Goal: Task Accomplishment & Management: Manage account settings

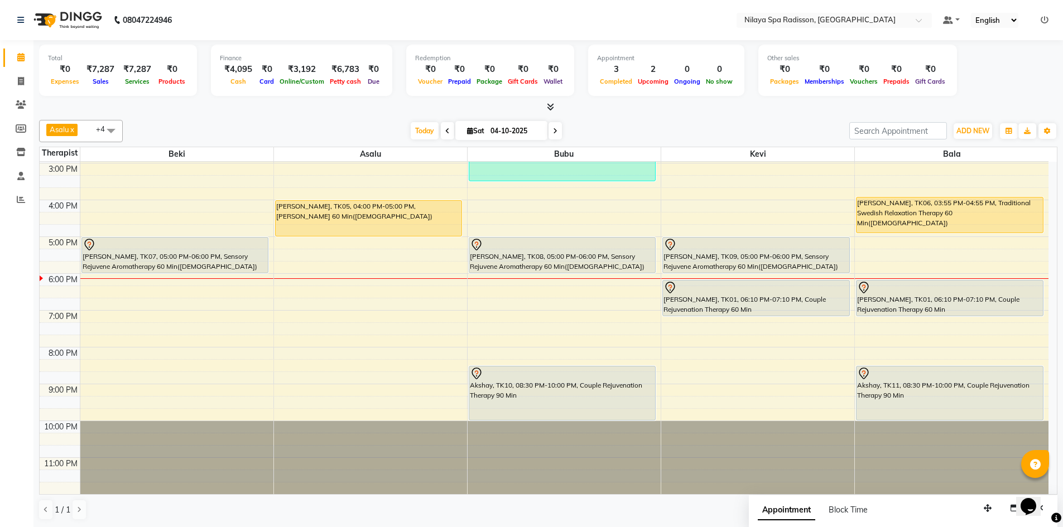
scroll to position [1, 0]
click at [755, 337] on div "8:00 AM 9:00 AM 10:00 AM 11:00 AM 12:00 PM 1:00 PM 2:00 PM 3:00 PM 4:00 PM 5:00…" at bounding box center [544, 199] width 1009 height 589
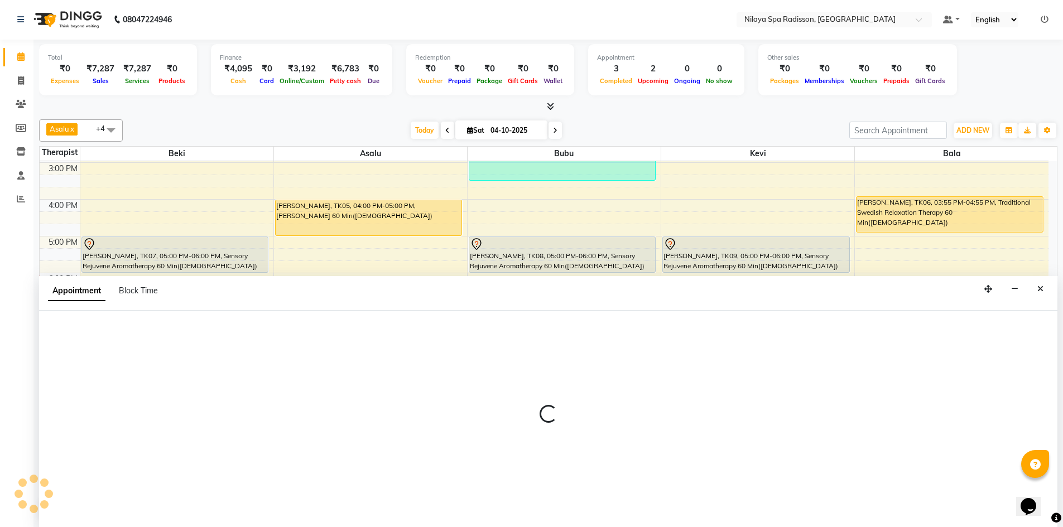
select select "92602"
select select "1185"
select select "tentative"
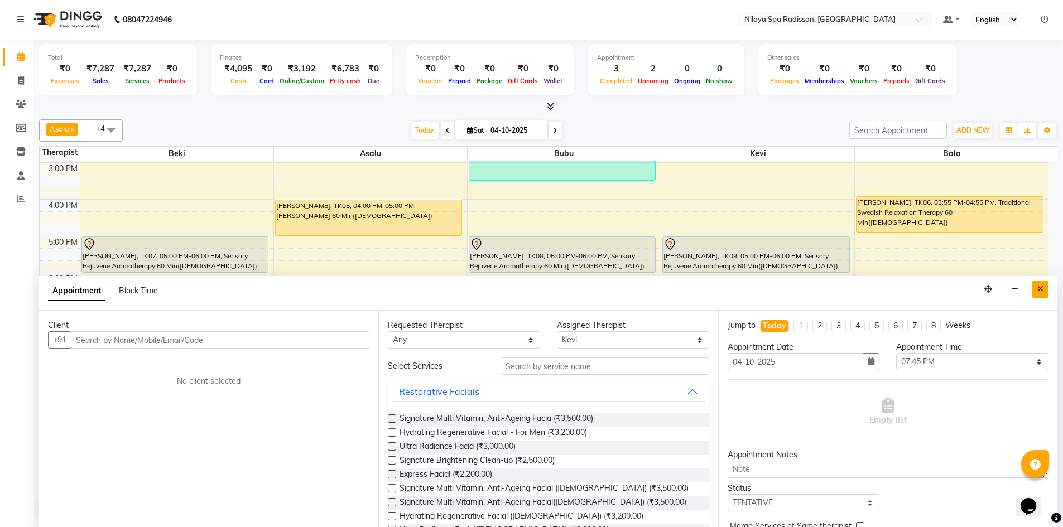
click at [1034, 292] on button "Close" at bounding box center [1040, 289] width 16 height 17
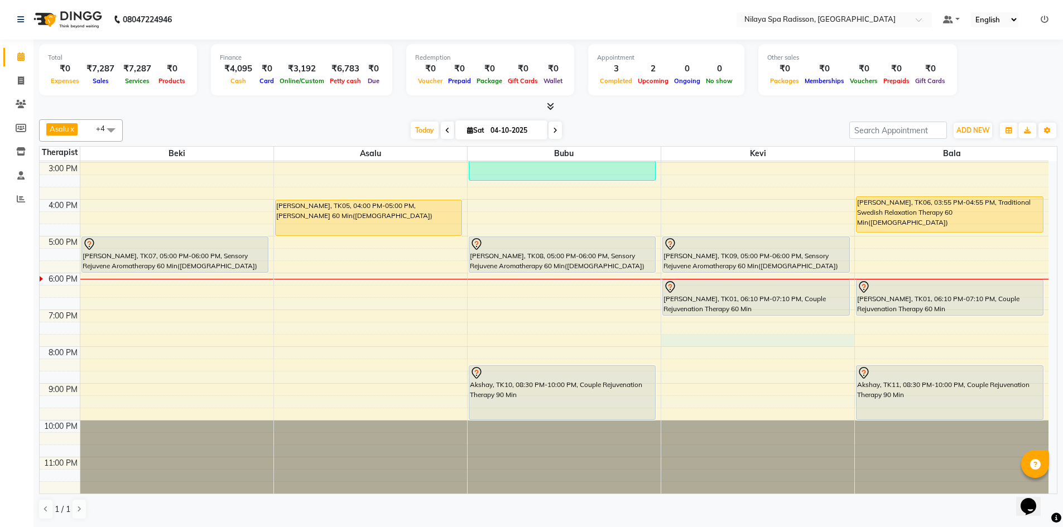
click at [705, 337] on div "8:00 AM 9:00 AM 10:00 AM 11:00 AM 12:00 PM 1:00 PM 2:00 PM 3:00 PM 4:00 PM 5:00…" at bounding box center [544, 199] width 1009 height 589
select select "92602"
select select "1185"
select select "tentative"
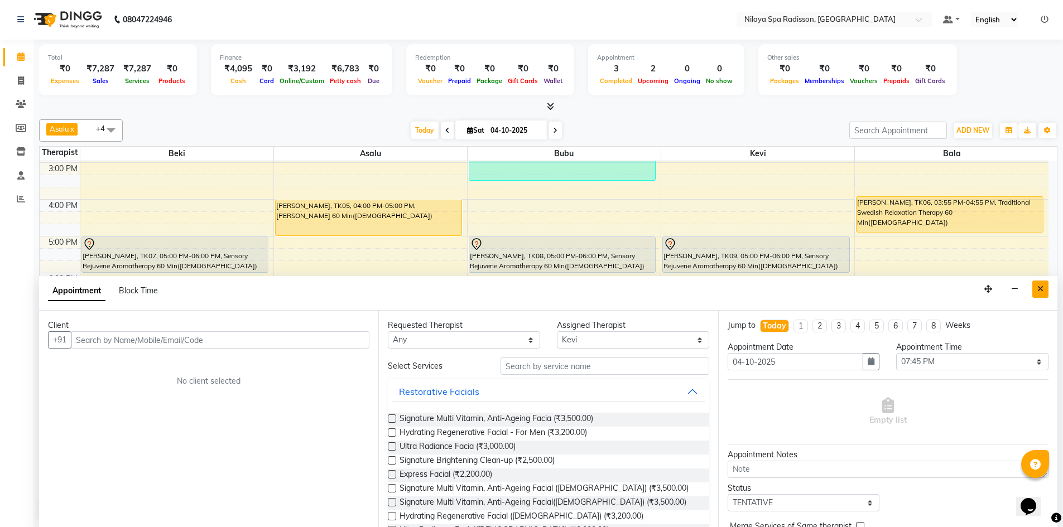
click at [1035, 285] on button "Close" at bounding box center [1040, 289] width 16 height 17
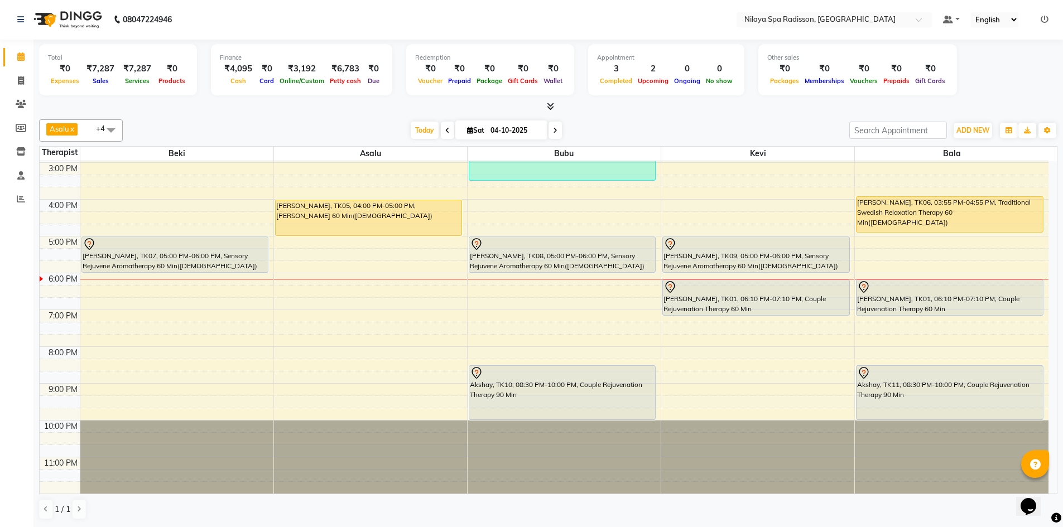
click at [617, 338] on div "8:00 AM 9:00 AM 10:00 AM 11:00 AM 12:00 PM 1:00 PM 2:00 PM 3:00 PM 4:00 PM 5:00…" at bounding box center [544, 199] width 1009 height 589
select select "92600"
select select "tentative"
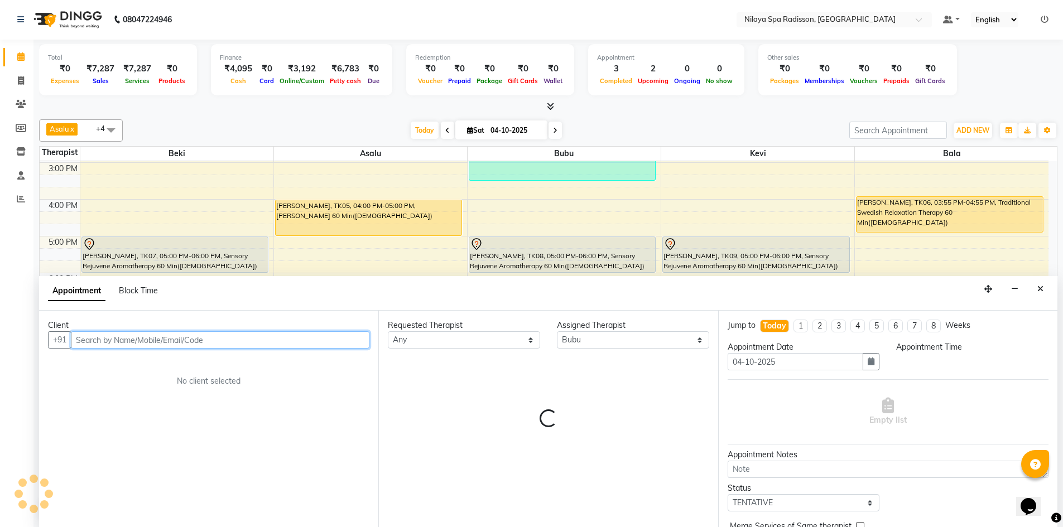
select select "1185"
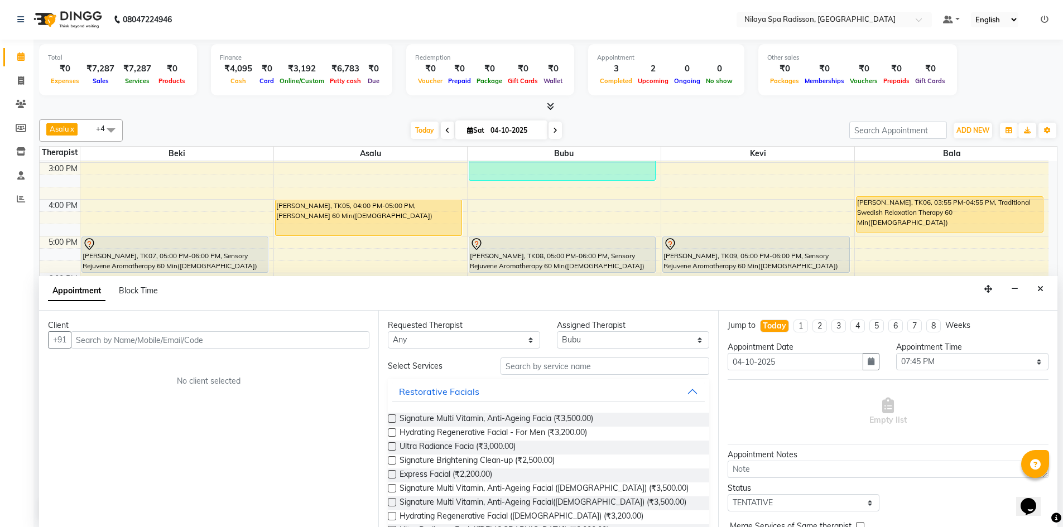
drag, startPoint x: 1035, startPoint y: 289, endPoint x: 1016, endPoint y: 294, distance: 19.2
click at [1033, 289] on button "Close" at bounding box center [1040, 289] width 16 height 17
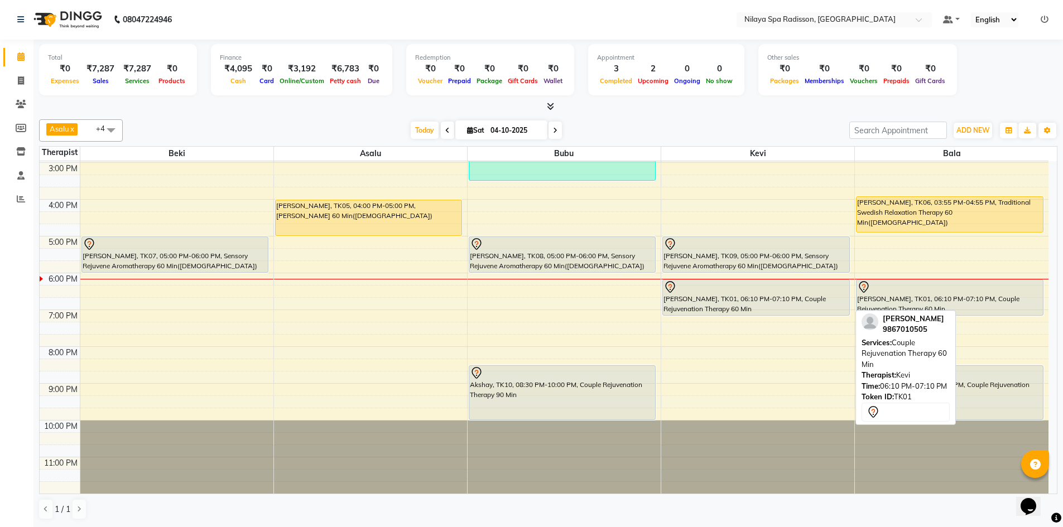
click at [790, 310] on div "[PERSON_NAME], TK01, 06:10 PM-07:10 PM, Couple Rejuvenation Therapy 60 Min" at bounding box center [756, 297] width 186 height 35
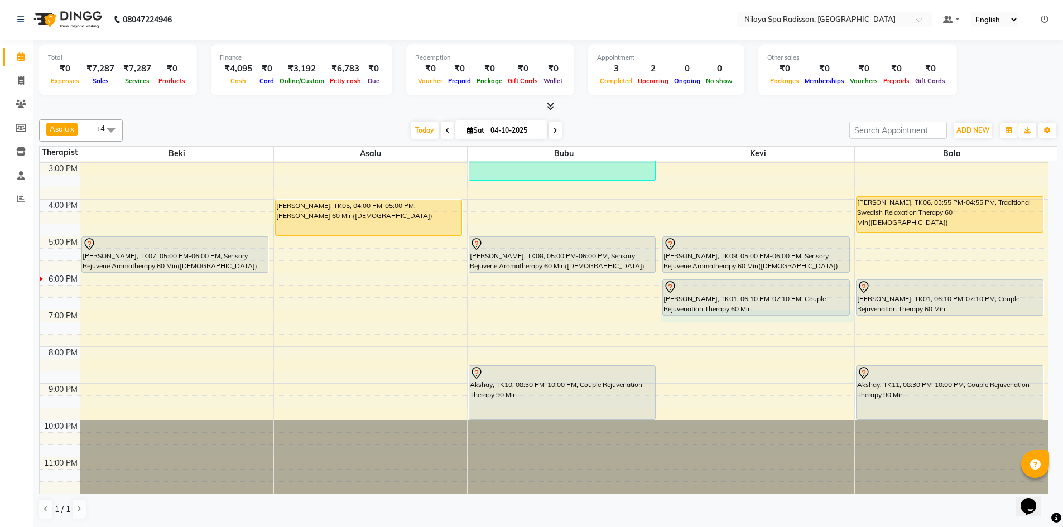
click at [753, 321] on div "8:00 AM 9:00 AM 10:00 AM 11:00 AM 12:00 PM 1:00 PM 2:00 PM 3:00 PM 4:00 PM 5:00…" at bounding box center [544, 199] width 1009 height 589
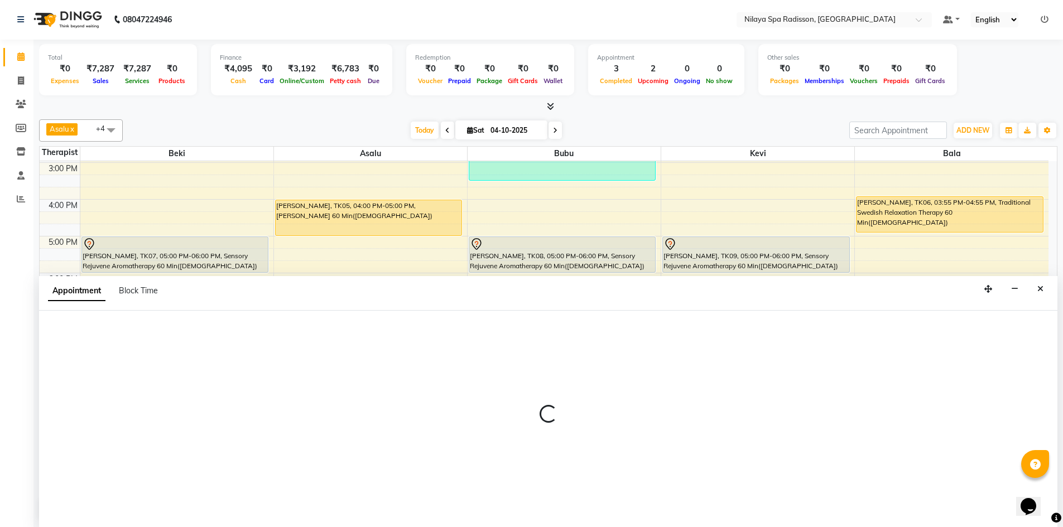
select select "92602"
select select "tentative"
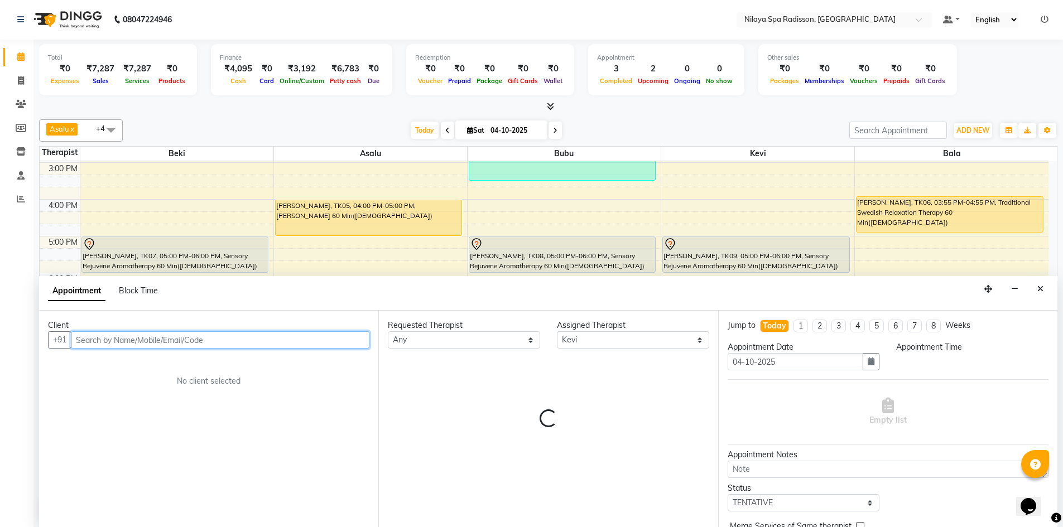
select select "1140"
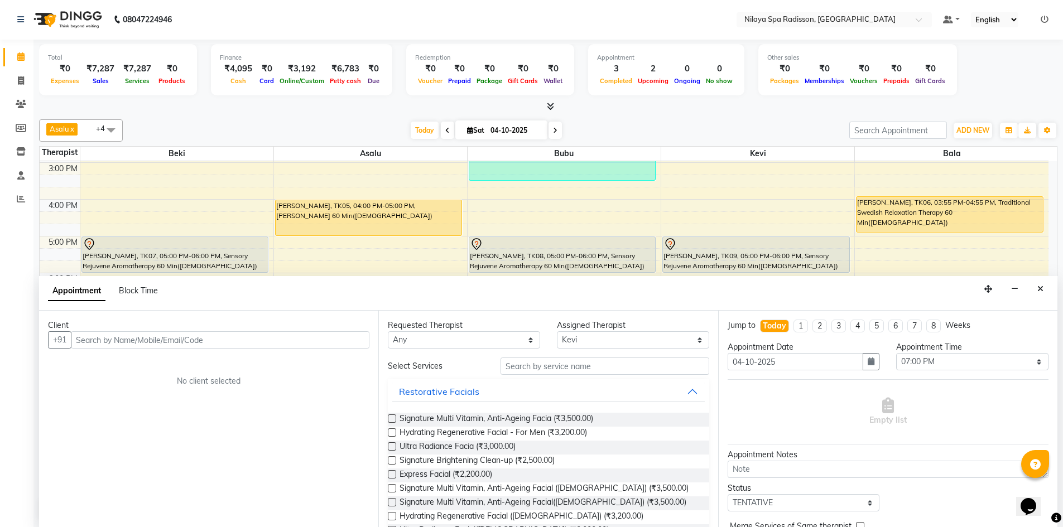
click at [1046, 292] on button "Close" at bounding box center [1040, 289] width 16 height 17
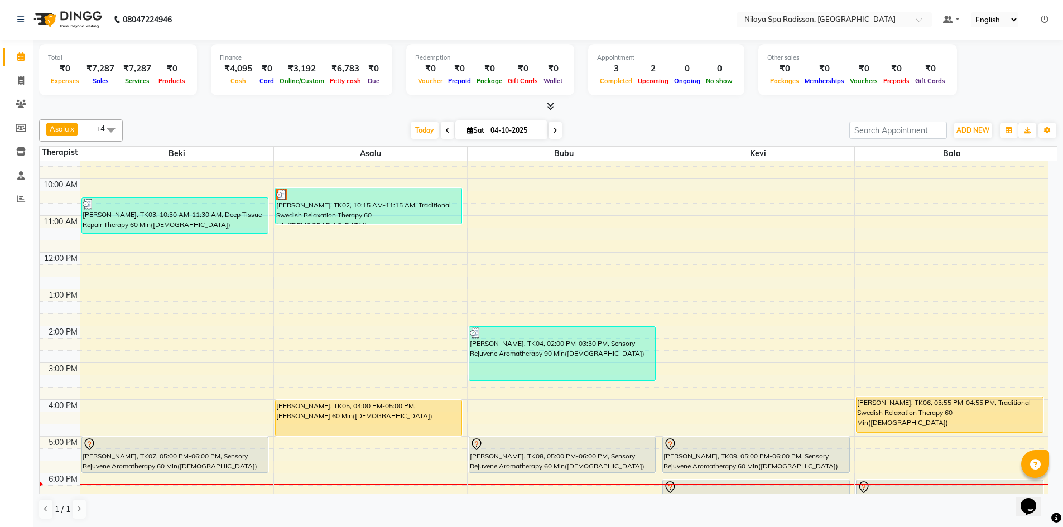
scroll to position [0, 0]
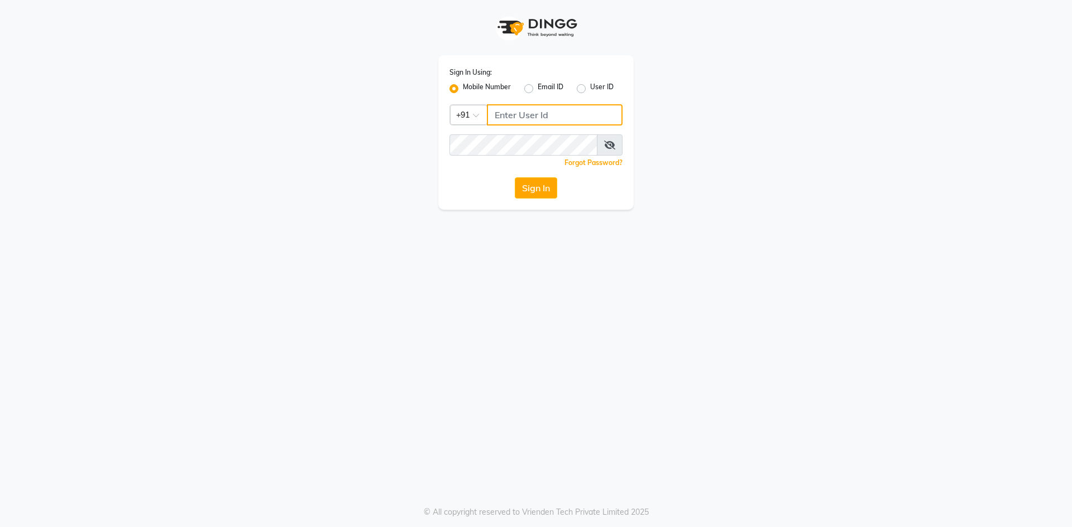
type input "9769354714"
click at [497, 81] on div "Sign In Using: Mobile Number Email ID User ID" at bounding box center [535, 80] width 173 height 29
click at [522, 180] on button "Sign In" at bounding box center [536, 187] width 42 height 21
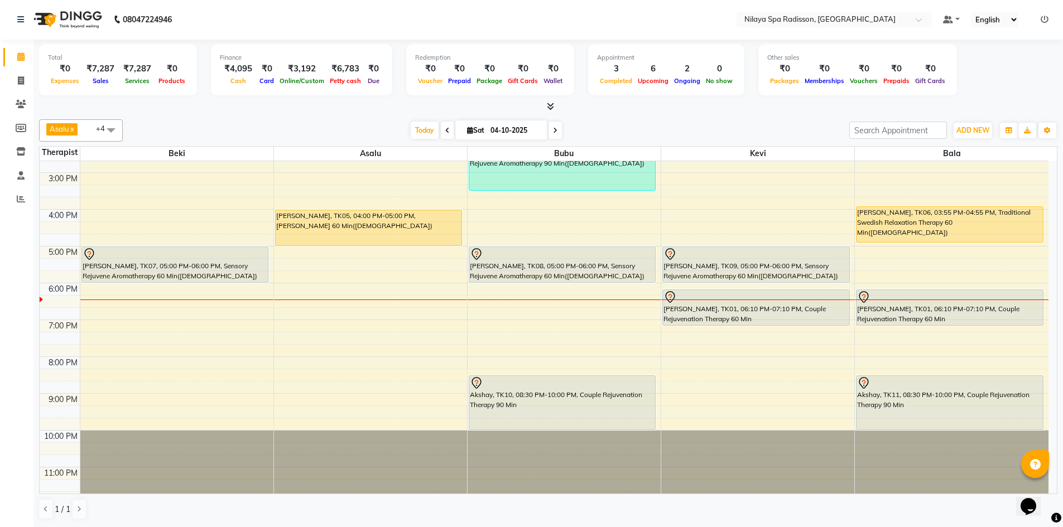
scroll to position [256, 0]
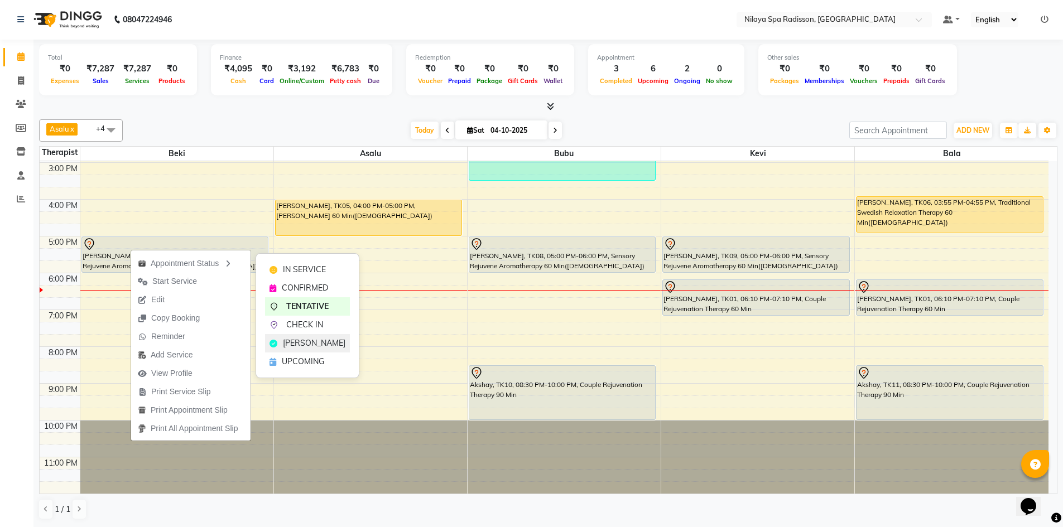
click at [302, 340] on span "MARK DONE" at bounding box center [314, 344] width 63 height 12
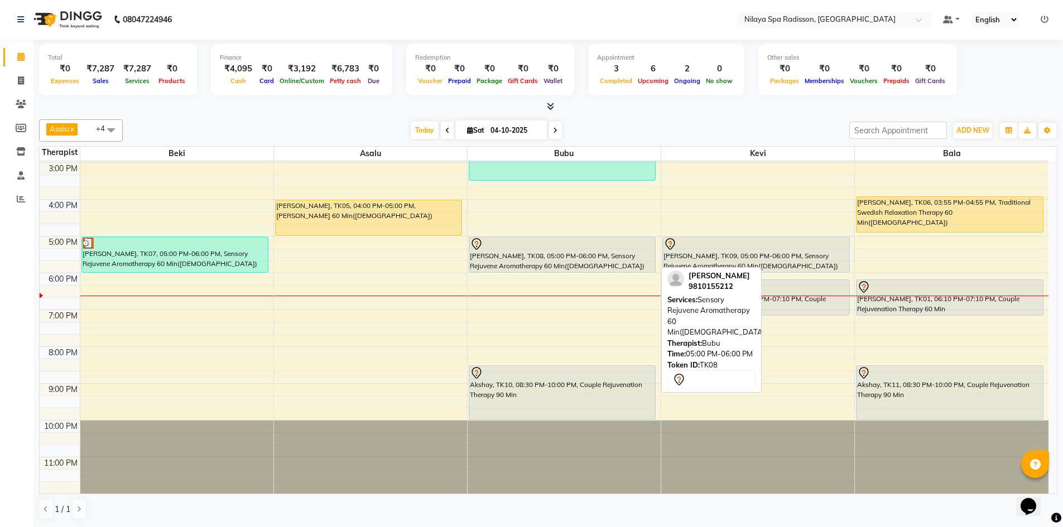
click at [518, 256] on div "Khushbu, TK08, 05:00 PM-06:00 PM, Sensory Rejuvene Aromatherapy 60 Min(Female)" at bounding box center [562, 254] width 186 height 35
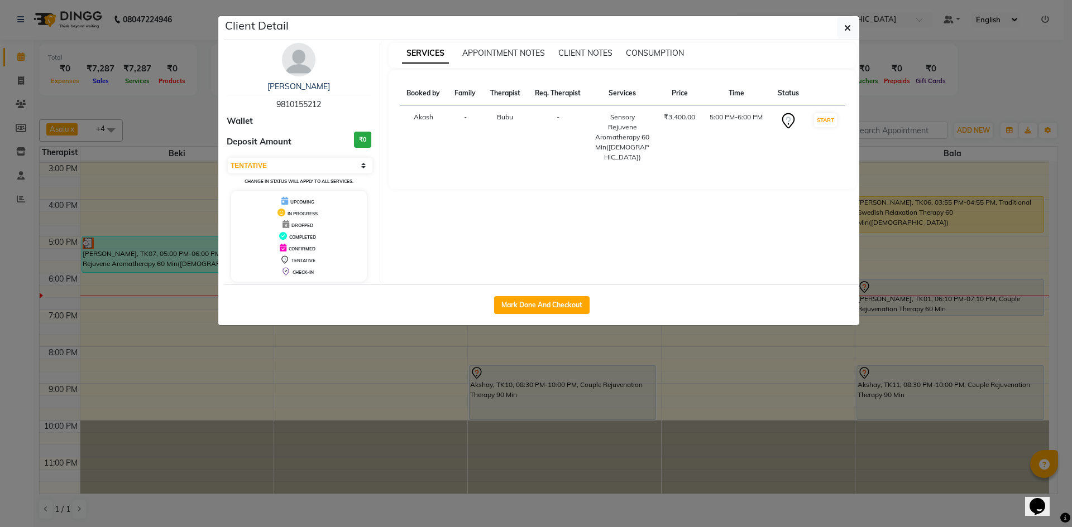
click at [811, 120] on td "START" at bounding box center [825, 137] width 40 height 64
click at [827, 121] on button "START" at bounding box center [825, 120] width 23 height 14
select select "1"
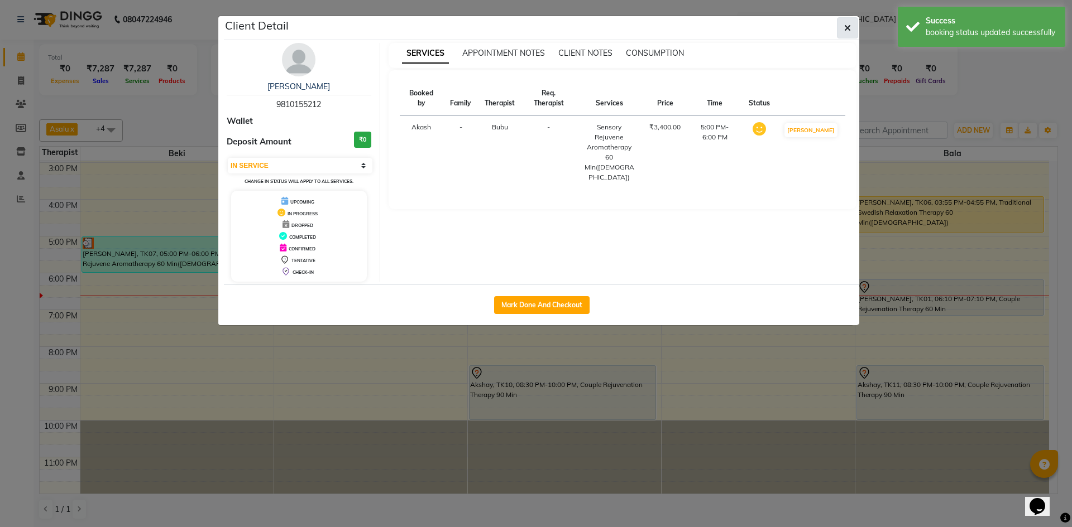
click at [845, 31] on icon "button" at bounding box center [847, 27] width 7 height 9
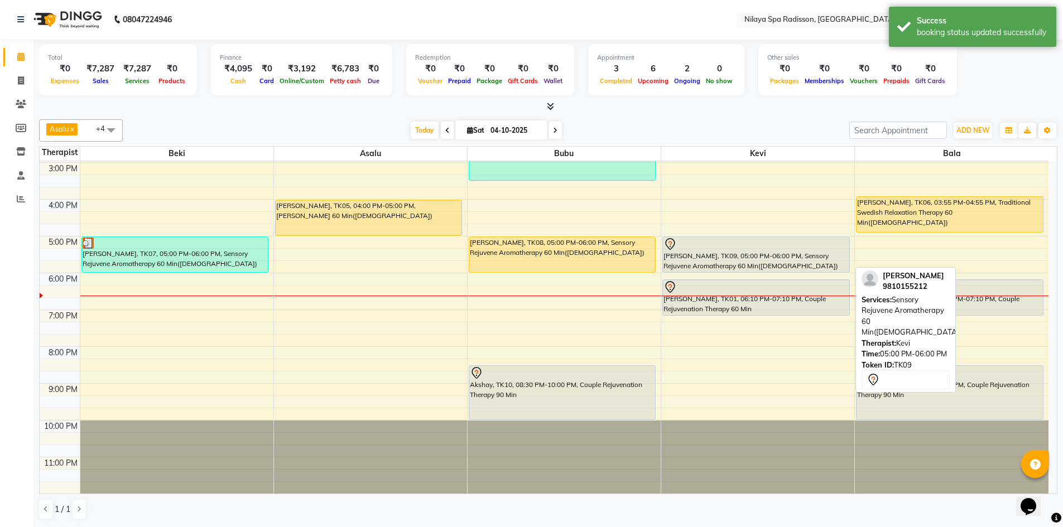
click at [752, 249] on div at bounding box center [756, 244] width 185 height 13
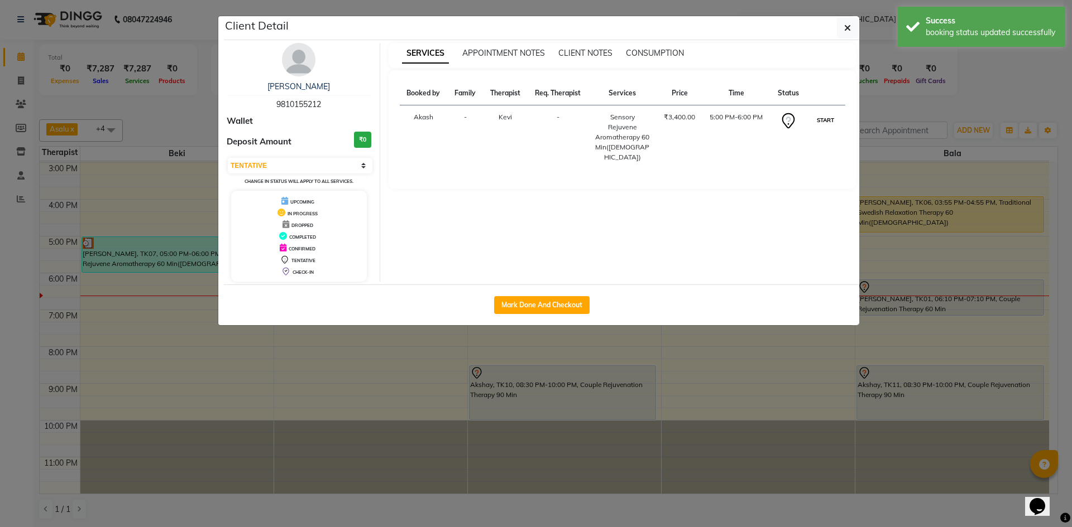
click at [826, 126] on button "START" at bounding box center [825, 120] width 23 height 14
select select "1"
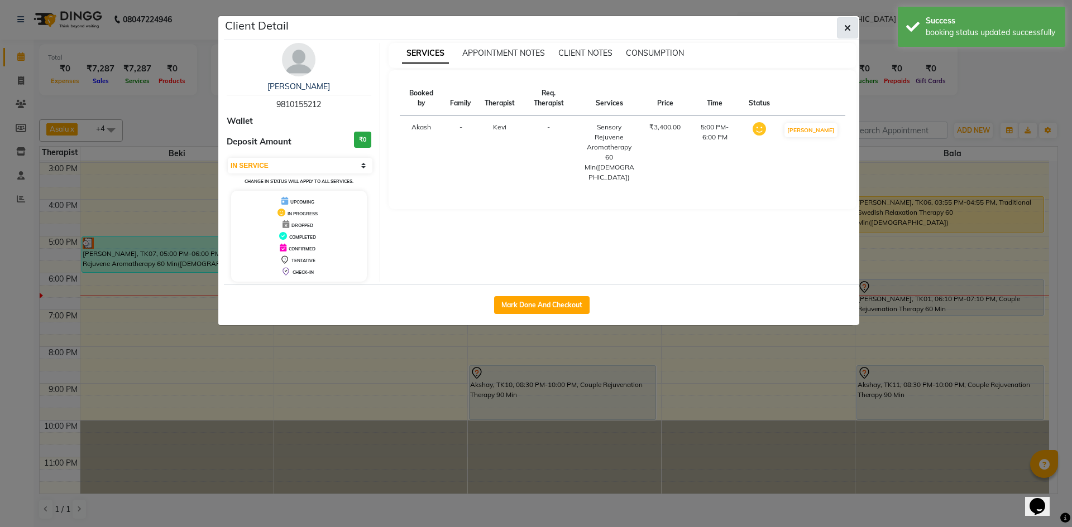
click at [847, 29] on icon "button" at bounding box center [847, 27] width 7 height 9
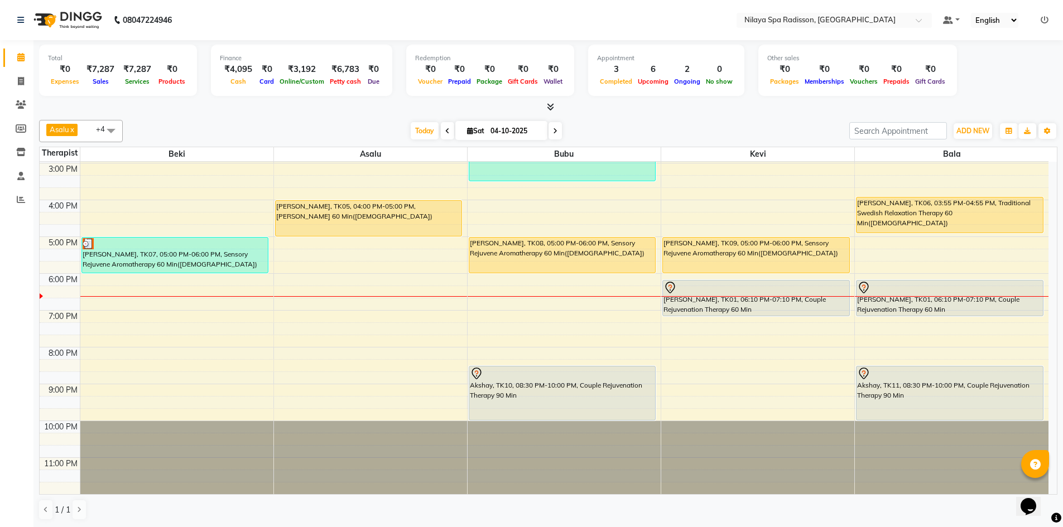
scroll to position [1, 0]
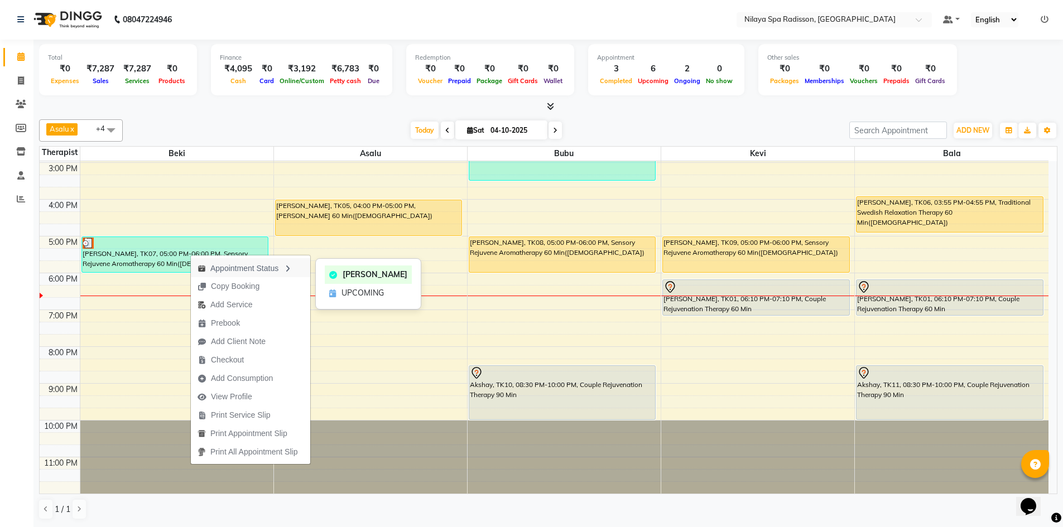
click at [271, 269] on div "Appointment Status" at bounding box center [250, 267] width 119 height 19
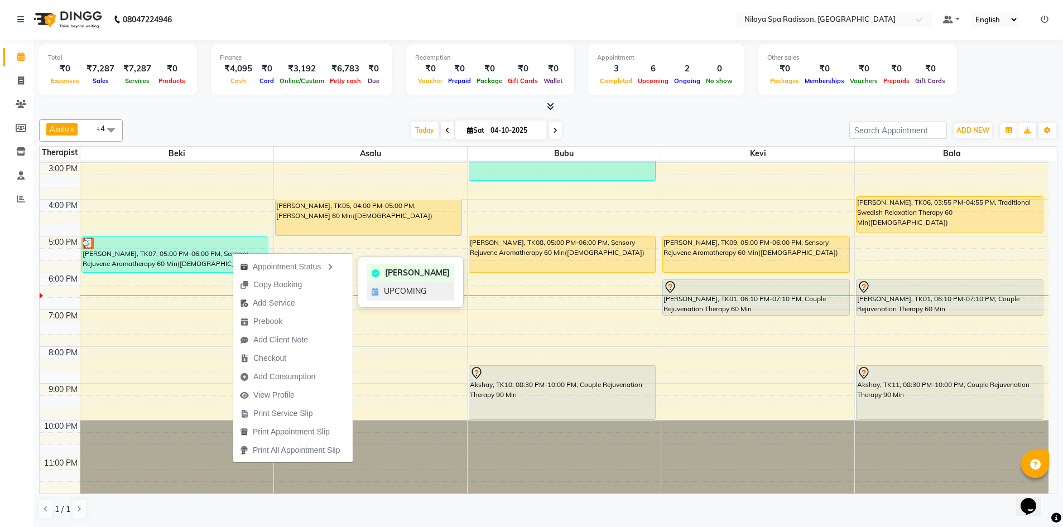
click at [398, 294] on span "UPCOMING" at bounding box center [405, 292] width 42 height 12
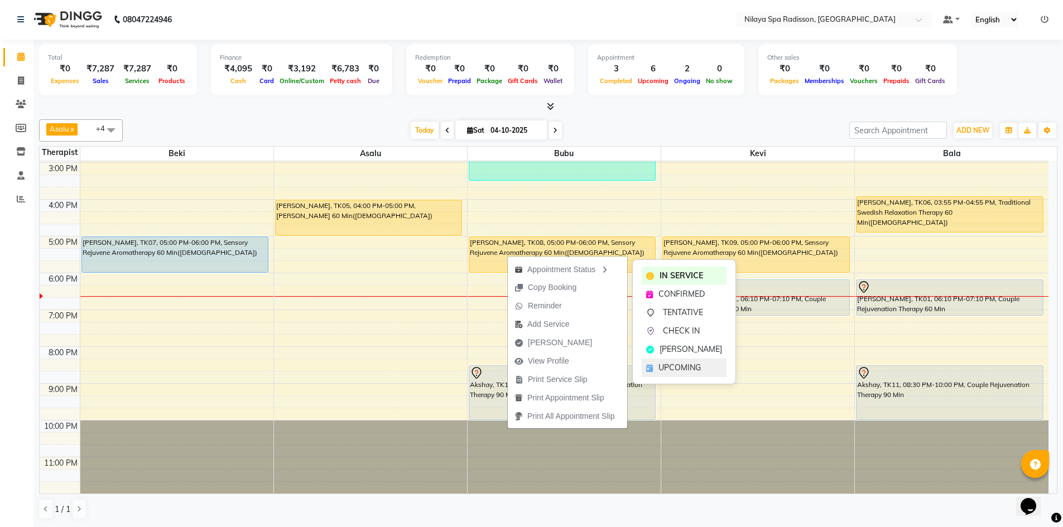
click at [676, 366] on span "UPCOMING" at bounding box center [680, 368] width 42 height 12
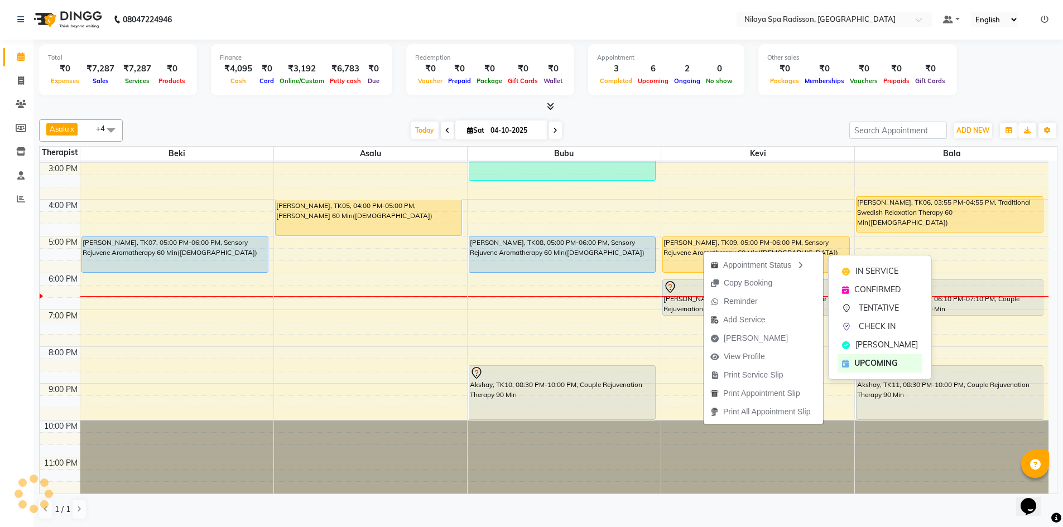
click at [863, 362] on span "UPCOMING" at bounding box center [875, 364] width 43 height 12
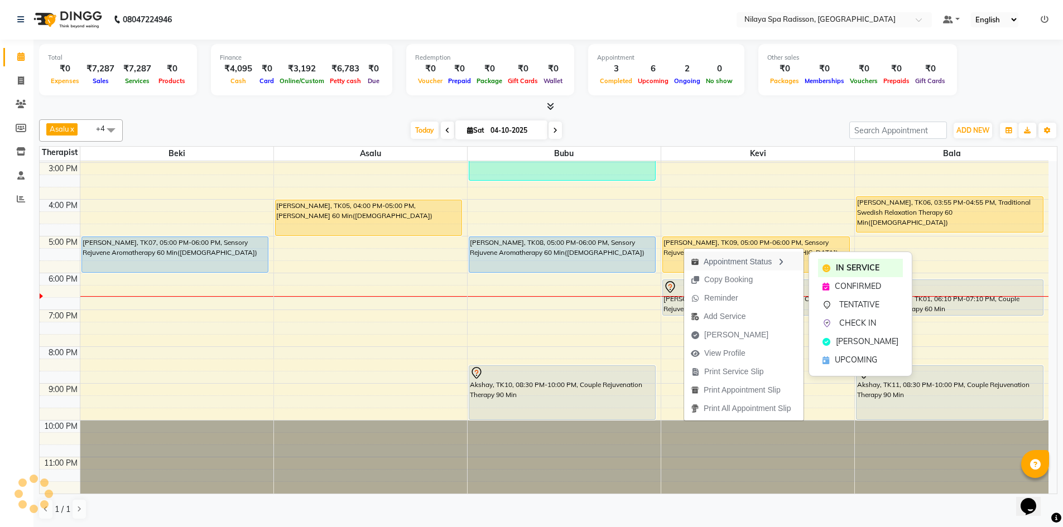
click at [785, 257] on div "Appointment Status" at bounding box center [743, 261] width 119 height 19
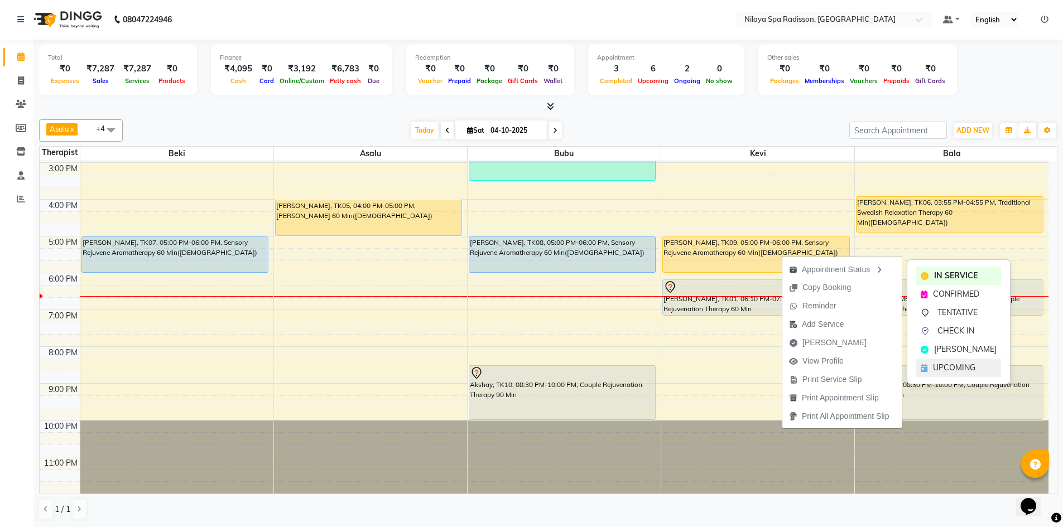
click at [954, 364] on span "UPCOMING" at bounding box center [954, 368] width 42 height 12
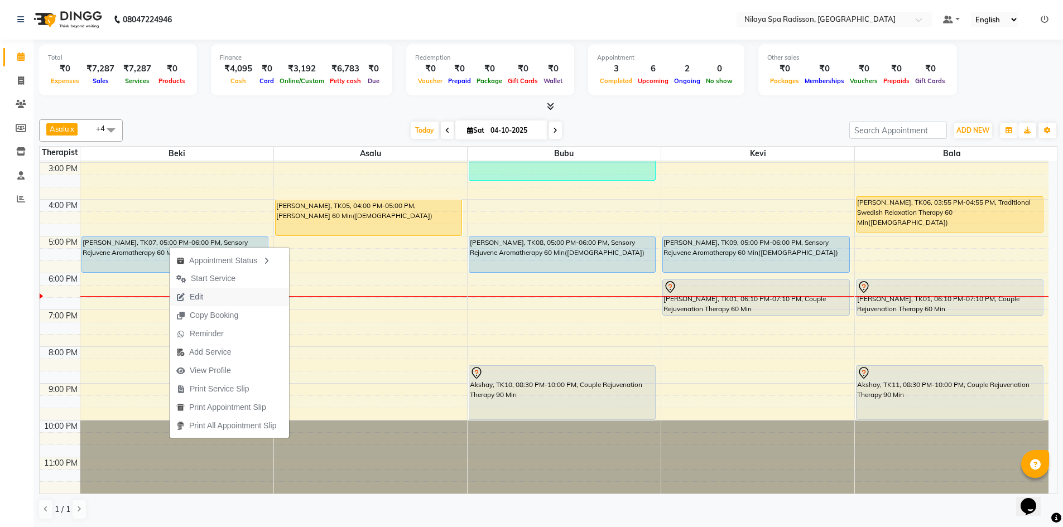
click at [234, 296] on button "Edit" at bounding box center [229, 297] width 119 height 18
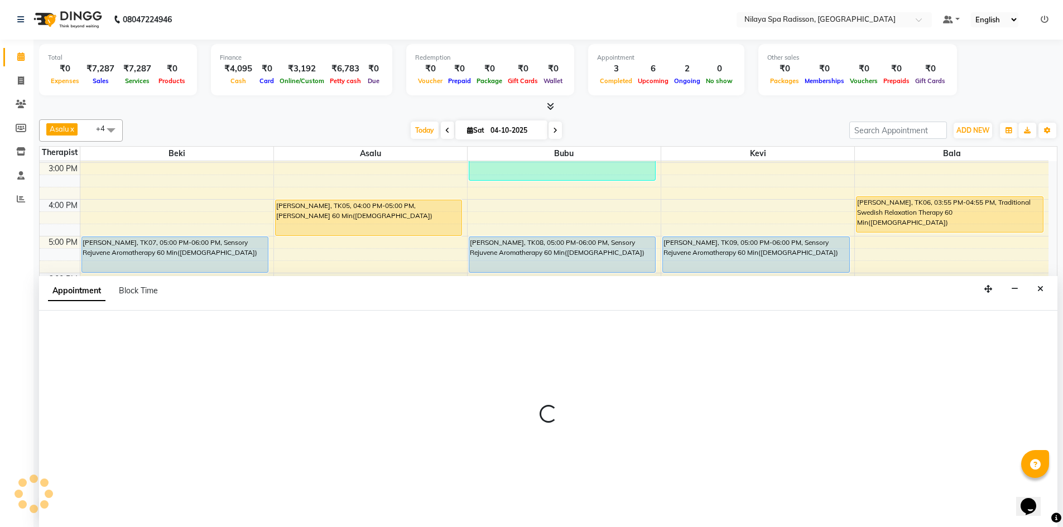
select select "tentative"
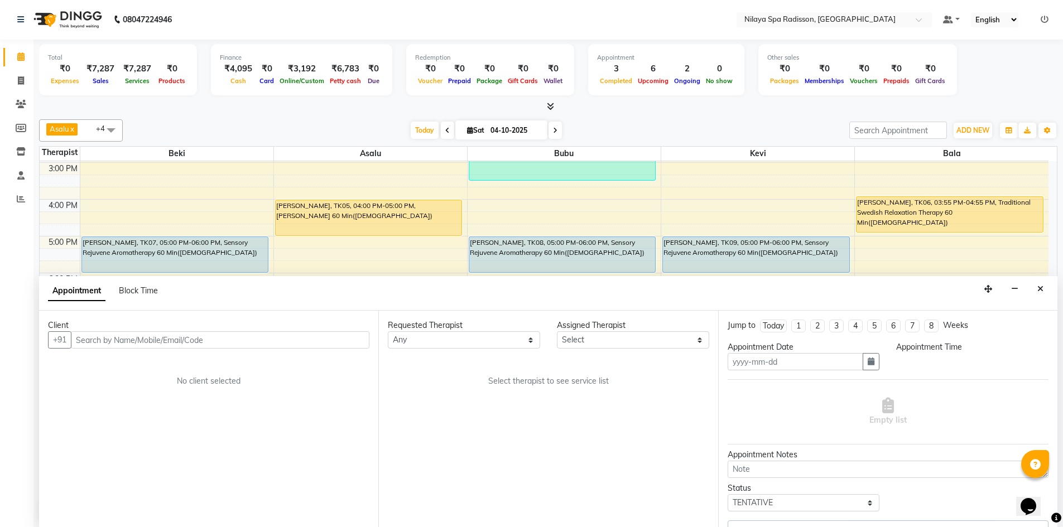
type input "04-10-2025"
select select "upcoming"
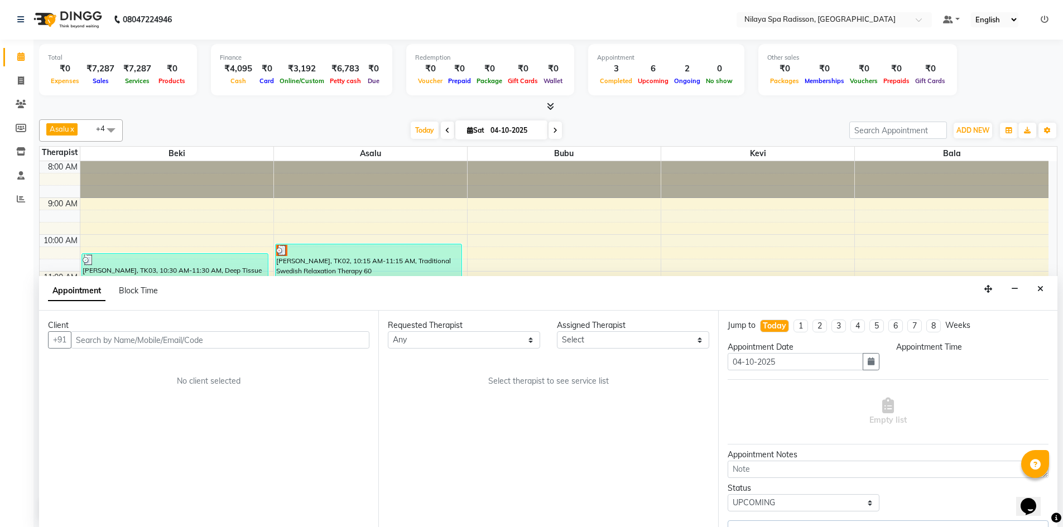
scroll to position [256, 0]
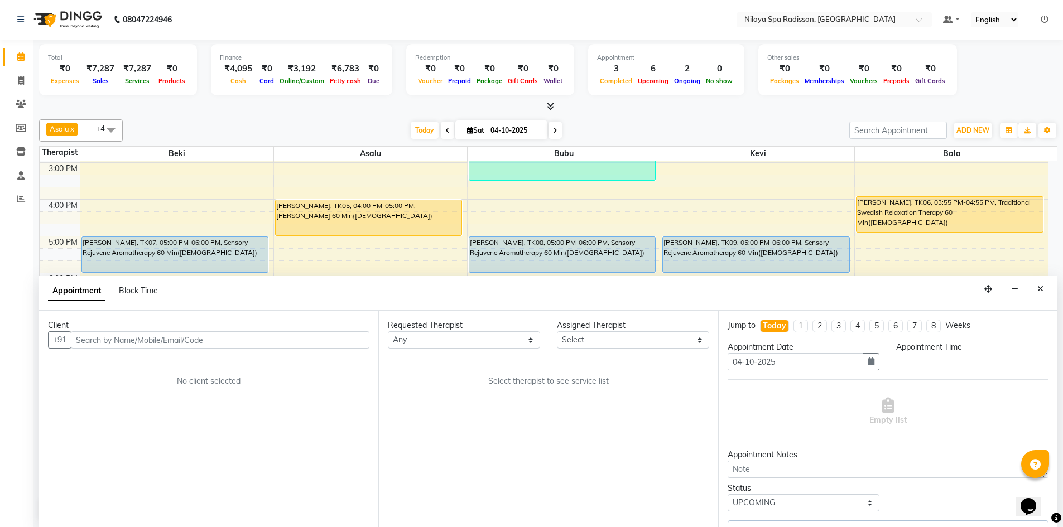
select select "1020"
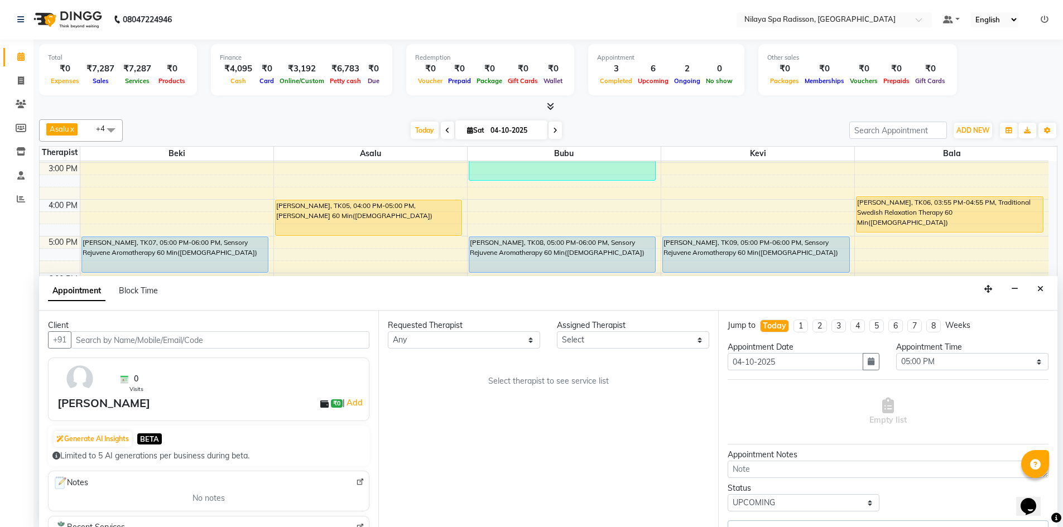
select select "92591"
select select "4564"
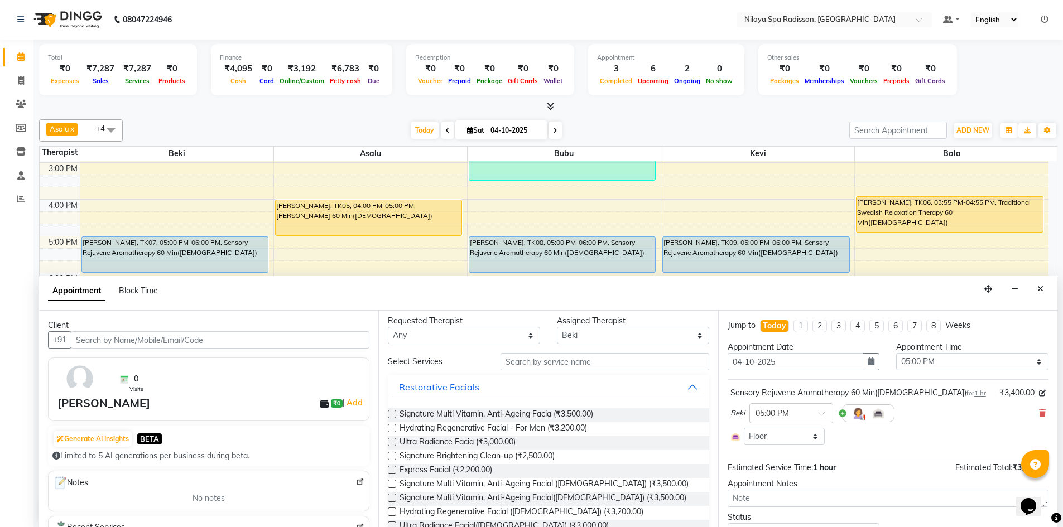
scroll to position [0, 0]
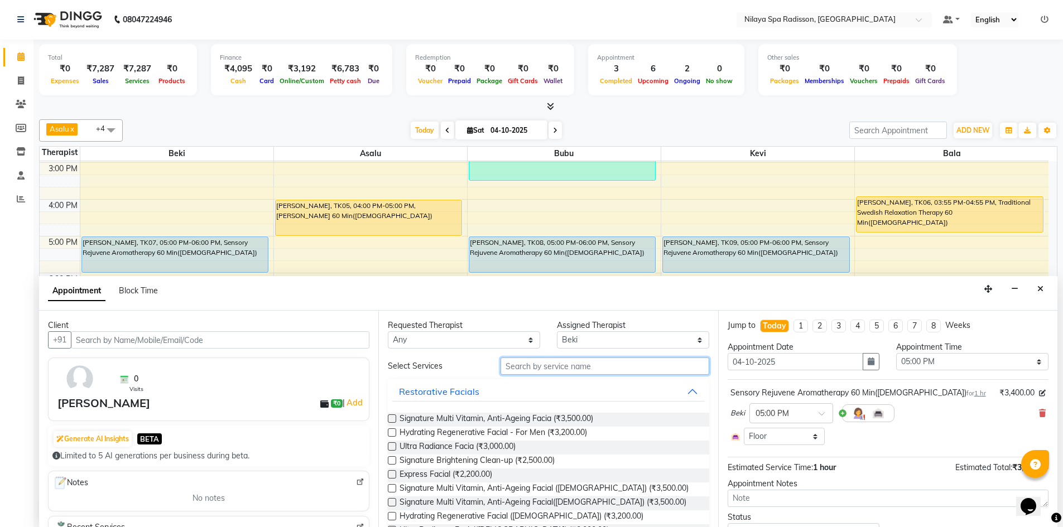
click at [536, 371] on input "text" at bounding box center [605, 366] width 209 height 17
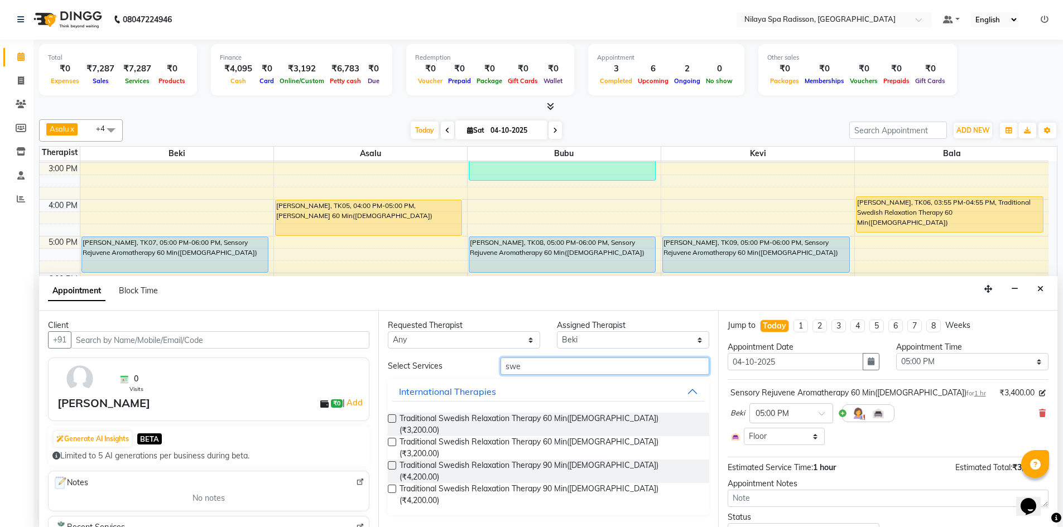
type input "swe"
click at [394, 438] on label at bounding box center [392, 442] width 8 height 8
click at [394, 440] on input "checkbox" at bounding box center [391, 443] width 7 height 7
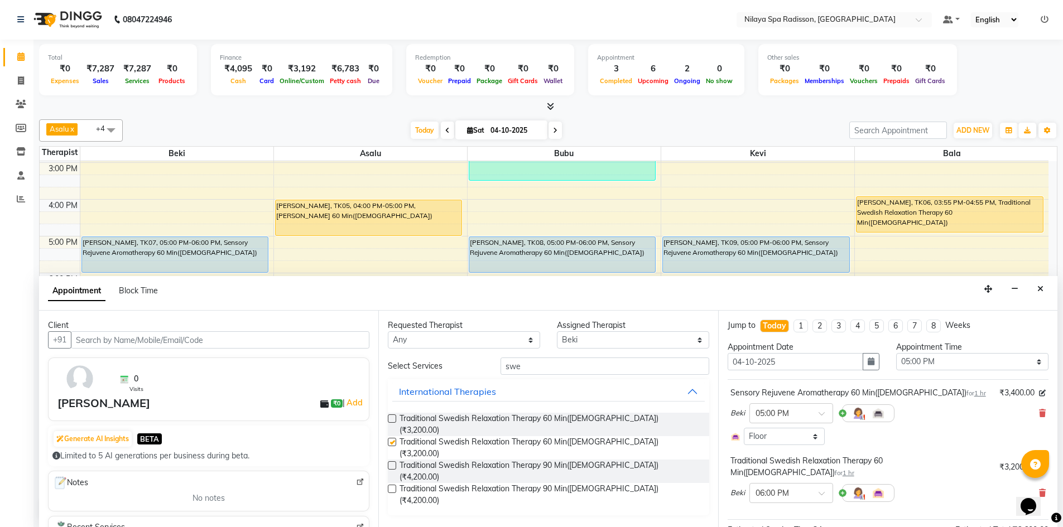
checkbox input "false"
click at [1039, 414] on icon at bounding box center [1042, 414] width 7 height 8
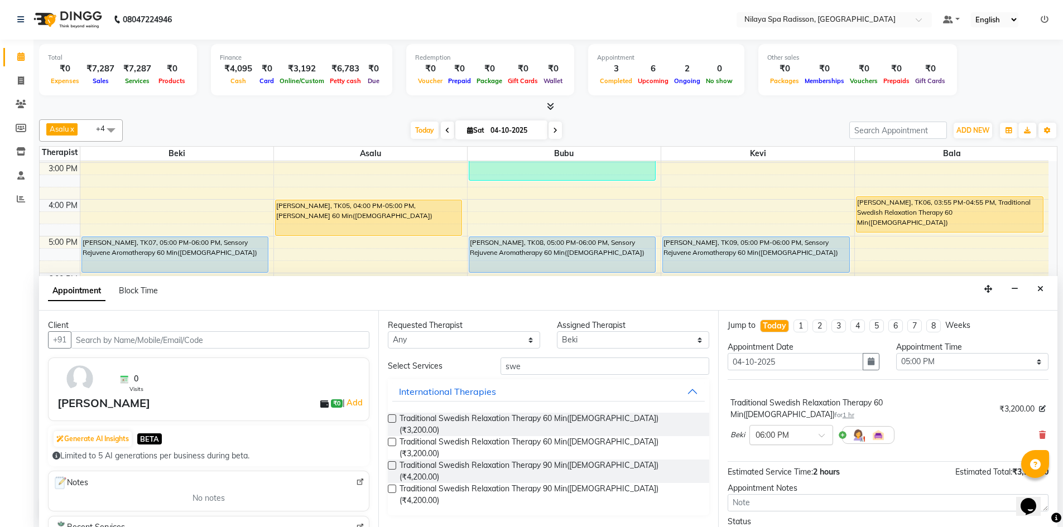
click at [822, 433] on span at bounding box center [826, 439] width 14 height 12
click at [785, 474] on div "05:00 PM" at bounding box center [791, 484] width 83 height 21
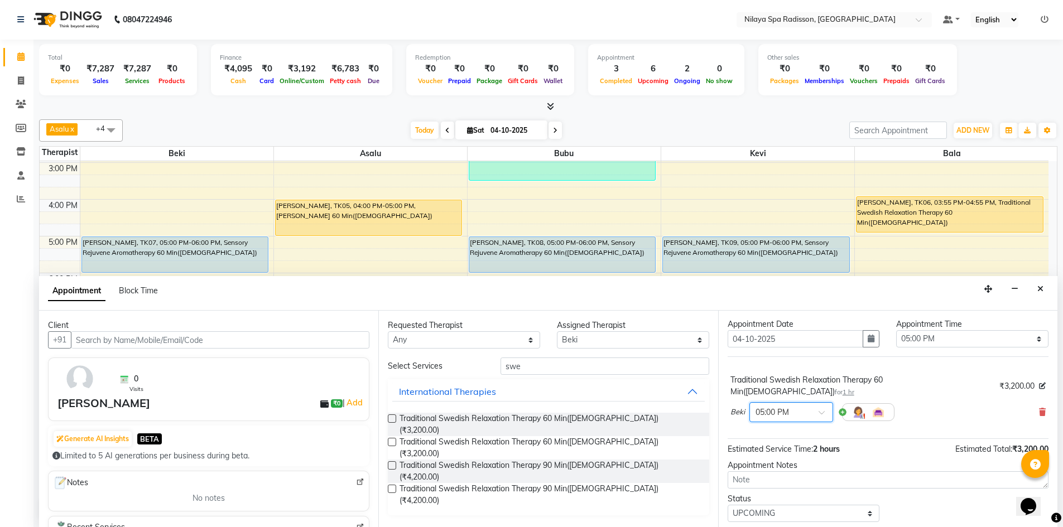
scroll to position [44, 0]
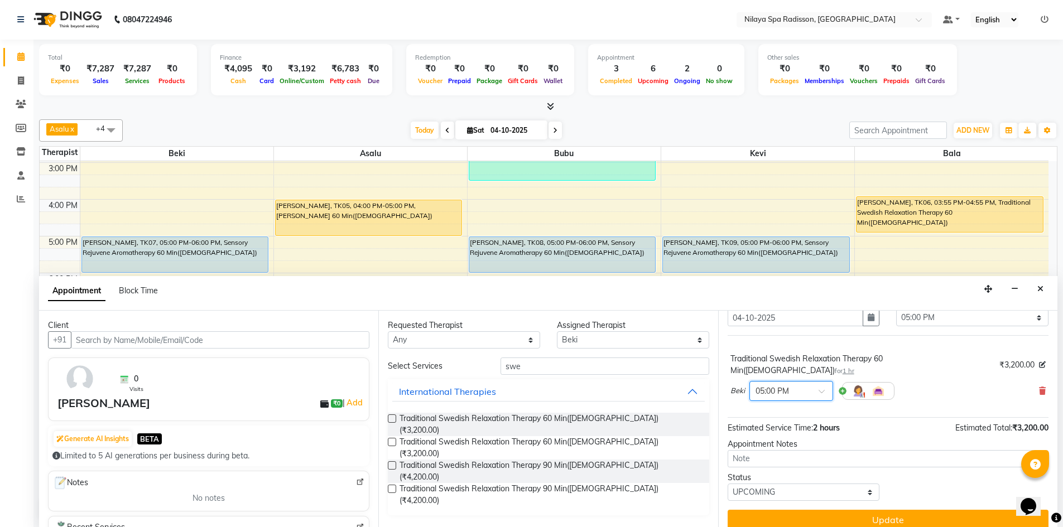
click at [872, 510] on button "Update" at bounding box center [888, 520] width 321 height 20
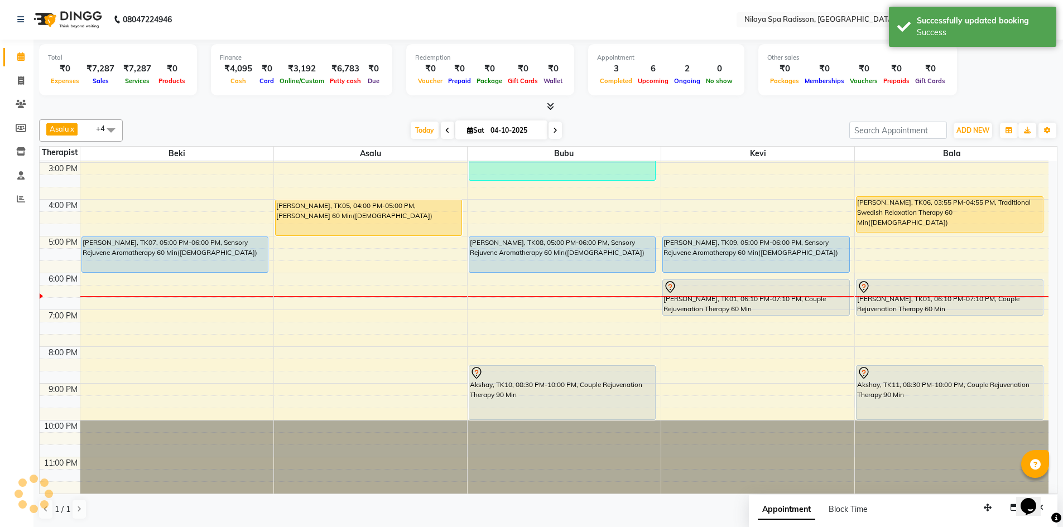
scroll to position [0, 0]
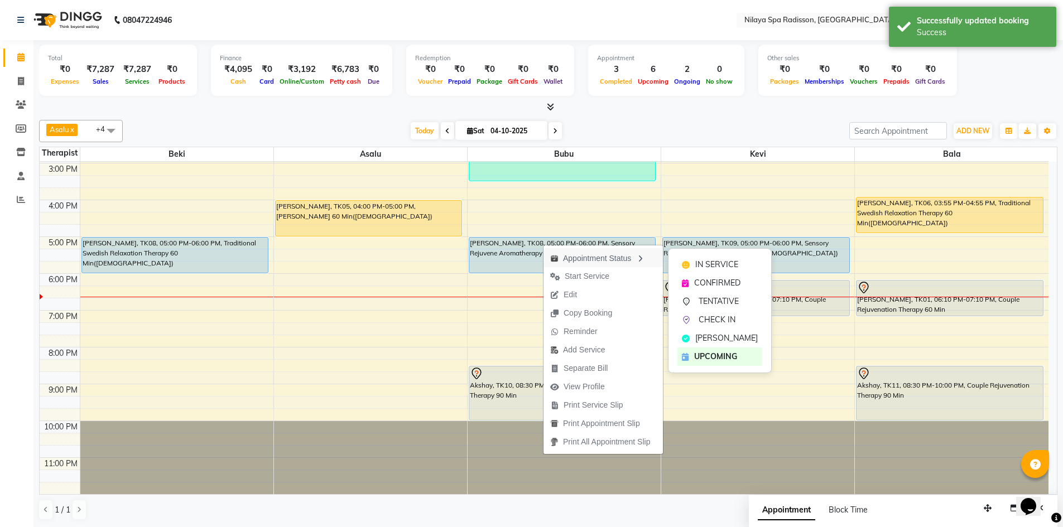
click at [613, 261] on div "Appointment Status" at bounding box center [603, 257] width 119 height 19
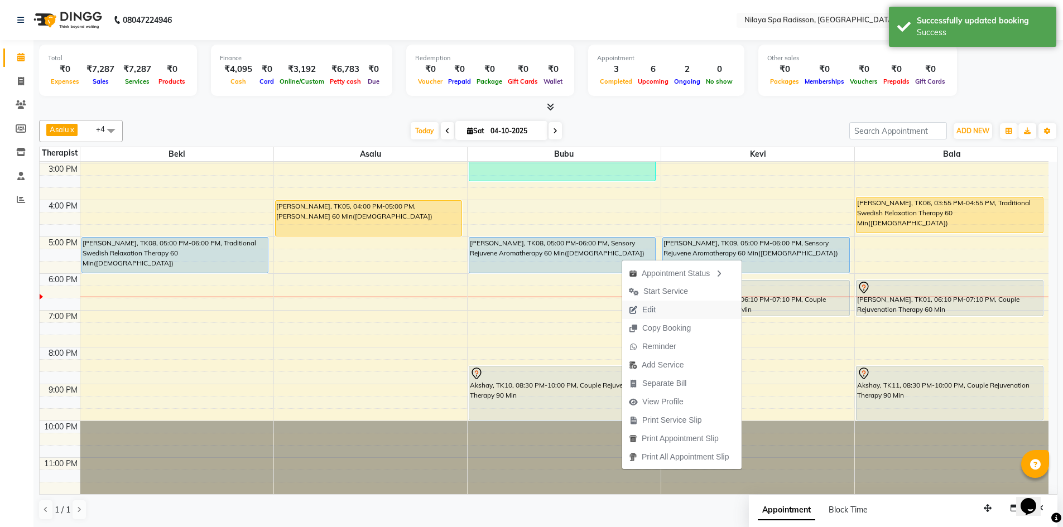
click at [669, 310] on button "Edit" at bounding box center [681, 310] width 119 height 18
select select "tentative"
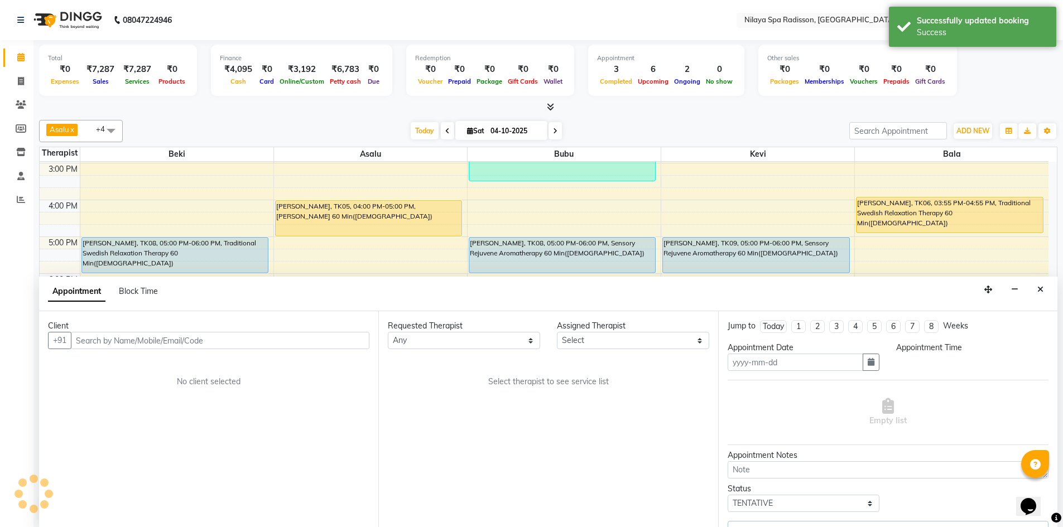
scroll to position [1, 0]
type input "04-10-2025"
select select "upcoming"
select select "92600"
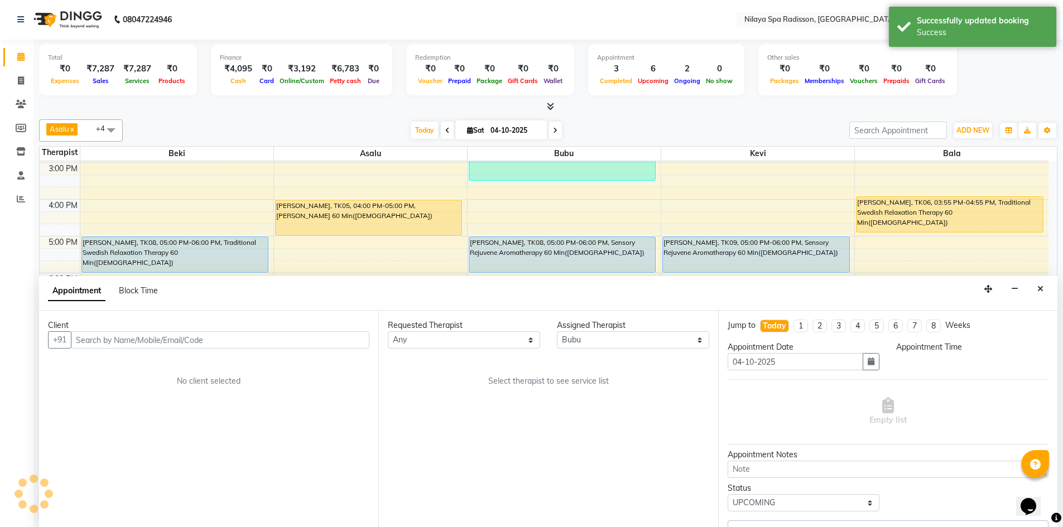
select select "1020"
select select "4564"
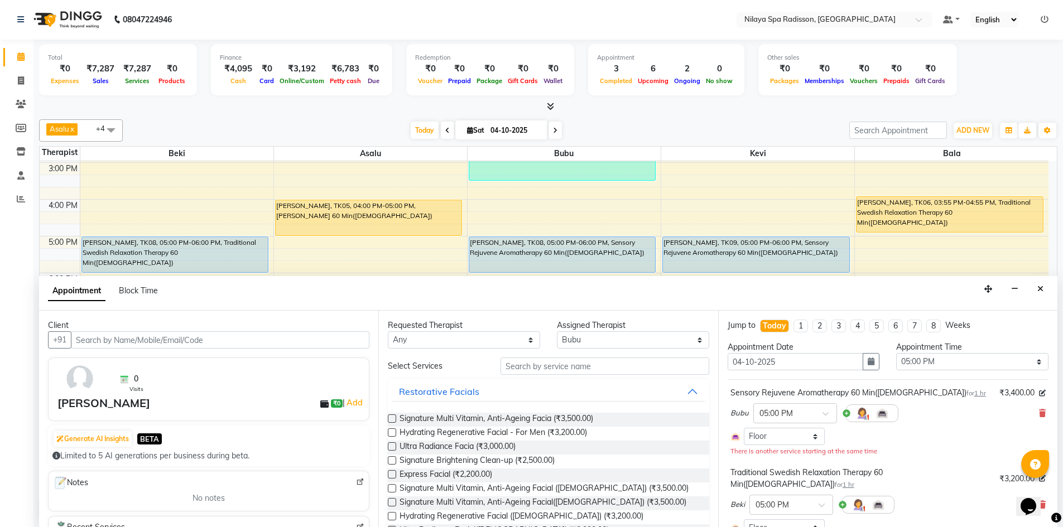
scroll to position [0, 0]
click at [1039, 393] on icon at bounding box center [1042, 394] width 7 height 7
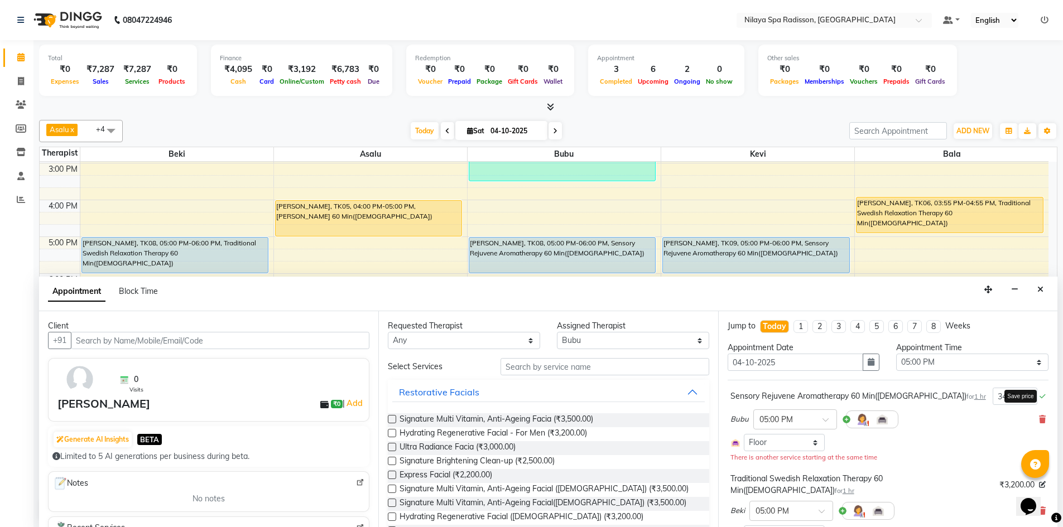
click at [1040, 393] on icon at bounding box center [1043, 396] width 6 height 7
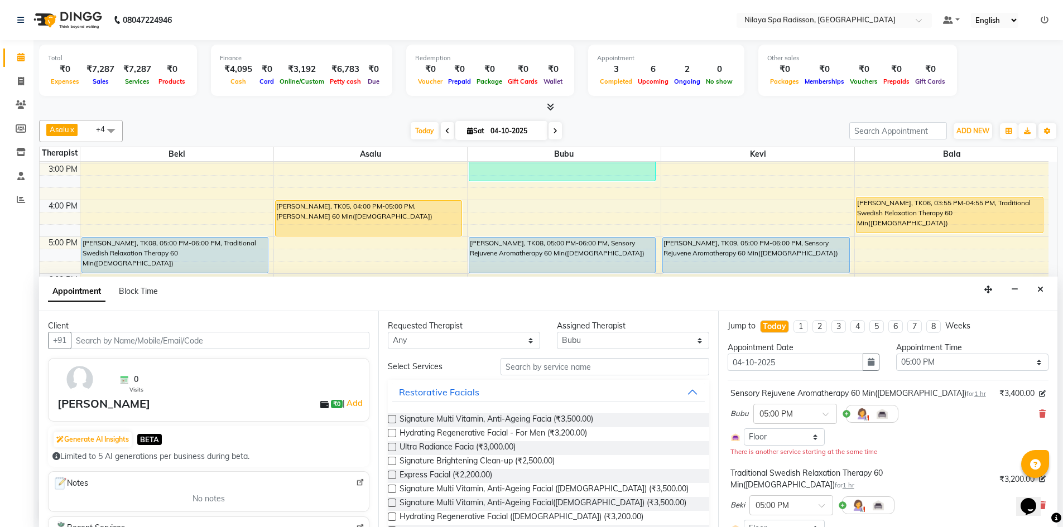
click at [895, 391] on div "Sensory Rejuvene Aromatherapy 60 Min(Female) for 1 hr" at bounding box center [859, 394] width 256 height 12
click at [1039, 413] on icon at bounding box center [1042, 414] width 7 height 8
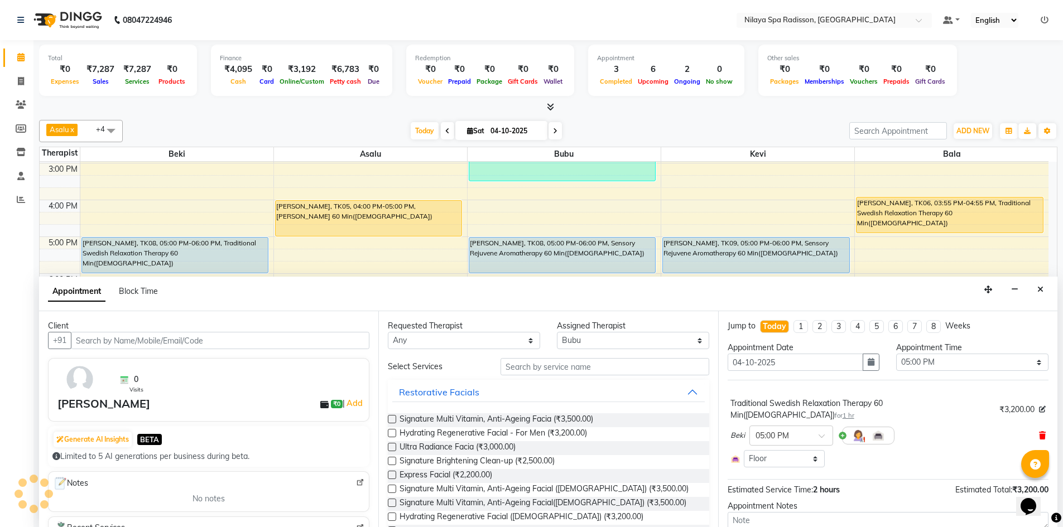
click at [1039, 432] on icon at bounding box center [1042, 436] width 7 height 8
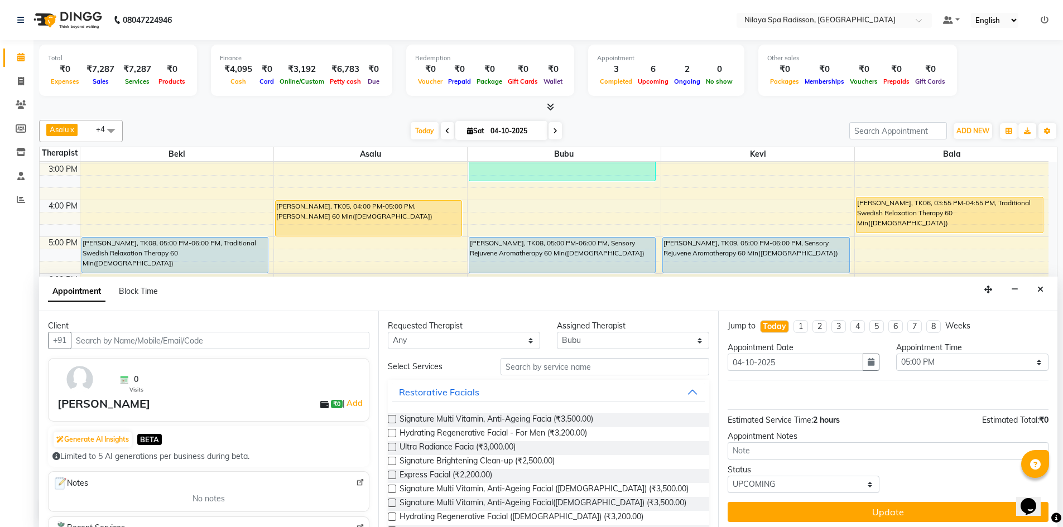
scroll to position [3, 0]
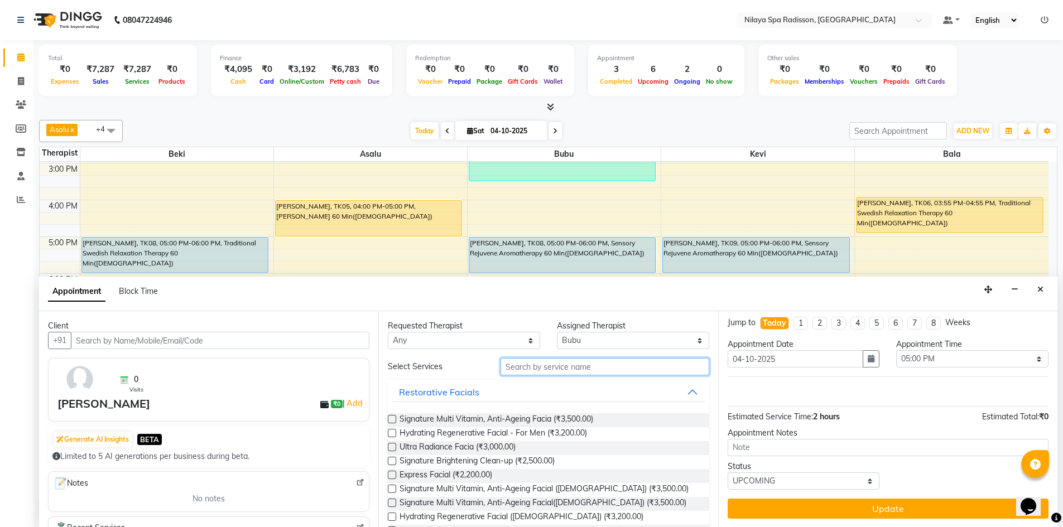
click at [568, 369] on input "text" at bounding box center [605, 366] width 209 height 17
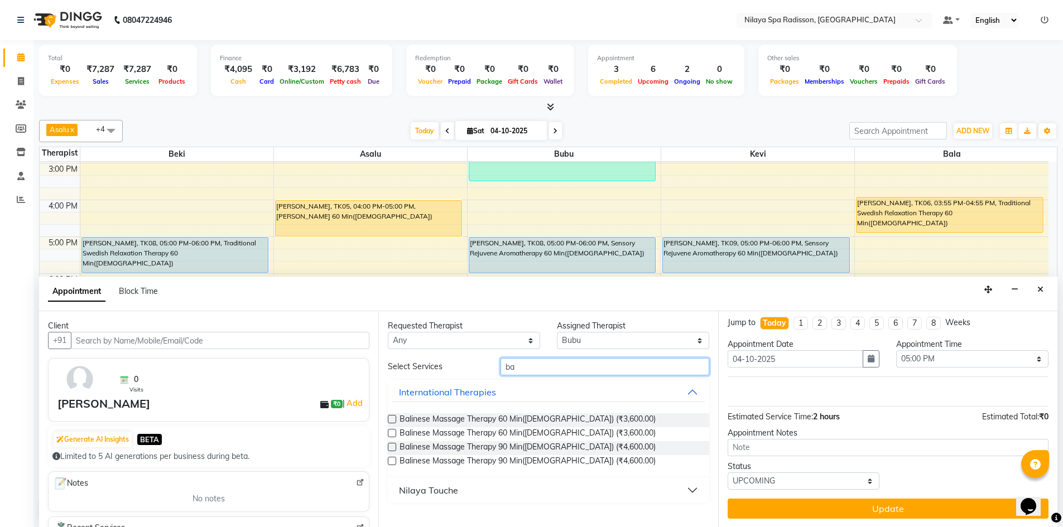
type input "ba"
click at [393, 434] on label at bounding box center [392, 433] width 8 height 8
click at [393, 434] on input "checkbox" at bounding box center [391, 434] width 7 height 7
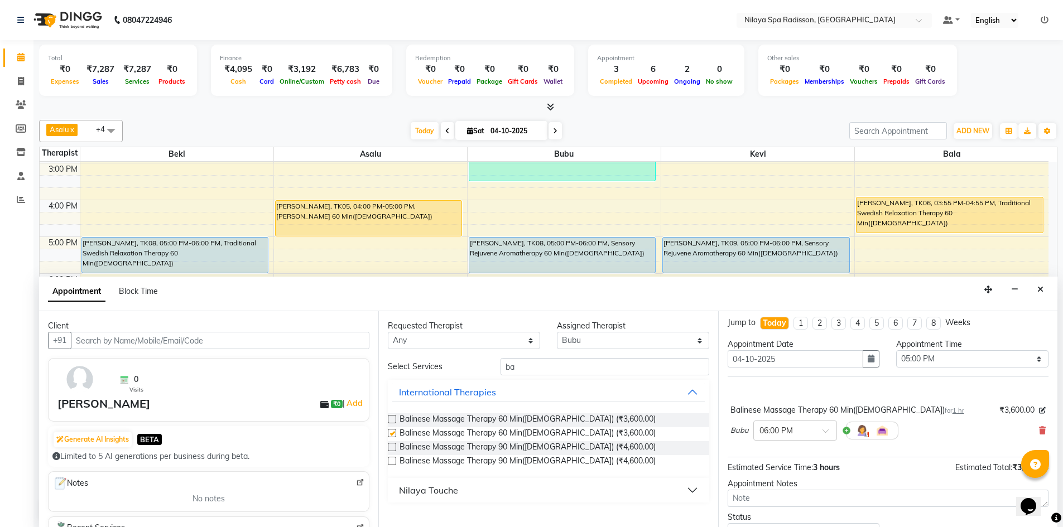
checkbox input "false"
click at [825, 433] on span at bounding box center [830, 435] width 14 height 12
click at [777, 483] on div "05:00 PM" at bounding box center [795, 480] width 83 height 21
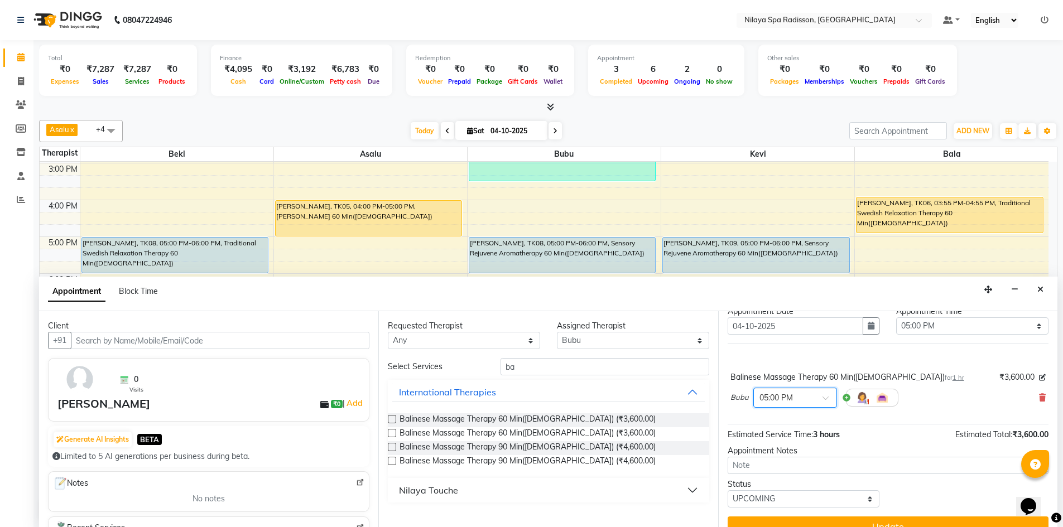
scroll to position [54, 0]
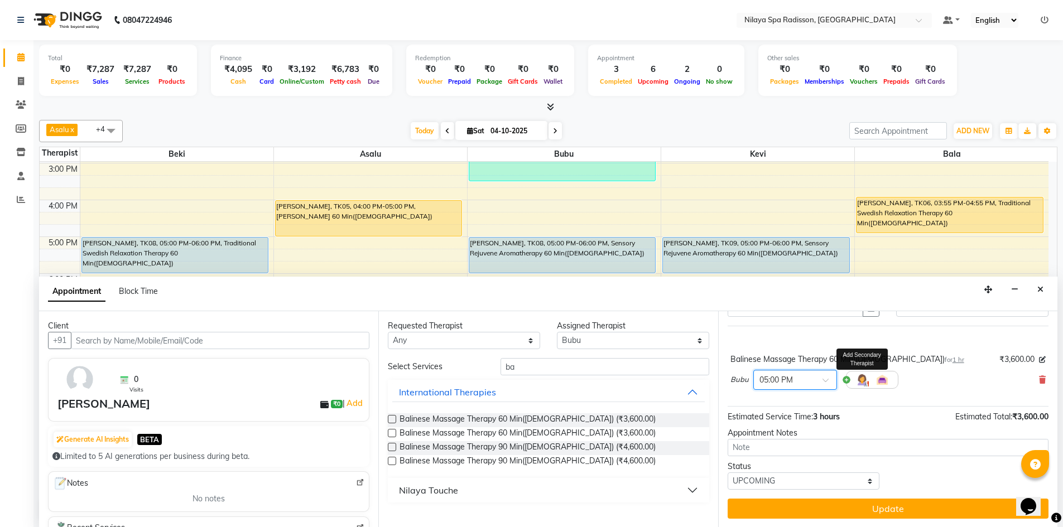
click at [861, 382] on img at bounding box center [862, 379] width 13 height 13
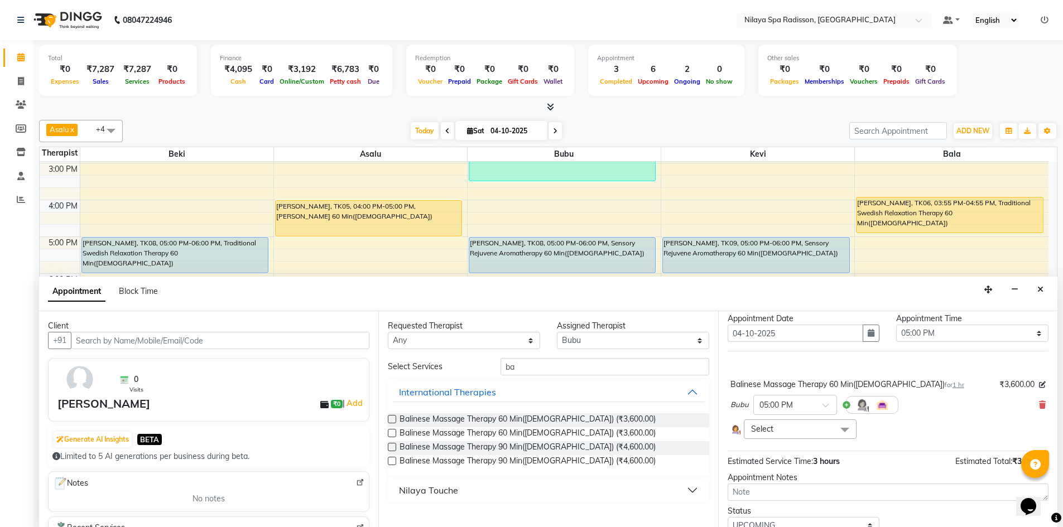
scroll to position [56, 0]
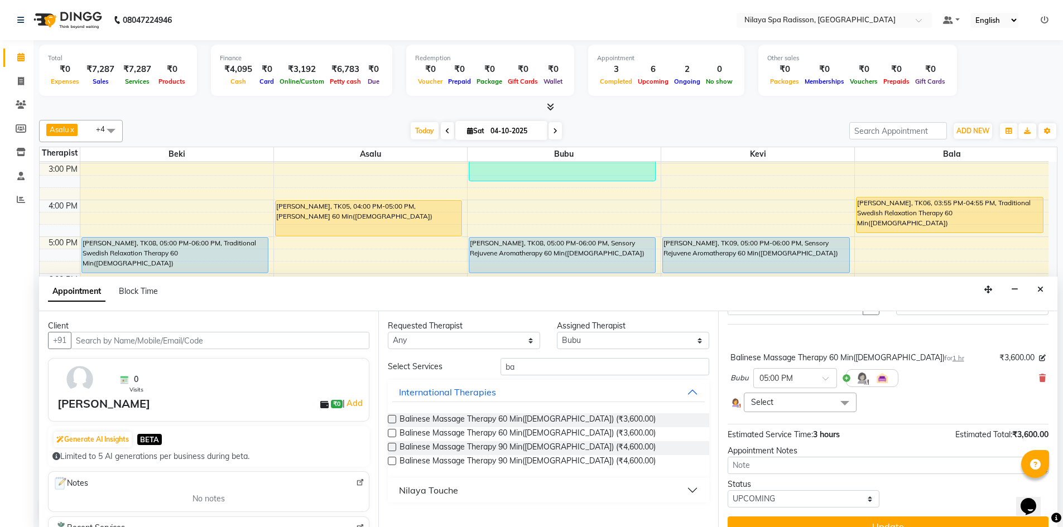
click at [805, 409] on span "Select" at bounding box center [800, 403] width 113 height 20
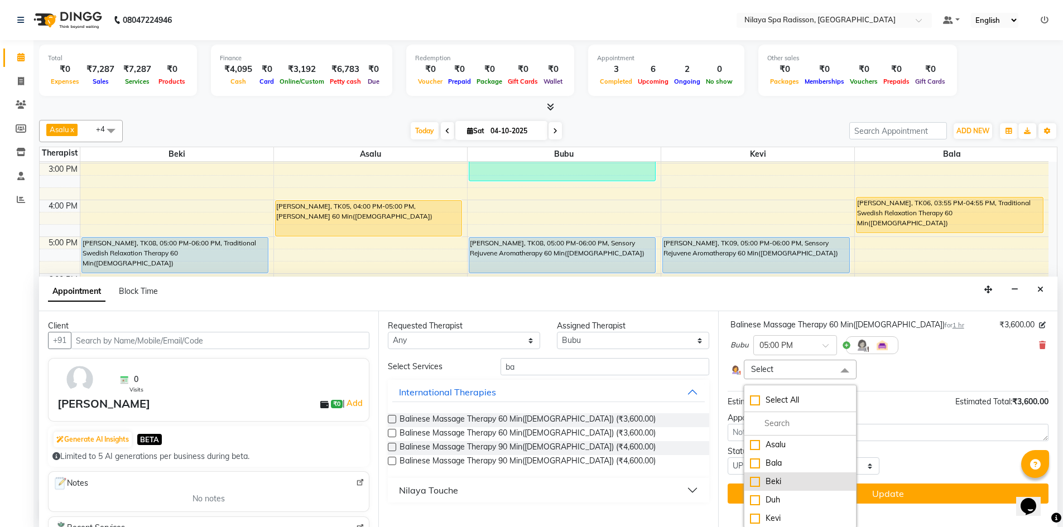
scroll to position [89, 0]
click at [785, 515] on div "Kevi" at bounding box center [800, 518] width 100 height 12
checkbox input "true"
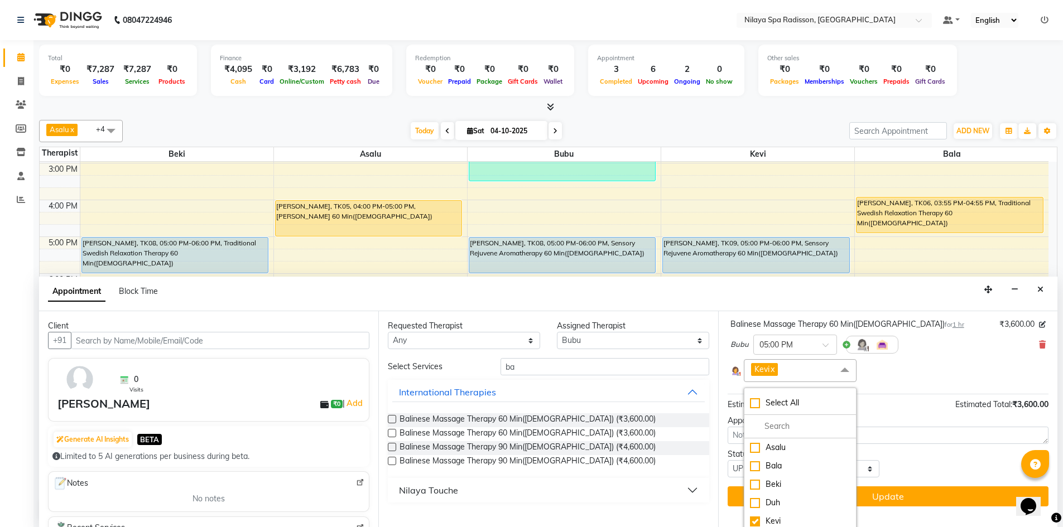
click at [918, 369] on div "Kevi x Select All Asalu Bala Beki Duh Kevi" at bounding box center [888, 370] width 315 height 23
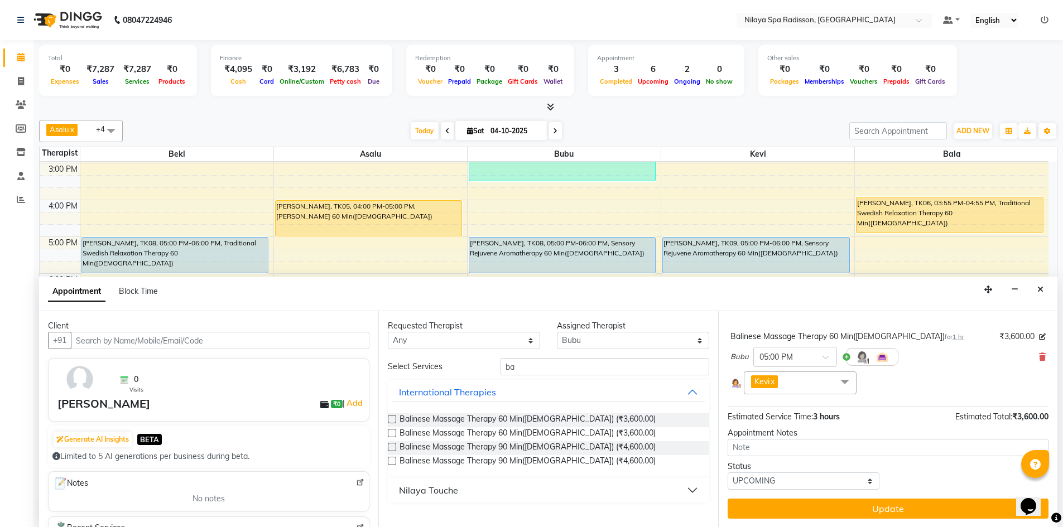
click at [894, 507] on button "Update" at bounding box center [888, 509] width 321 height 20
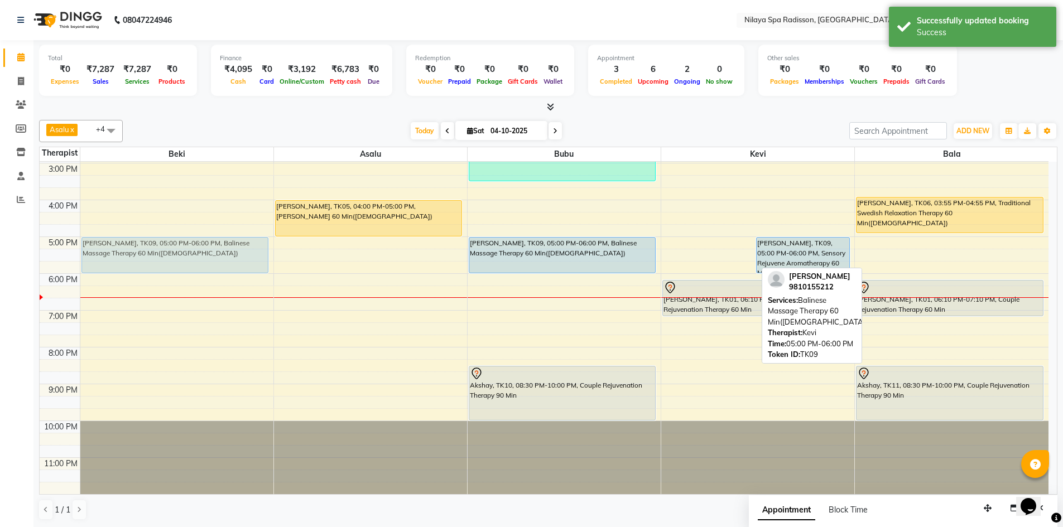
drag, startPoint x: 699, startPoint y: 254, endPoint x: 227, endPoint y: 259, distance: 471.6
click at [227, 259] on tr "Abhishej Jain, TK03, 10:30 AM-11:30 AM, Deep Tissue Repair Therapy 60 Min(Male)…" at bounding box center [544, 200] width 1009 height 589
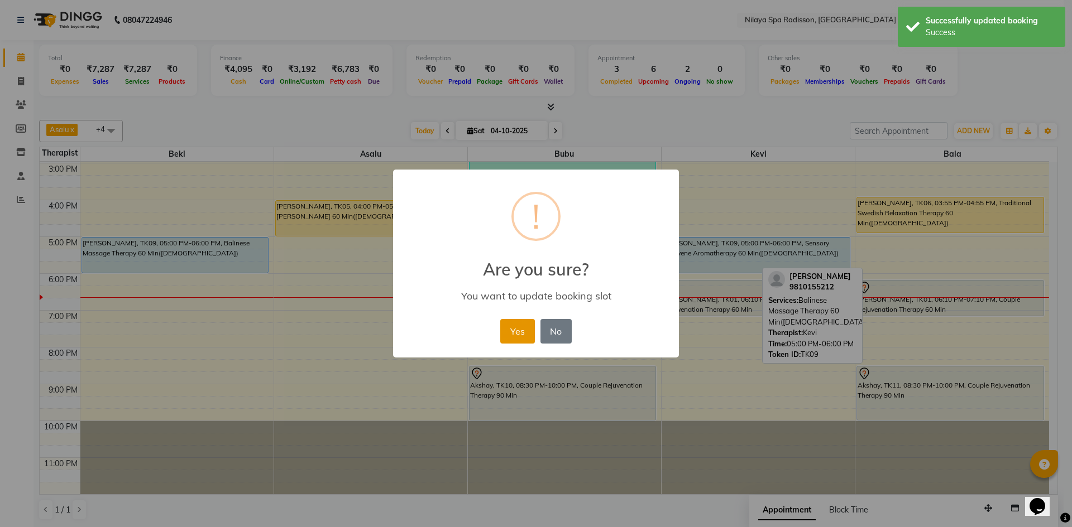
click at [517, 330] on button "Yes" at bounding box center [517, 331] width 34 height 25
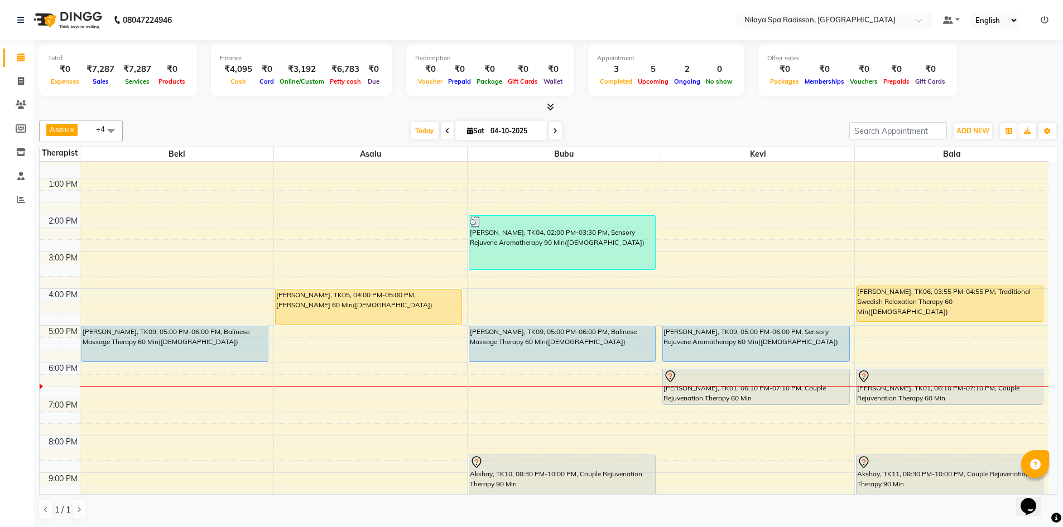
scroll to position [223, 0]
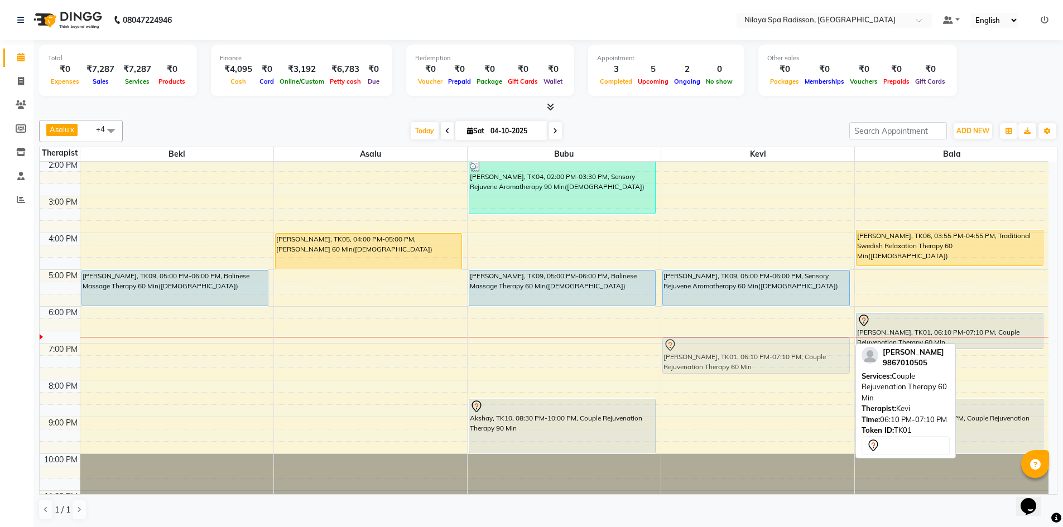
drag, startPoint x: 770, startPoint y: 326, endPoint x: 682, endPoint y: 296, distance: 92.5
click at [777, 349] on div "Khushbu, TK09, 05:00 PM-06:00 PM, Sensory Rejuvene Aromatherapy 60 Min(Female) …" at bounding box center [757, 233] width 193 height 589
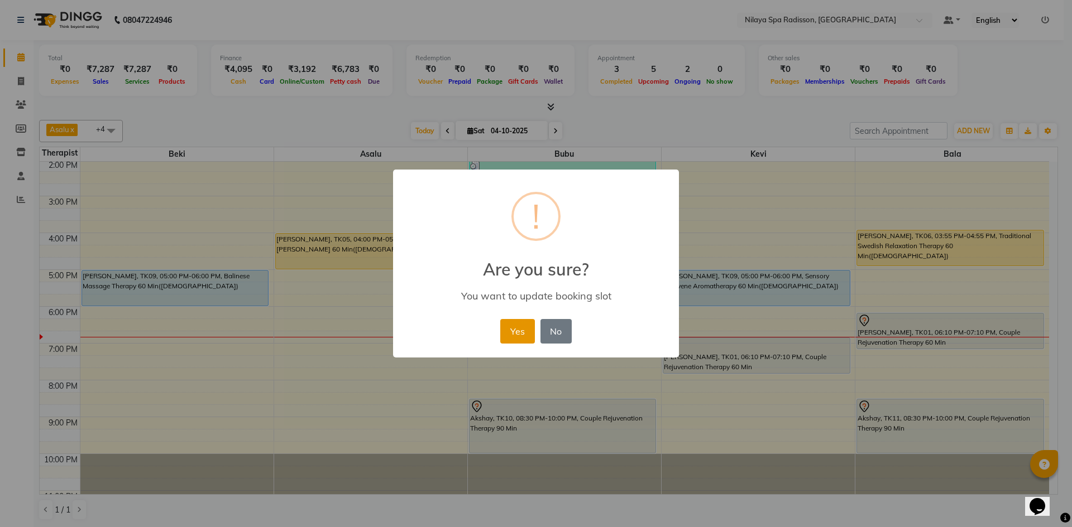
click at [515, 339] on button "Yes" at bounding box center [517, 331] width 34 height 25
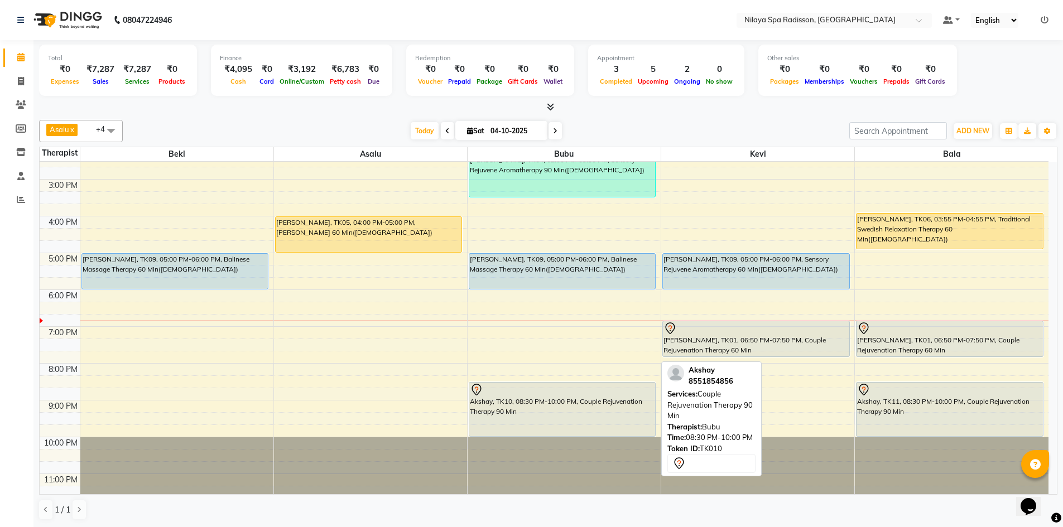
scroll to position [256, 0]
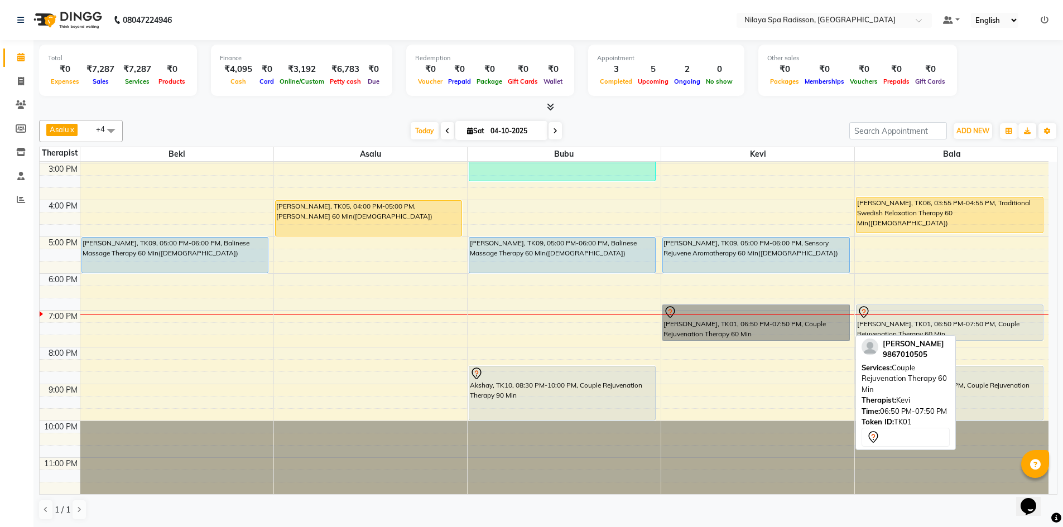
drag, startPoint x: 756, startPoint y: 331, endPoint x: 734, endPoint y: 316, distance: 26.2
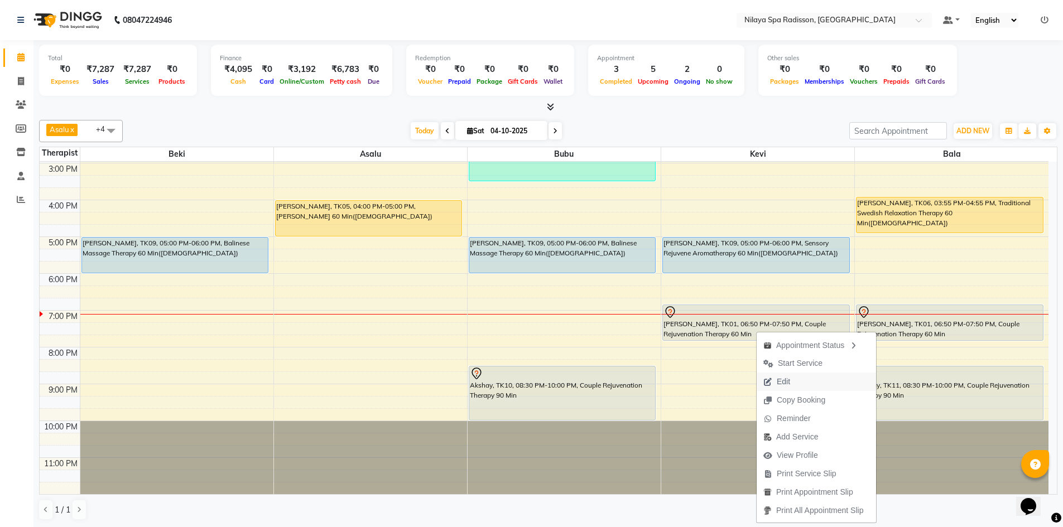
click at [814, 380] on button "Edit" at bounding box center [816, 382] width 119 height 18
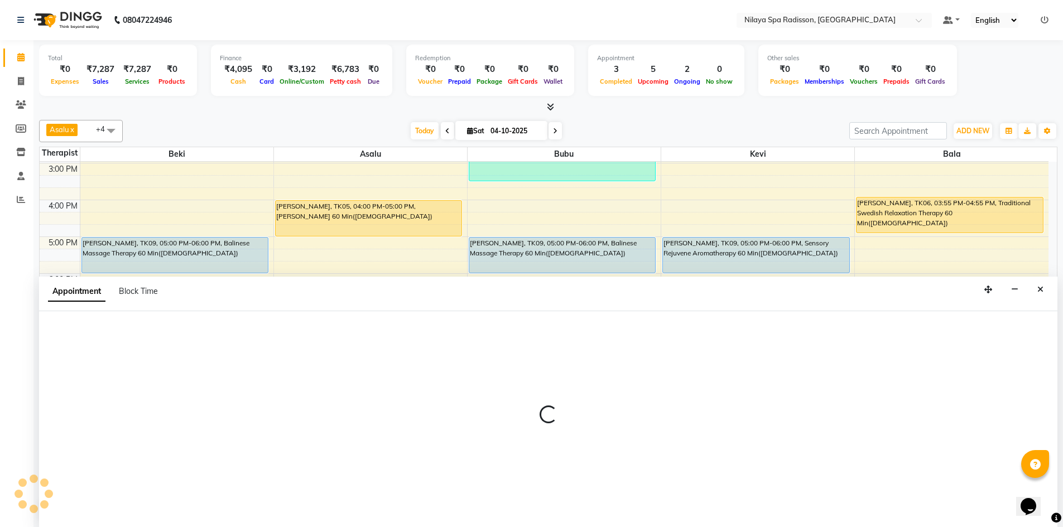
scroll to position [1, 0]
select select "tentative"
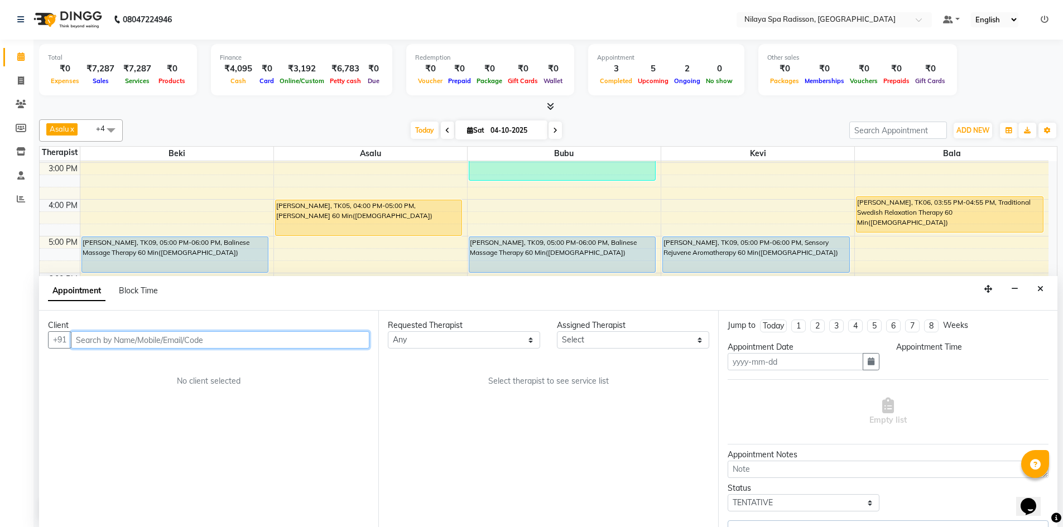
type input "04-10-2025"
select select "92602"
select select "4564"
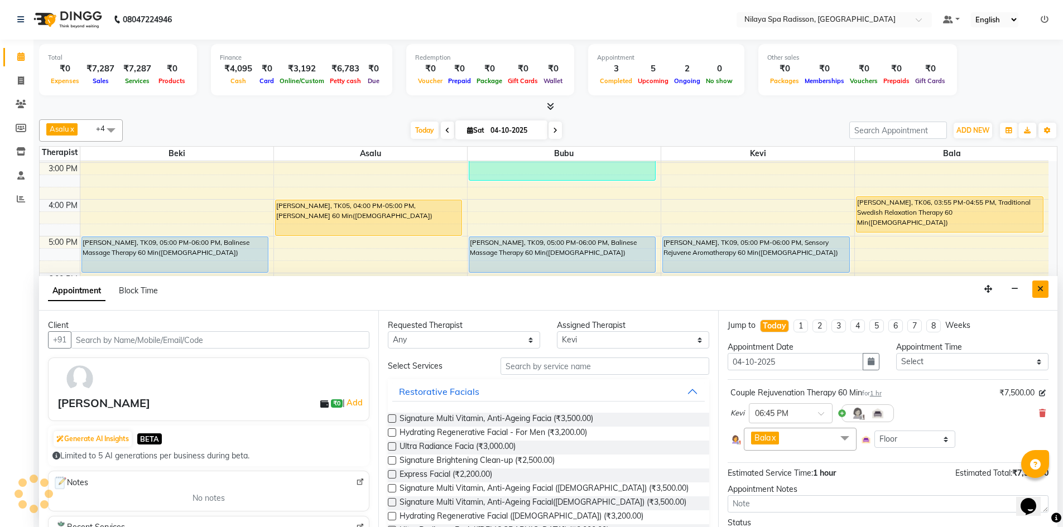
click at [1042, 289] on icon "Close" at bounding box center [1041, 289] width 6 height 8
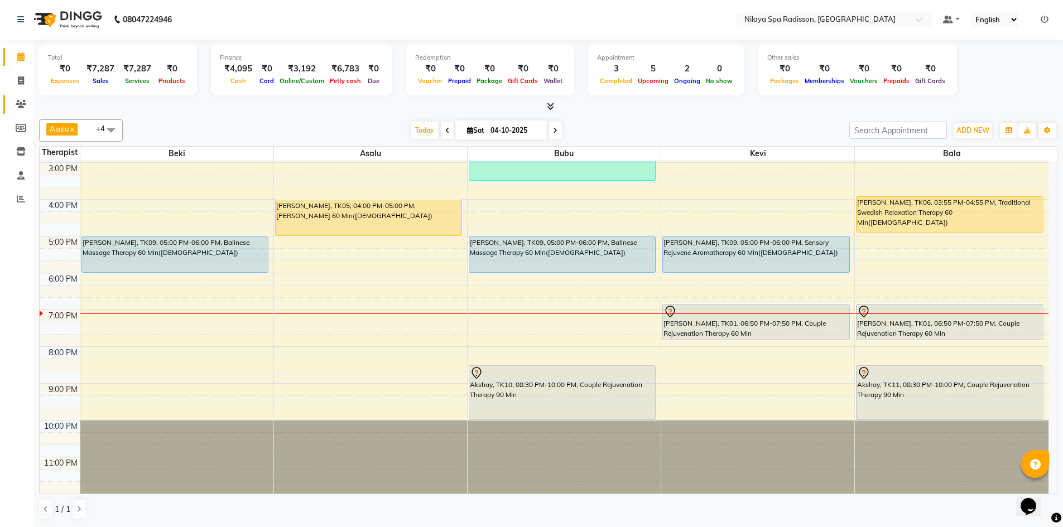
click at [21, 99] on span at bounding box center [21, 104] width 20 height 13
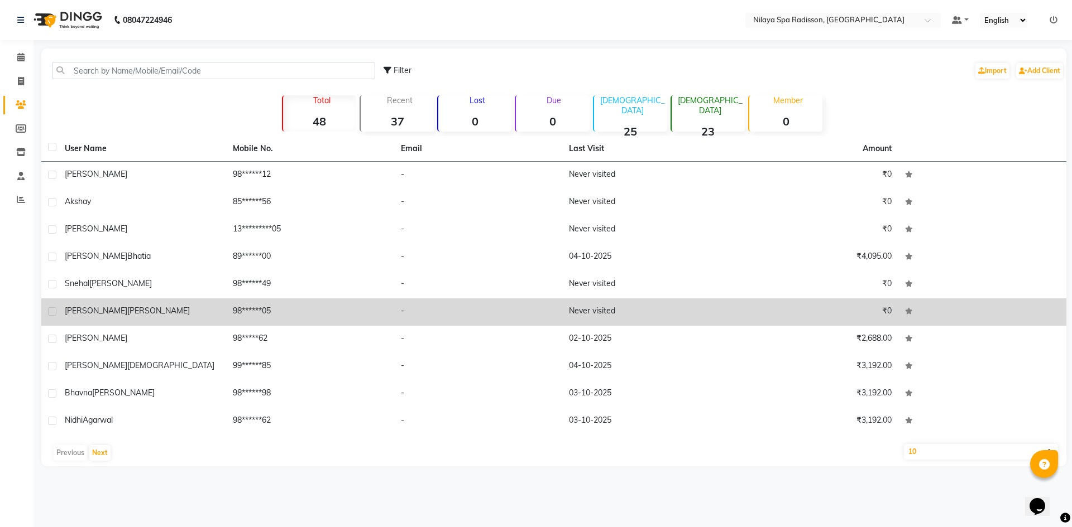
click at [277, 305] on td "98******05" at bounding box center [310, 312] width 168 height 27
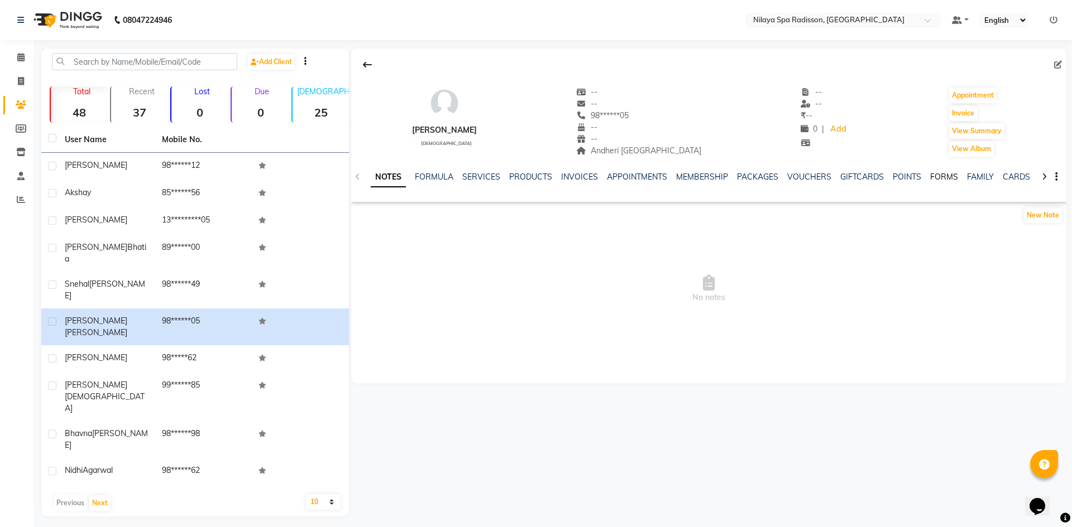
click at [945, 180] on link "FORMS" at bounding box center [944, 177] width 28 height 10
click at [416, 214] on button "Request New Form" at bounding box center [391, 214] width 80 height 17
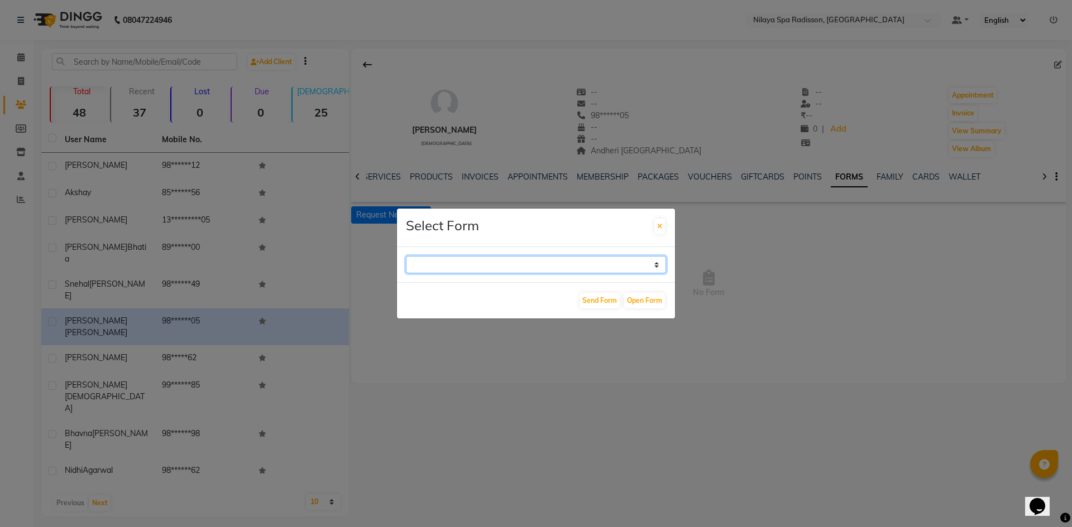
click at [577, 264] on select "GUEST FEEDBACK FORM HEALTH ASSESSMENT FORM" at bounding box center [536, 264] width 260 height 17
select select "204"
click at [406, 256] on select "GUEST FEEDBACK FORM HEALTH ASSESSMENT FORM" at bounding box center [536, 264] width 260 height 17
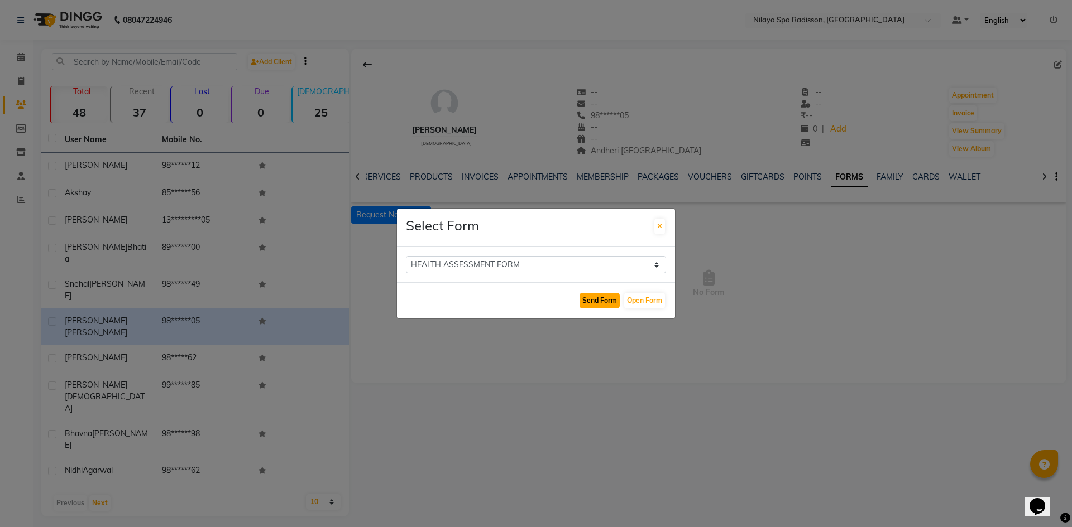
click at [602, 304] on button "Send Form" at bounding box center [599, 301] width 40 height 16
select select
click at [599, 299] on button "Send Form" at bounding box center [599, 301] width 40 height 16
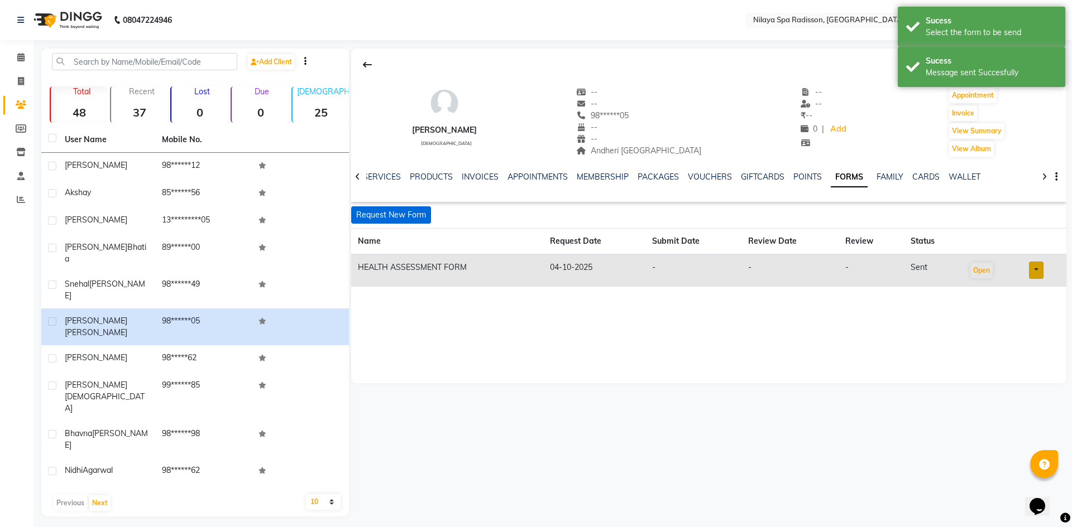
click at [420, 212] on button "Request New Form" at bounding box center [391, 214] width 80 height 17
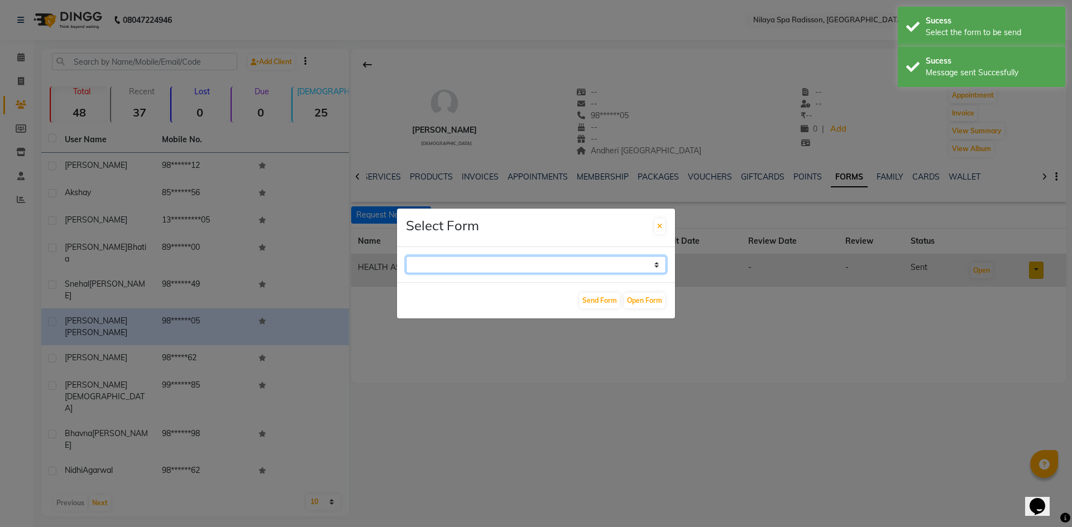
click at [576, 263] on select "GUEST FEEDBACK FORM HEALTH ASSESSMENT FORM" at bounding box center [536, 264] width 260 height 17
select select "204"
click at [406, 256] on select "GUEST FEEDBACK FORM HEALTH ASSESSMENT FORM" at bounding box center [536, 264] width 260 height 17
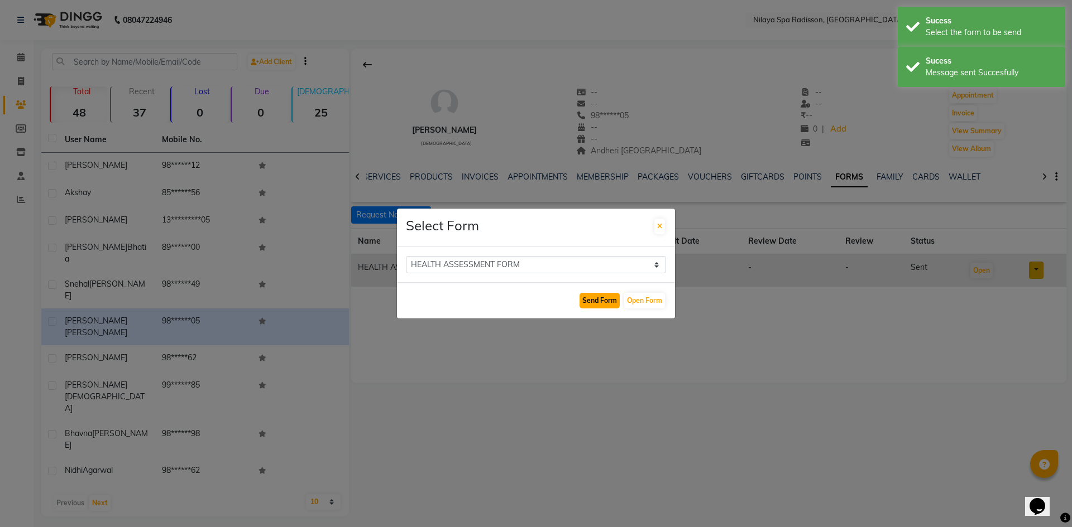
click at [599, 299] on button "Send Form" at bounding box center [599, 301] width 40 height 16
select select
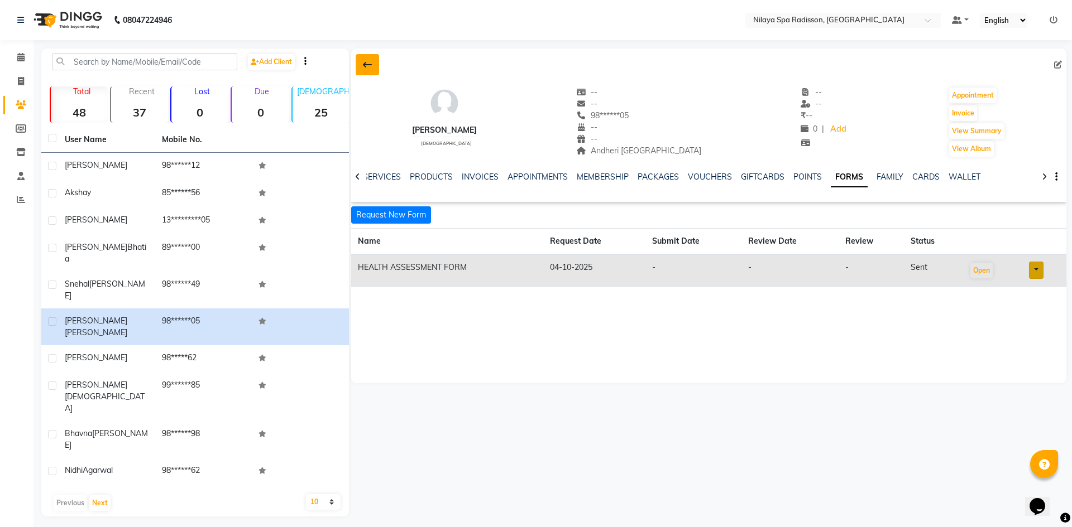
click at [368, 61] on icon at bounding box center [367, 64] width 9 height 9
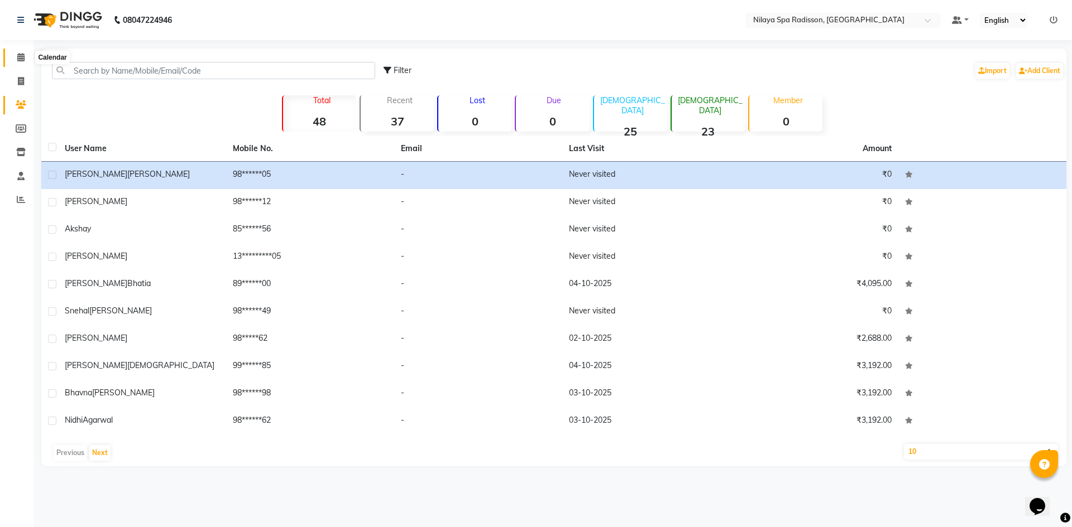
click at [21, 60] on icon at bounding box center [20, 57] width 7 height 8
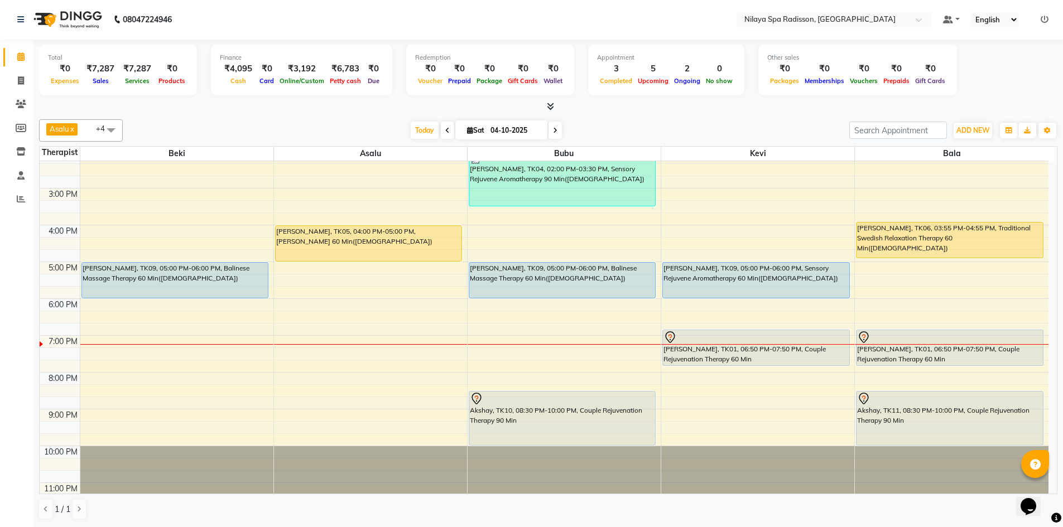
scroll to position [256, 0]
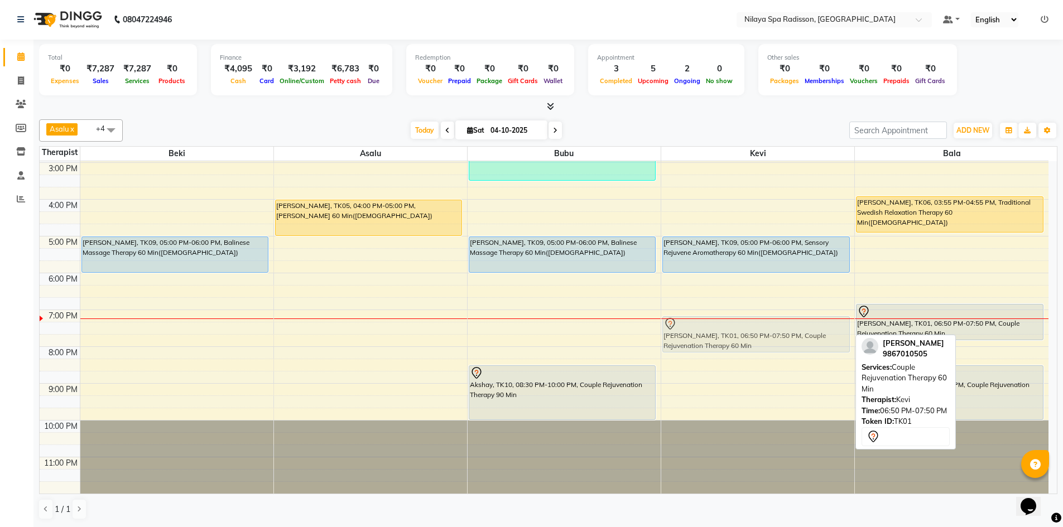
drag, startPoint x: 784, startPoint y: 329, endPoint x: 783, endPoint y: 340, distance: 10.7
click at [783, 340] on div "Khushbu, TK09, 05:00 PM-06:00 PM, Sensory Rejuvene Aromatherapy 60 Min(Female) …" at bounding box center [757, 199] width 193 height 589
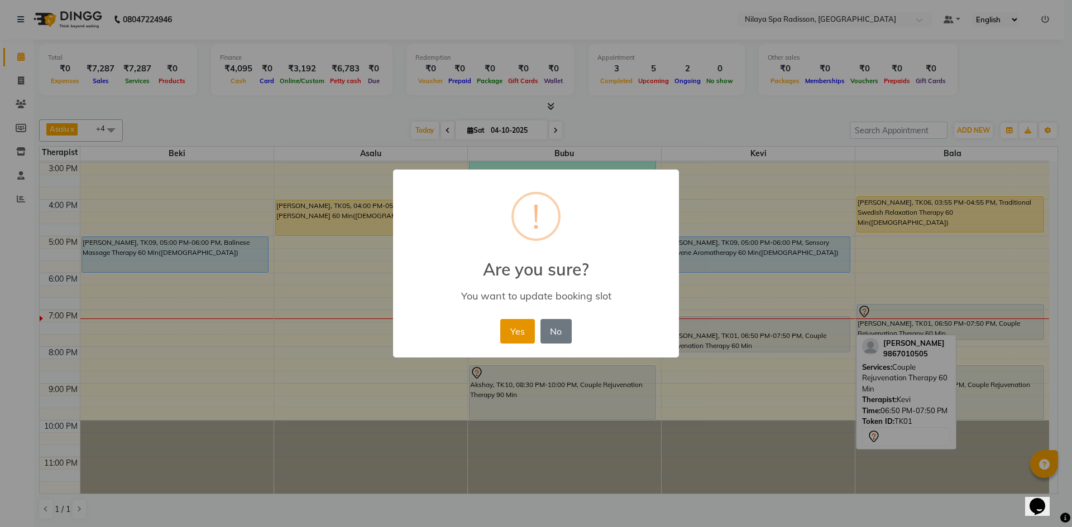
click at [527, 328] on button "Yes" at bounding box center [517, 331] width 34 height 25
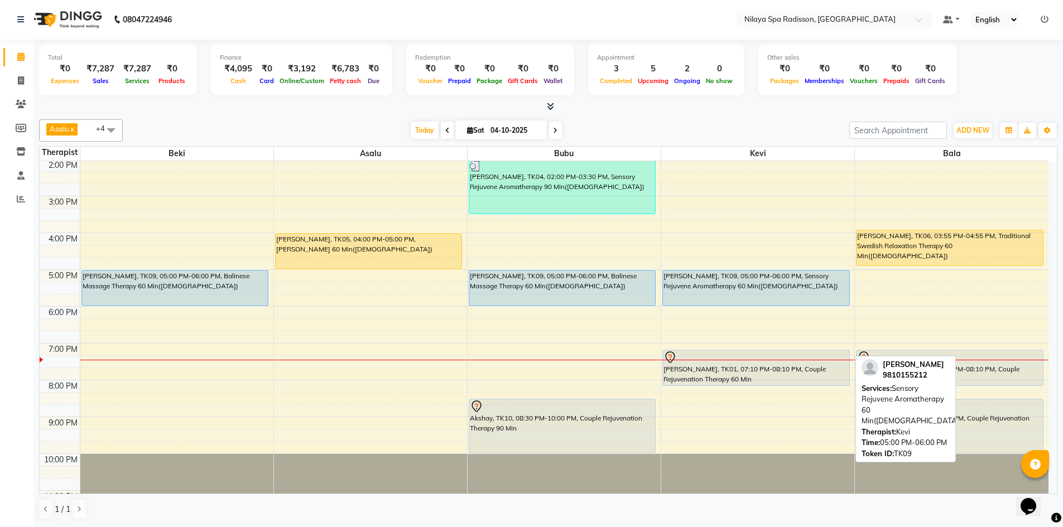
scroll to position [223, 0]
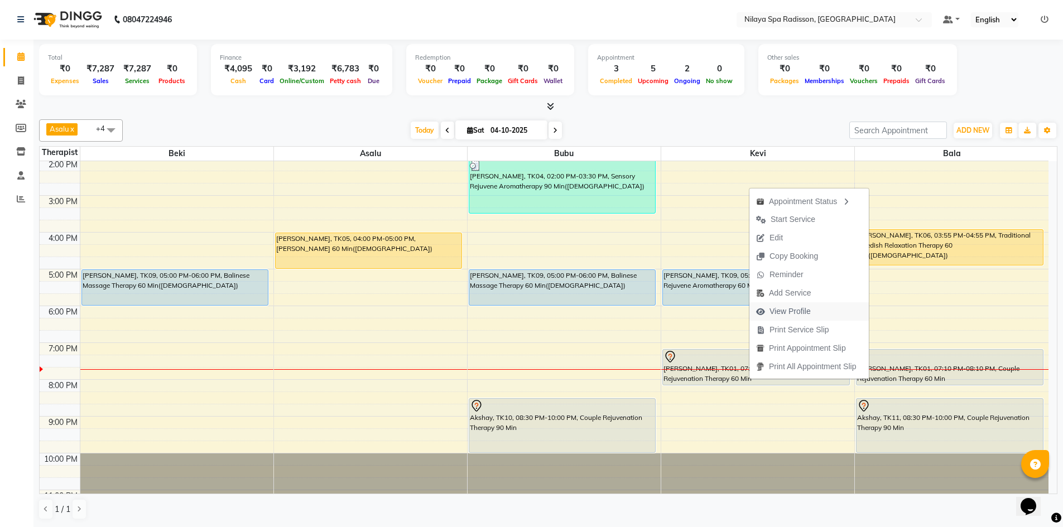
click at [811, 306] on span "View Profile" at bounding box center [784, 311] width 68 height 18
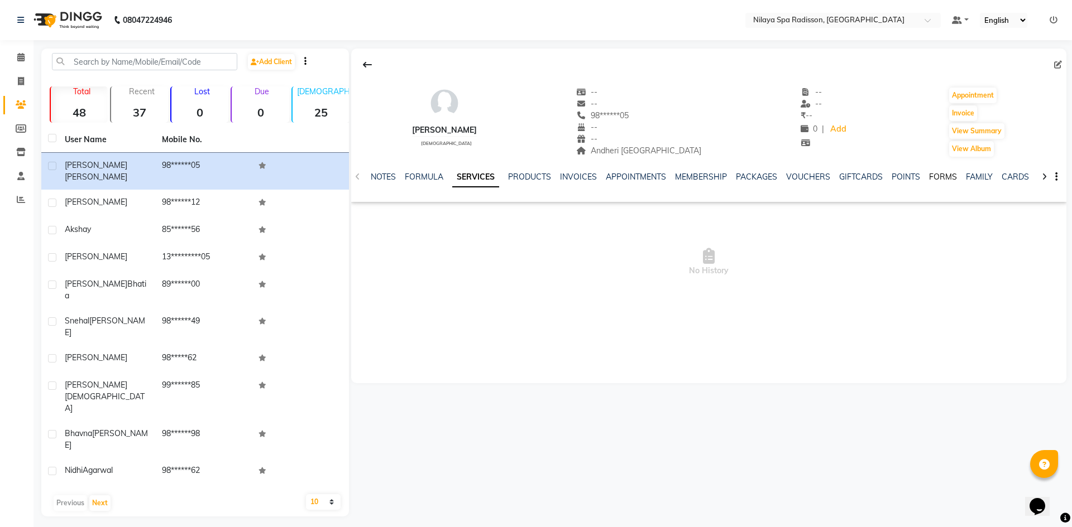
click at [948, 178] on link "FORMS" at bounding box center [943, 177] width 28 height 10
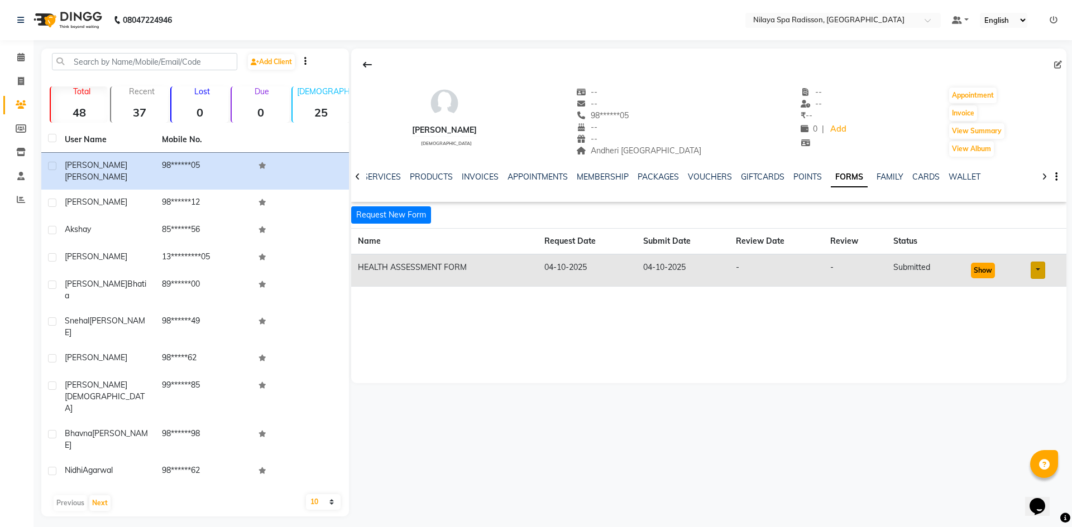
click at [982, 265] on button "Show" at bounding box center [983, 271] width 24 height 16
click at [24, 56] on icon at bounding box center [20, 57] width 7 height 8
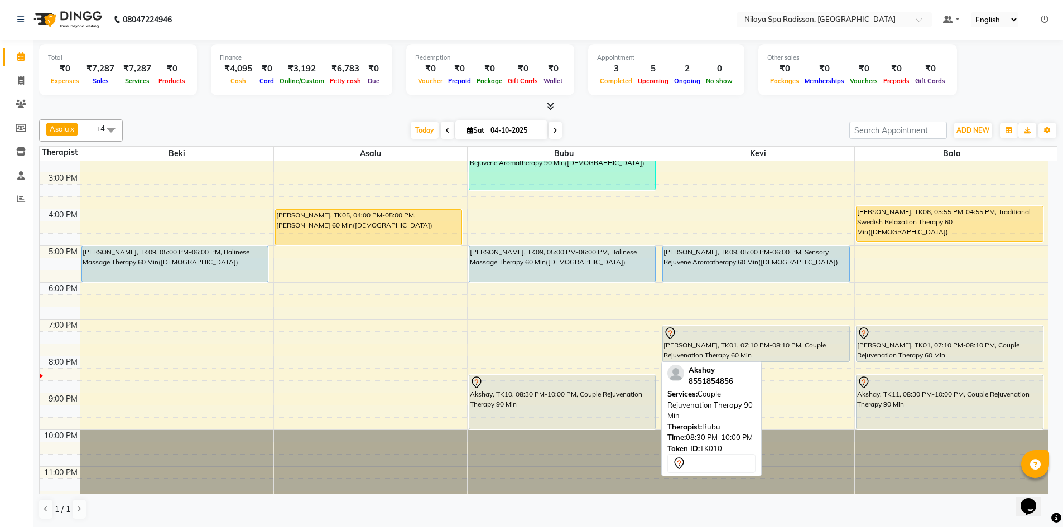
scroll to position [256, 0]
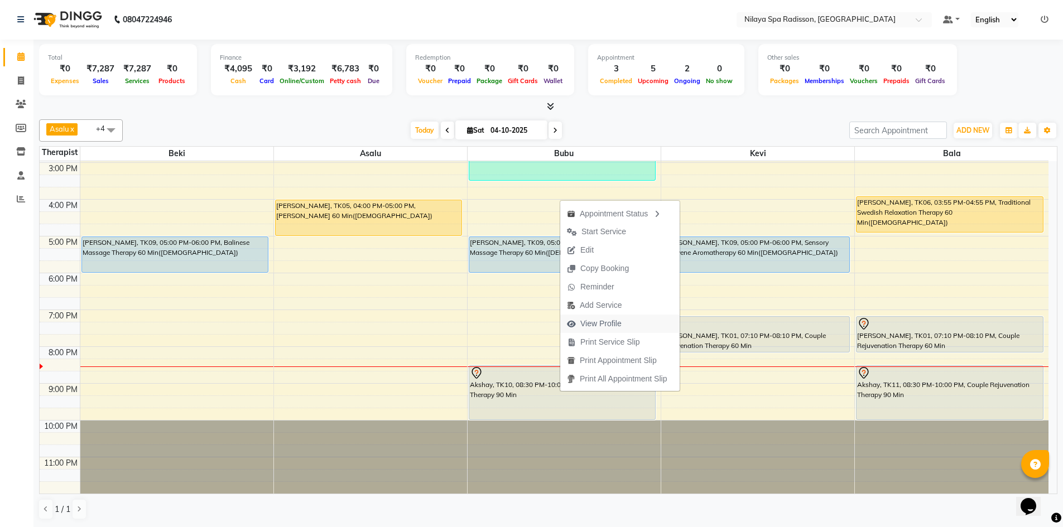
click at [619, 319] on span "View Profile" at bounding box center [600, 324] width 41 height 12
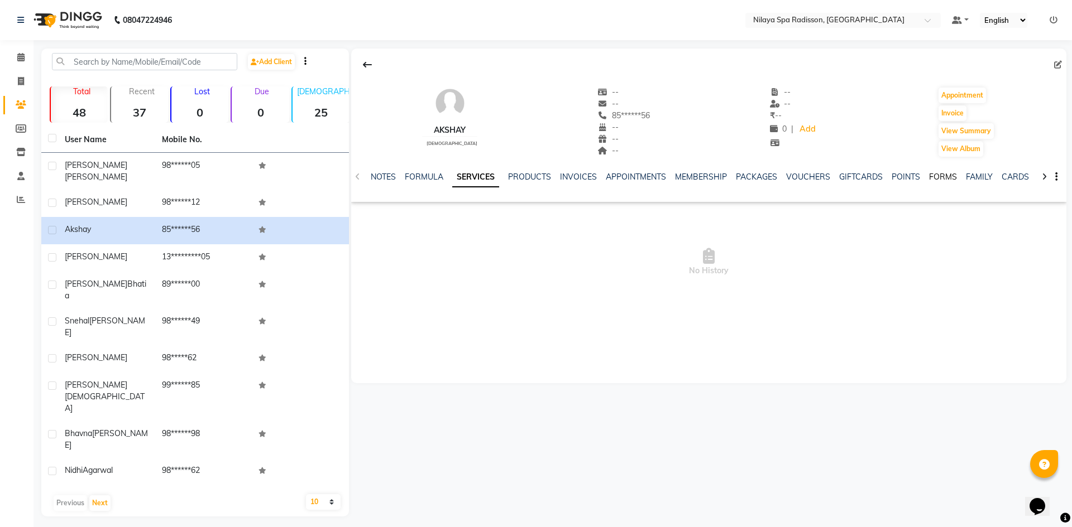
click at [930, 177] on link "FORMS" at bounding box center [943, 177] width 28 height 10
click at [409, 220] on button "Request New Form" at bounding box center [391, 214] width 80 height 17
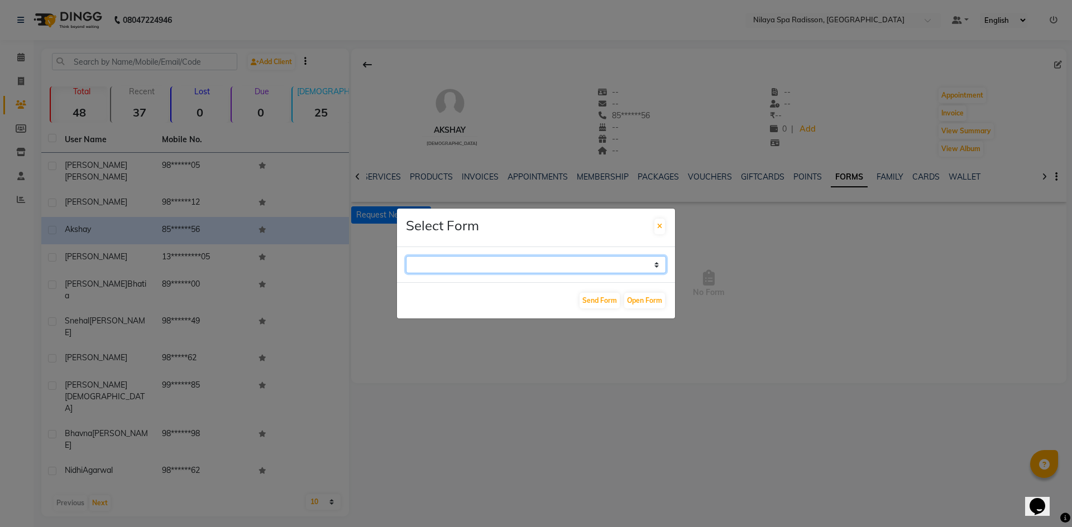
click at [531, 265] on select "GUEST FEEDBACK FORM HEALTH ASSESSMENT FORM" at bounding box center [536, 264] width 260 height 17
select select "204"
click at [406, 256] on select "GUEST FEEDBACK FORM HEALTH ASSESSMENT FORM" at bounding box center [536, 264] width 260 height 17
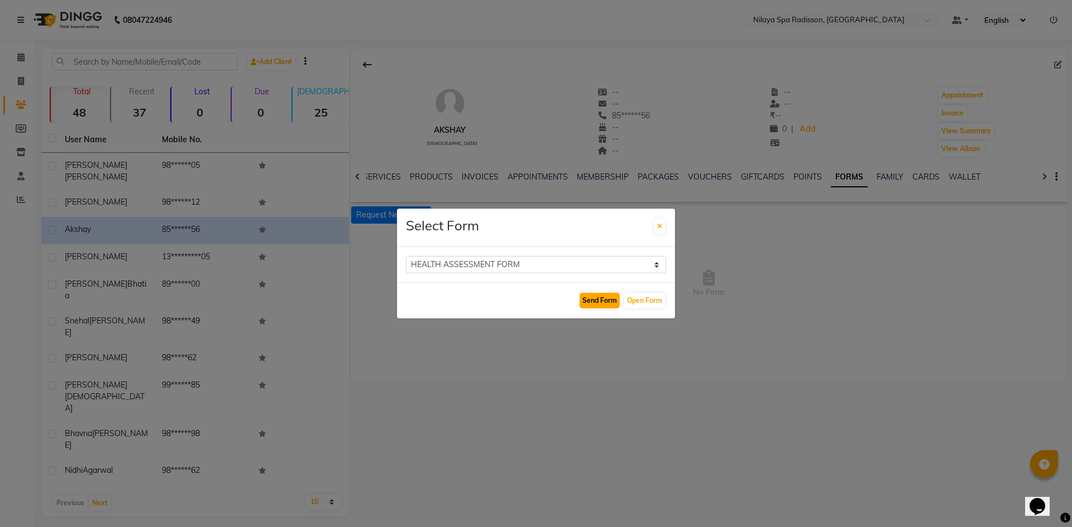
click at [590, 306] on button "Send Form" at bounding box center [599, 301] width 40 height 16
select select
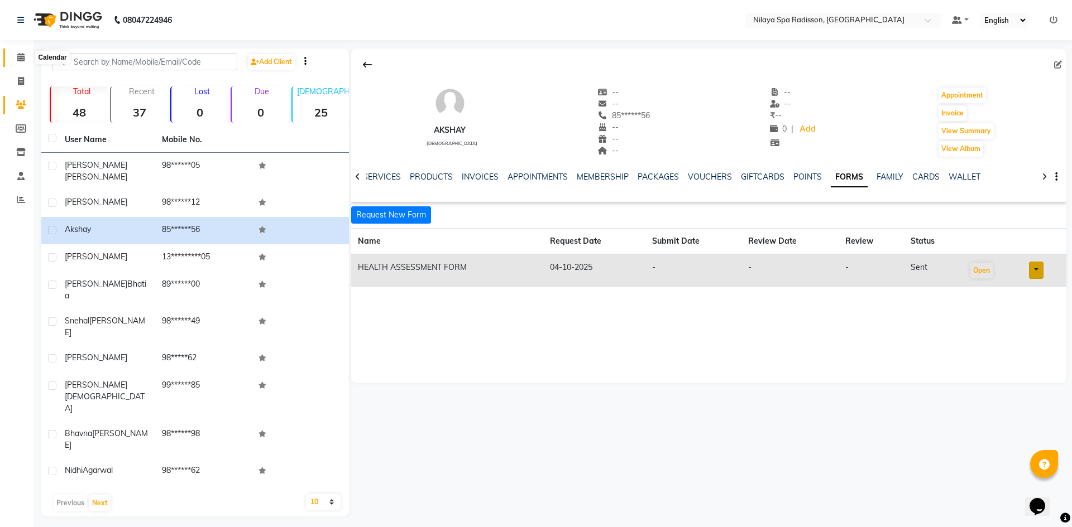
click at [28, 61] on span at bounding box center [21, 57] width 20 height 13
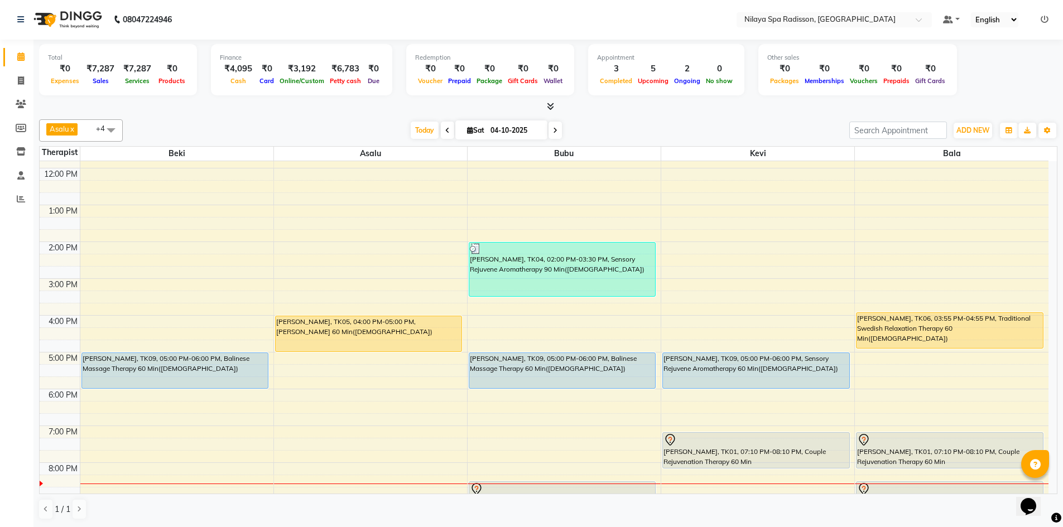
scroll to position [223, 0]
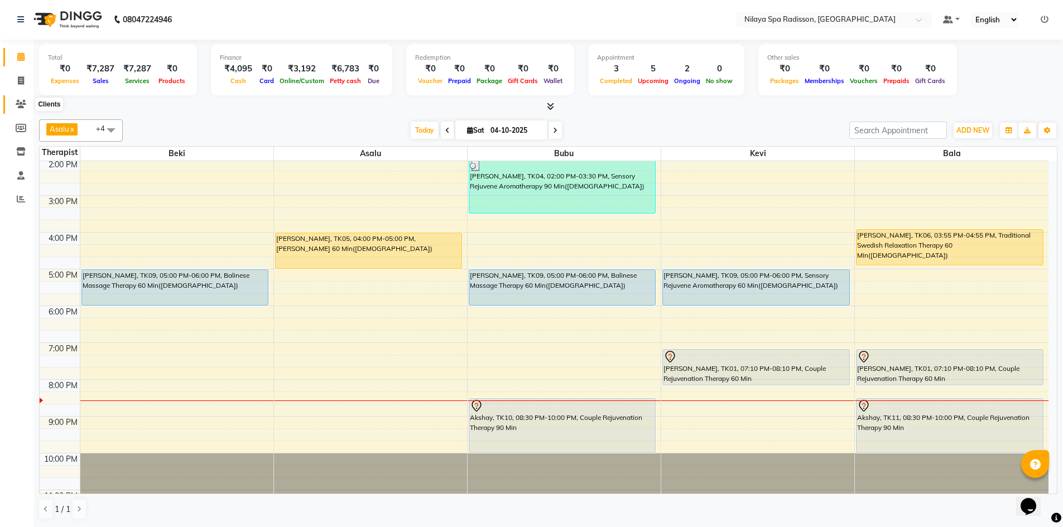
click at [12, 105] on span at bounding box center [21, 104] width 20 height 13
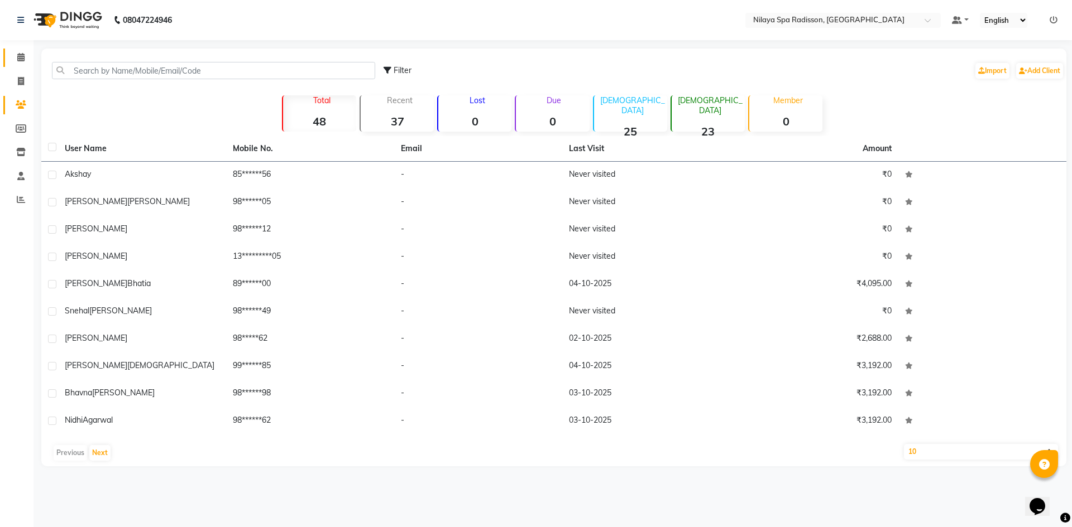
click at [18, 64] on link "Calendar" at bounding box center [16, 58] width 27 height 18
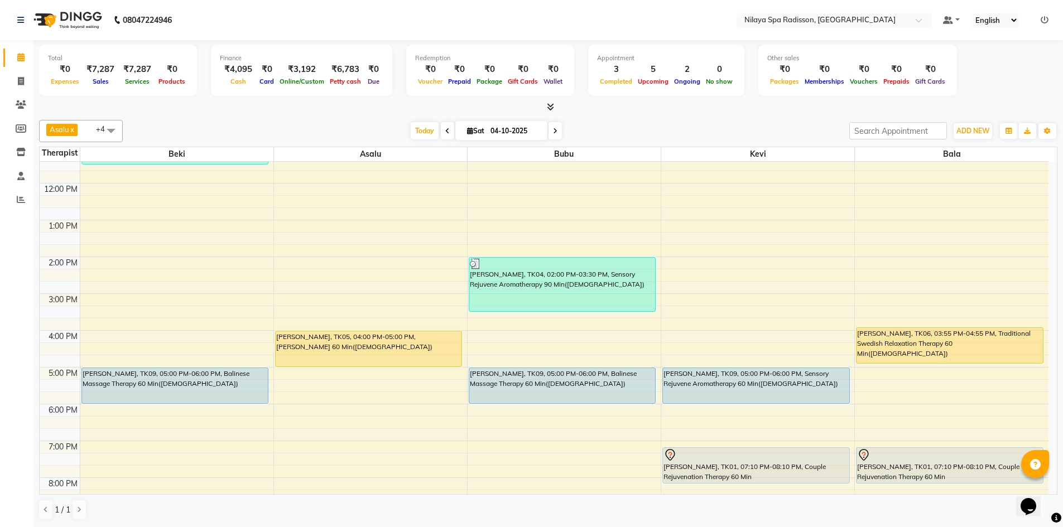
scroll to position [223, 0]
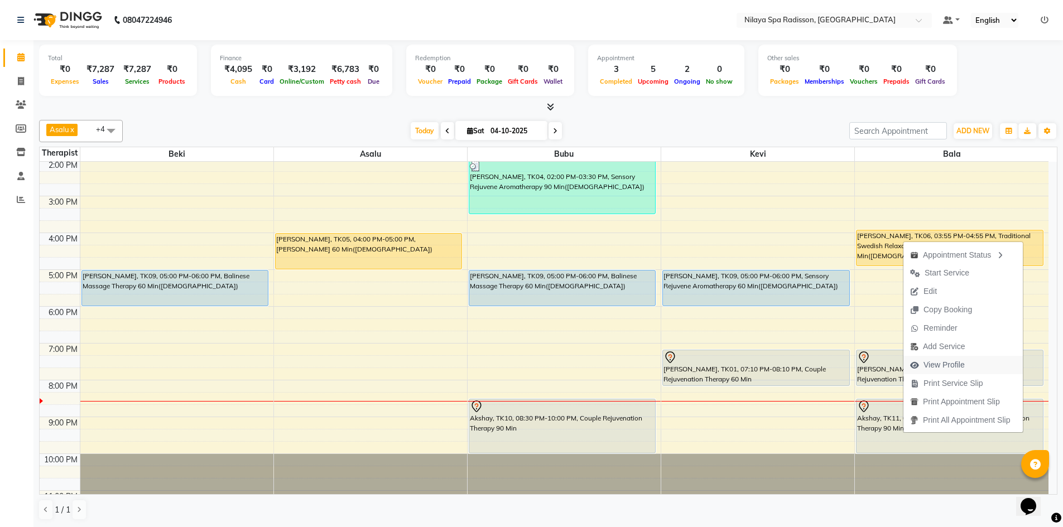
click at [950, 364] on span "View Profile" at bounding box center [944, 365] width 41 height 12
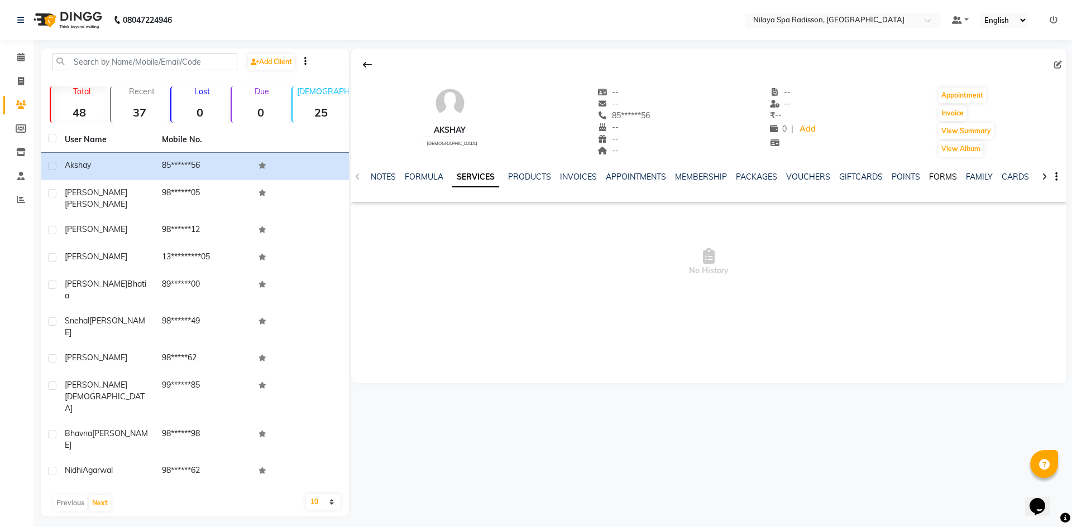
click at [929, 176] on link "FORMS" at bounding box center [943, 177] width 28 height 10
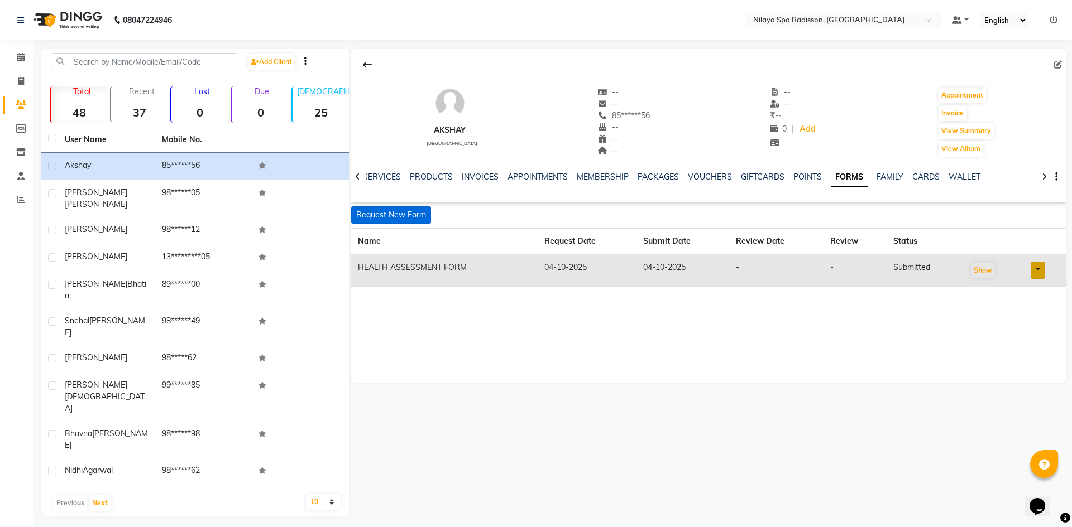
click at [388, 215] on button "Request New Form" at bounding box center [391, 214] width 80 height 17
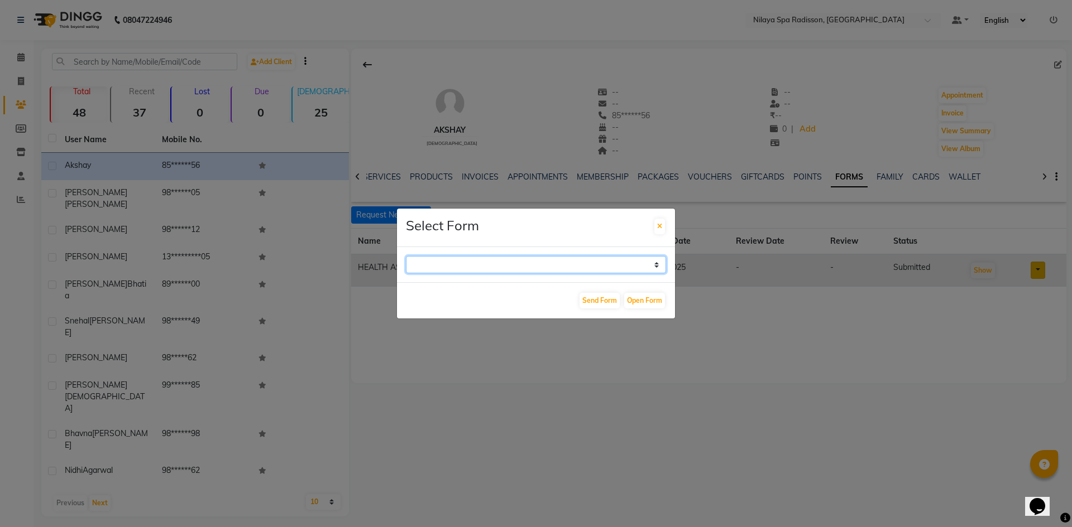
click at [496, 269] on select "GUEST FEEDBACK FORM HEALTH ASSESSMENT FORM" at bounding box center [536, 264] width 260 height 17
select select "204"
click at [406, 256] on select "GUEST FEEDBACK FORM HEALTH ASSESSMENT FORM" at bounding box center [536, 264] width 260 height 17
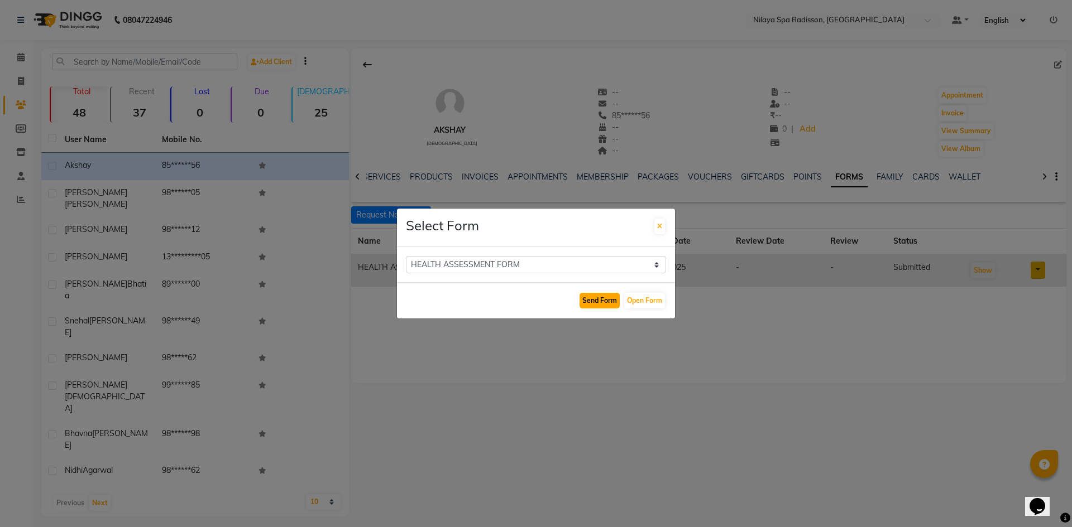
click at [595, 300] on button "Send Form" at bounding box center [599, 301] width 40 height 16
select select
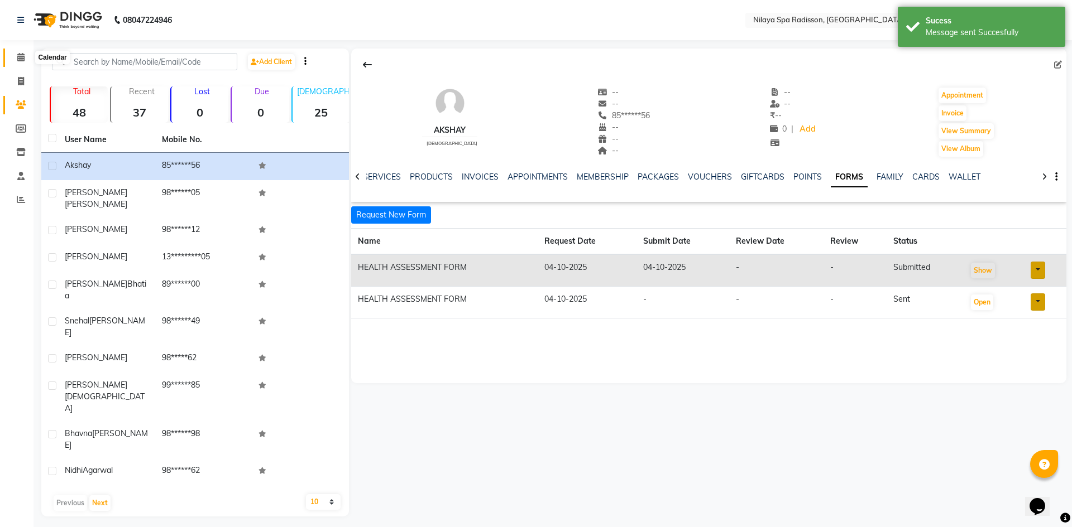
click at [24, 52] on span at bounding box center [21, 57] width 20 height 13
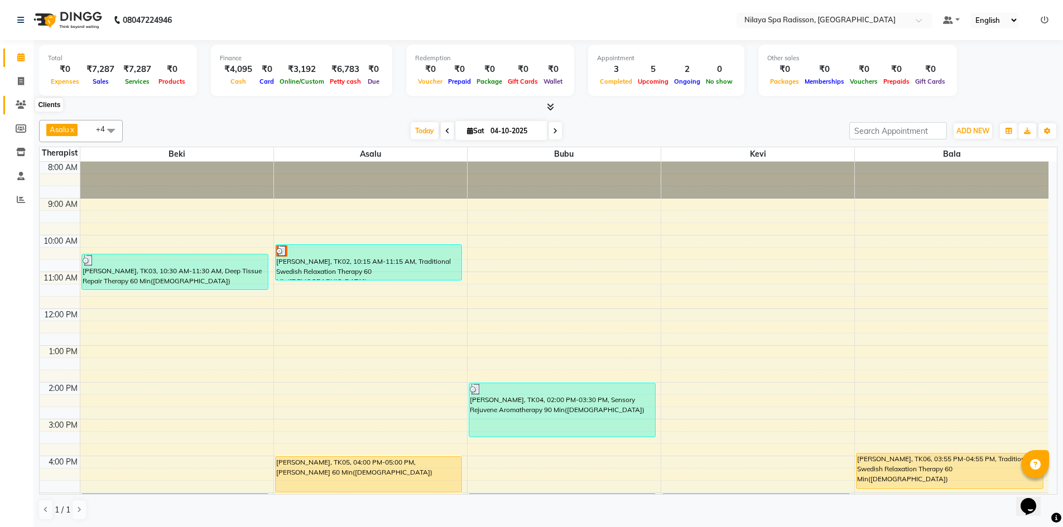
click at [12, 106] on span at bounding box center [21, 105] width 20 height 13
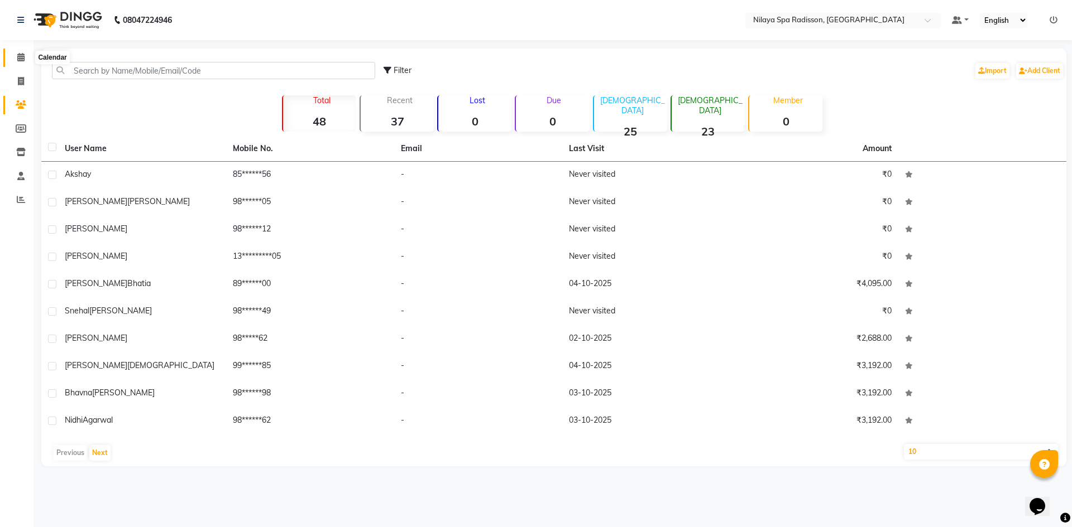
click at [25, 59] on icon at bounding box center [20, 57] width 7 height 8
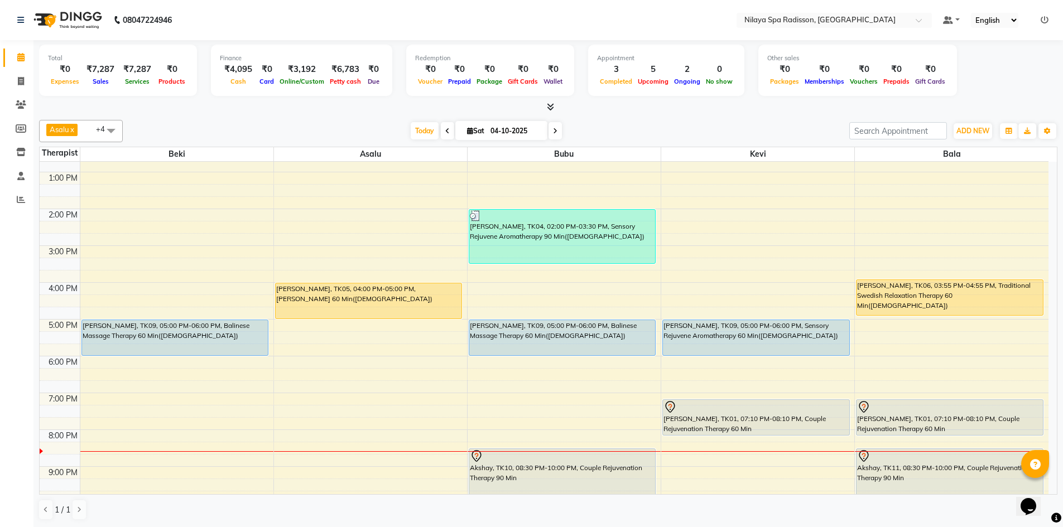
scroll to position [145, 0]
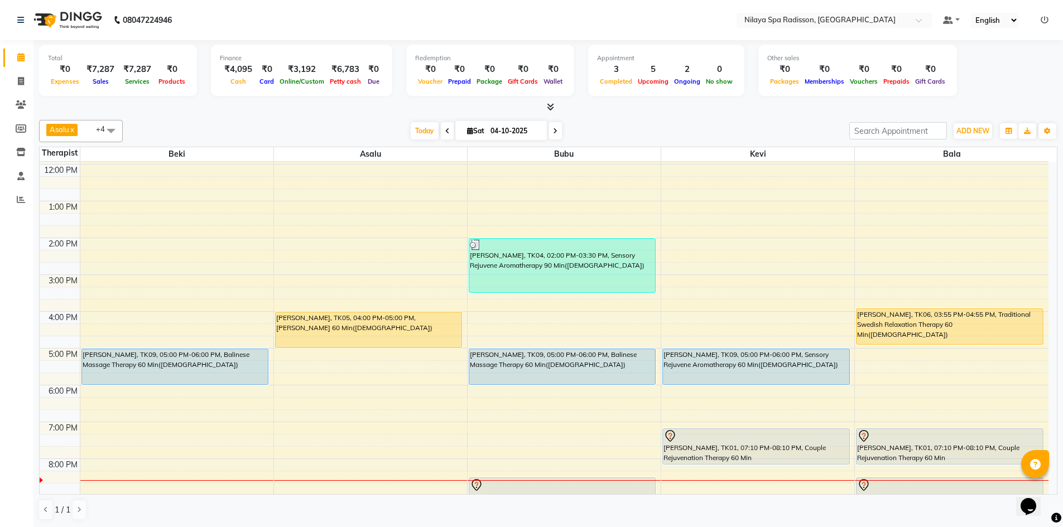
click at [445, 128] on icon at bounding box center [447, 131] width 4 height 7
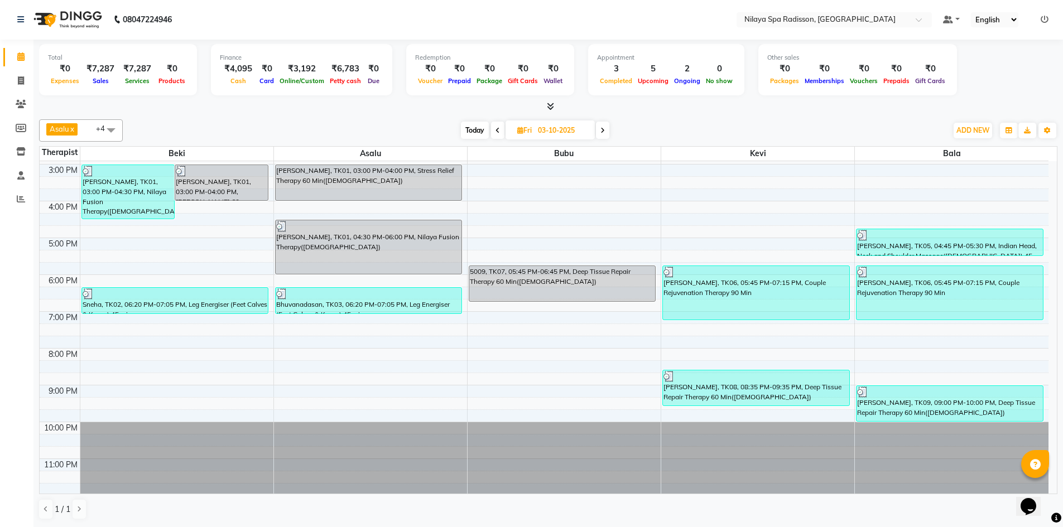
scroll to position [256, 0]
click at [487, 131] on span "Today" at bounding box center [475, 130] width 28 height 17
type input "04-10-2025"
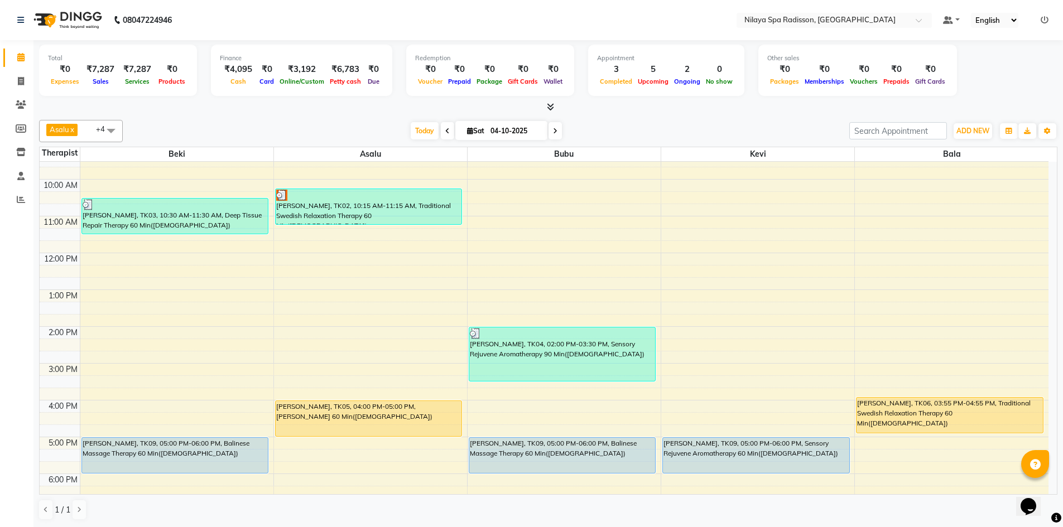
scroll to position [0, 0]
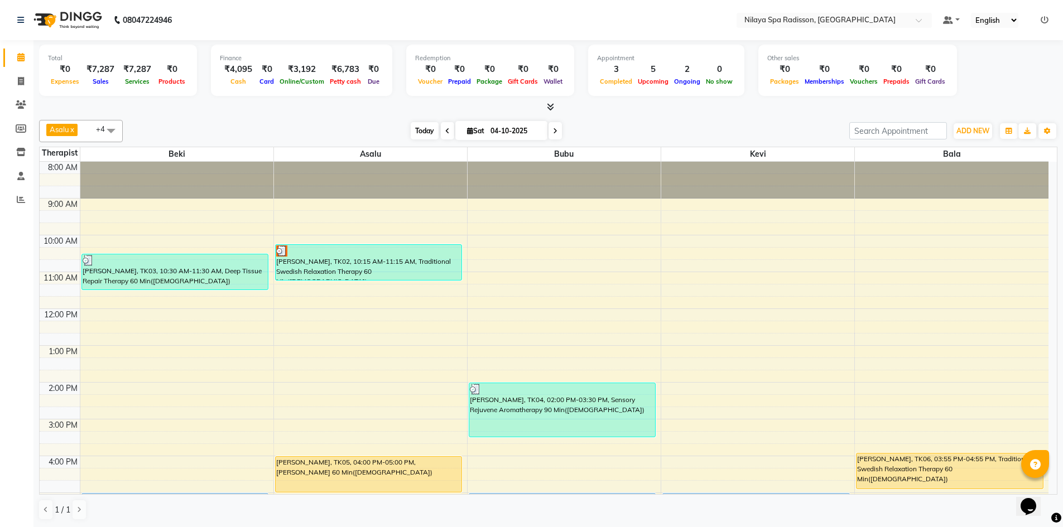
click at [428, 138] on span "Today" at bounding box center [425, 130] width 28 height 17
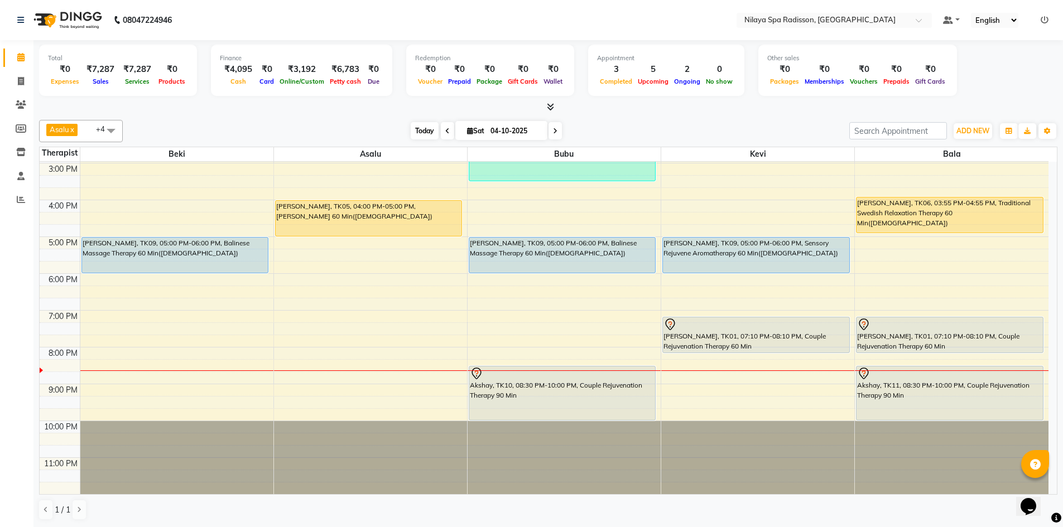
click at [426, 136] on span "Today" at bounding box center [425, 130] width 28 height 17
click at [426, 135] on span "Today" at bounding box center [425, 130] width 28 height 17
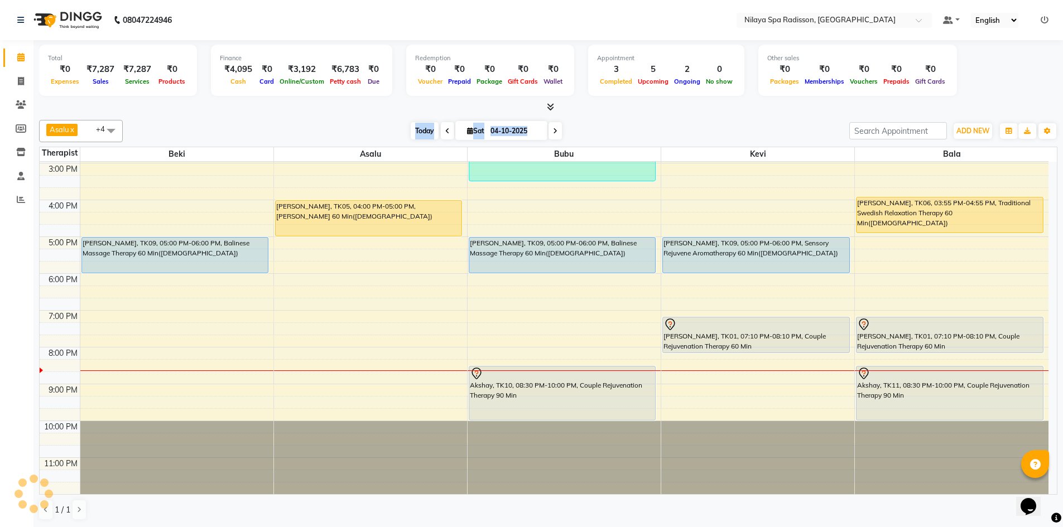
click at [426, 135] on span "Today" at bounding box center [425, 130] width 28 height 17
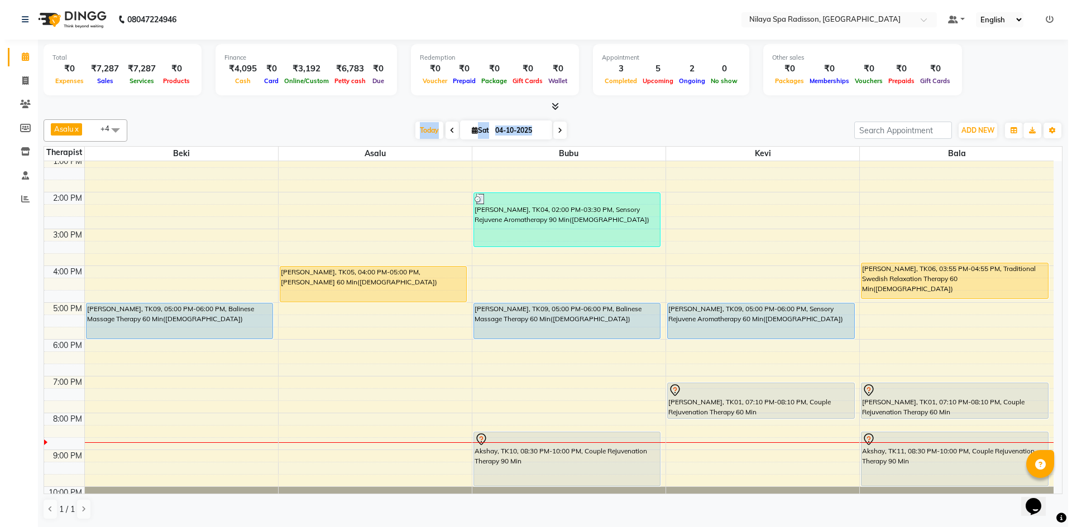
scroll to position [223, 0]
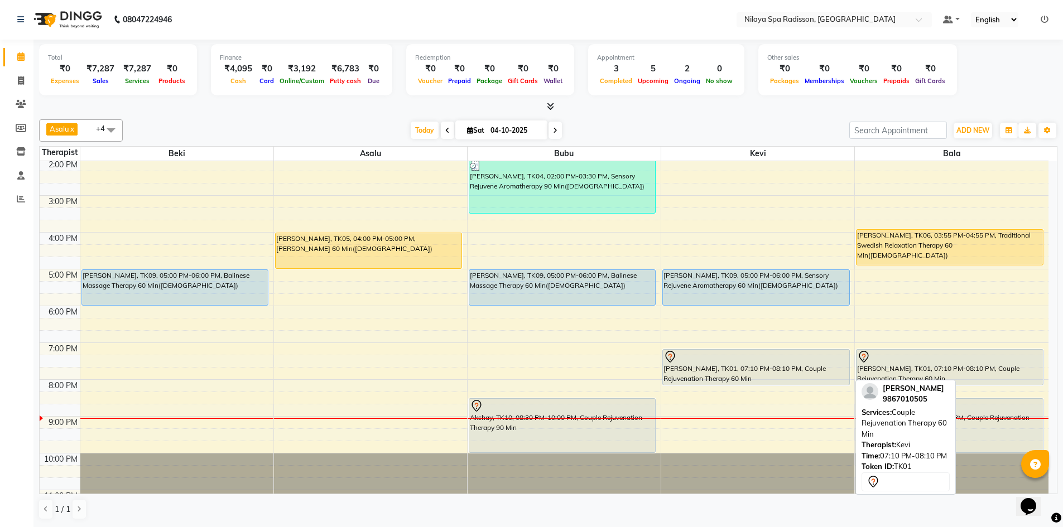
click at [762, 368] on div "Devanshi Shah, TK01, 07:10 PM-08:10 PM, Couple Rejuvenation Therapy 60 Min" at bounding box center [756, 367] width 186 height 35
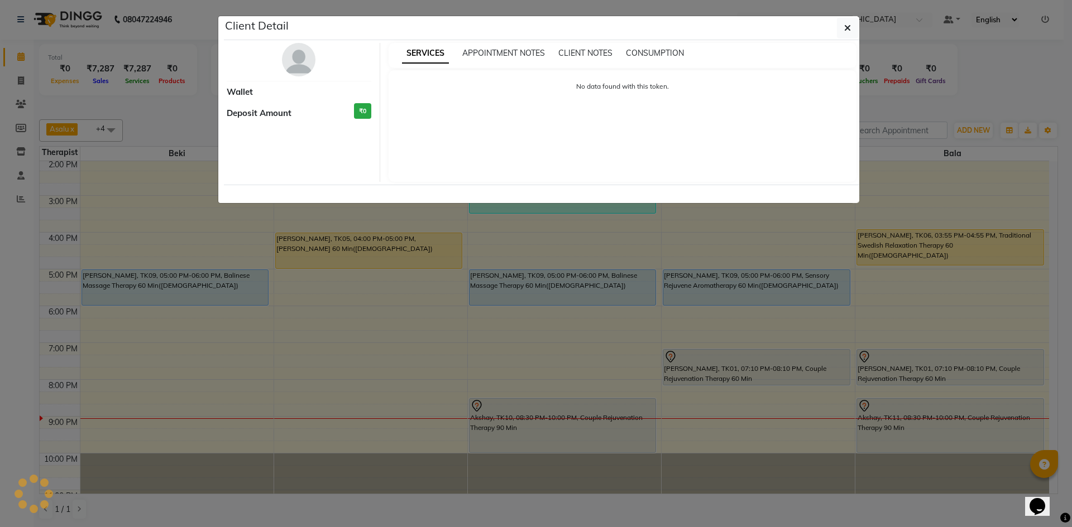
select select "7"
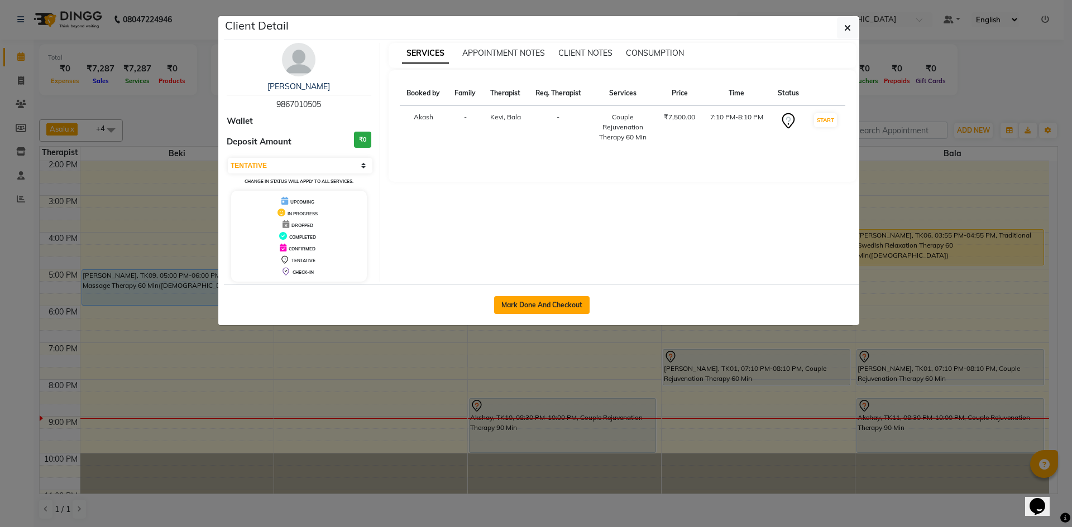
click at [556, 308] on button "Mark Done And Checkout" at bounding box center [541, 305] width 95 height 18
select select "service"
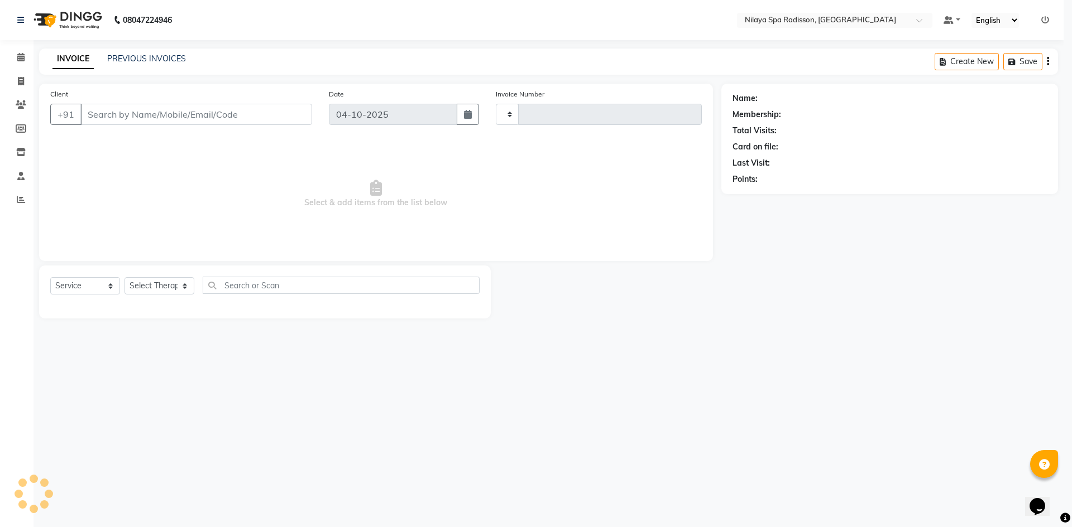
type input "0050"
select select "3"
select select "9038"
type input "98******05"
select select "92602"
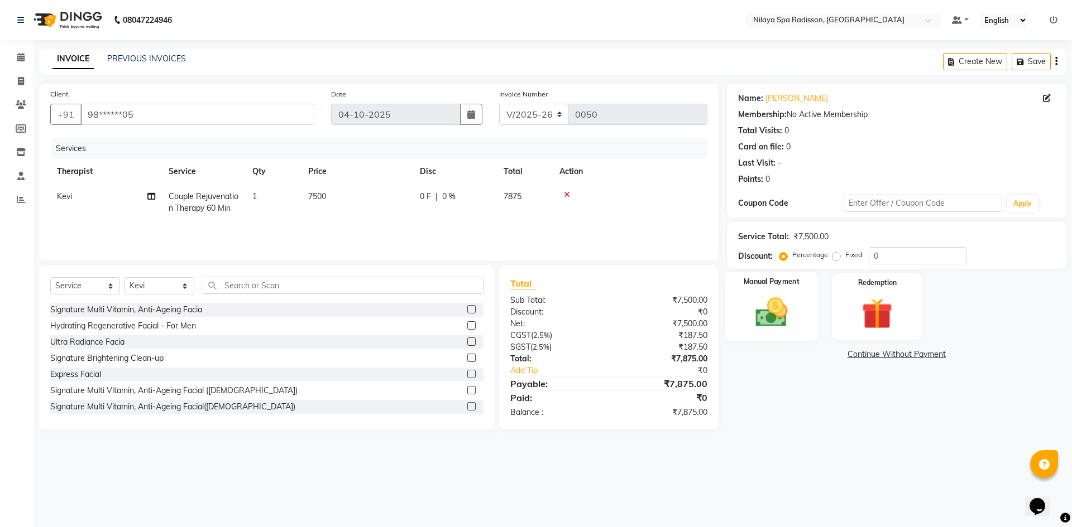
click at [798, 302] on div "Manual Payment" at bounding box center [770, 306] width 93 height 69
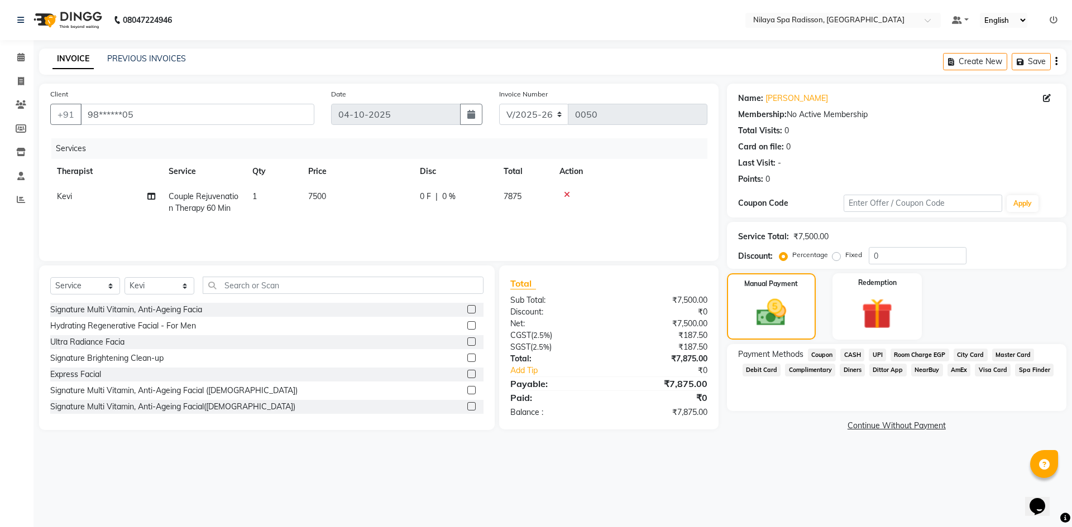
click at [908, 352] on span "Room Charge EGP" at bounding box center [919, 355] width 59 height 13
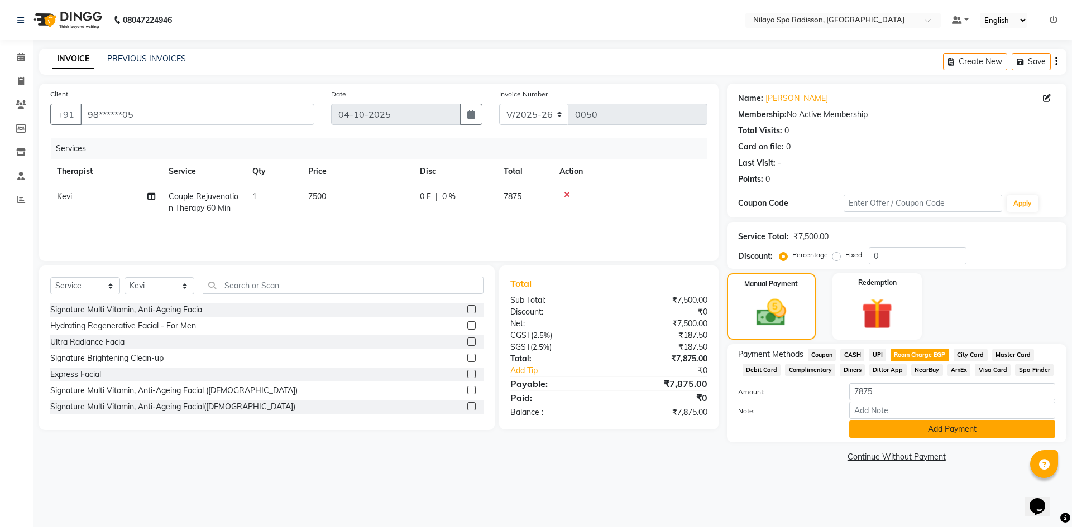
click at [891, 431] on button "Add Payment" at bounding box center [952, 429] width 206 height 17
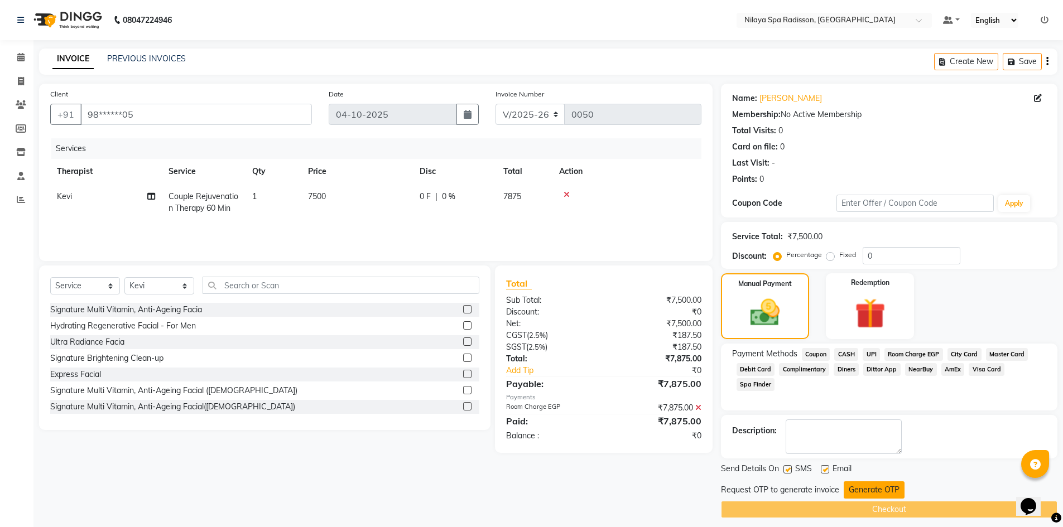
click at [876, 488] on button "Generate OTP" at bounding box center [874, 490] width 61 height 17
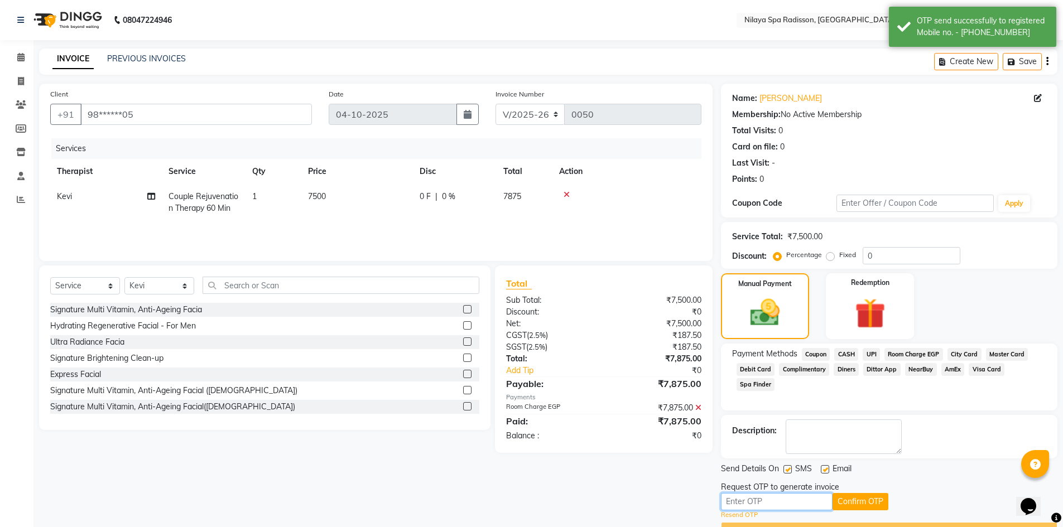
click at [798, 503] on input "text" at bounding box center [777, 501] width 112 height 17
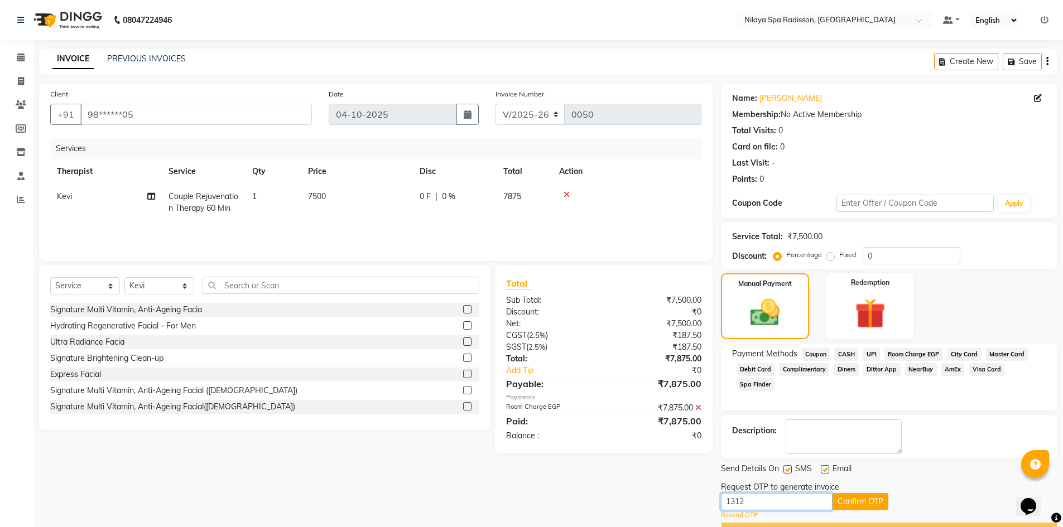
scroll to position [29, 0]
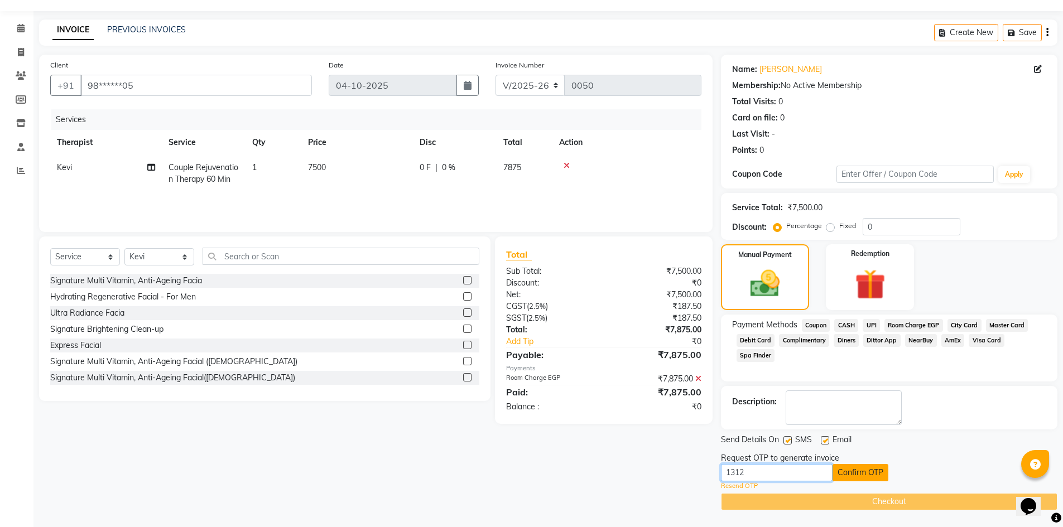
type input "1312"
click at [853, 472] on button "Confirm OTP" at bounding box center [861, 472] width 56 height 17
click at [862, 473] on button "Confirm OTP" at bounding box center [861, 472] width 56 height 17
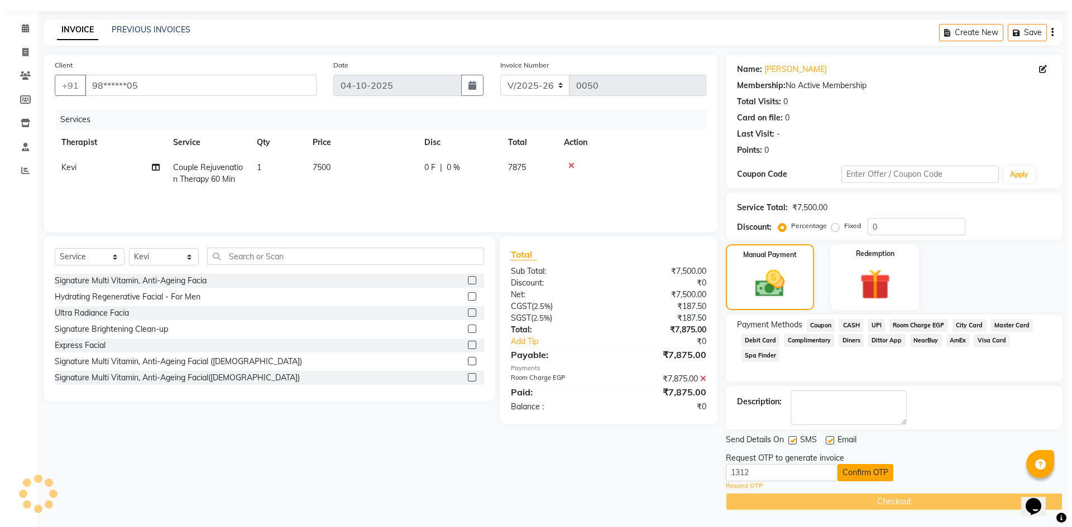
scroll to position [0, 0]
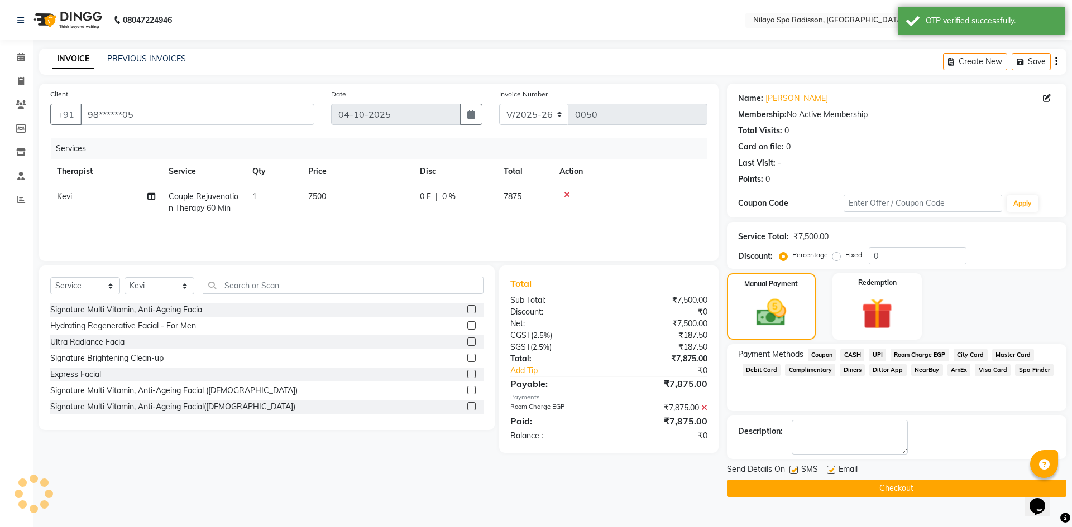
click at [873, 491] on button "Checkout" at bounding box center [896, 488] width 339 height 17
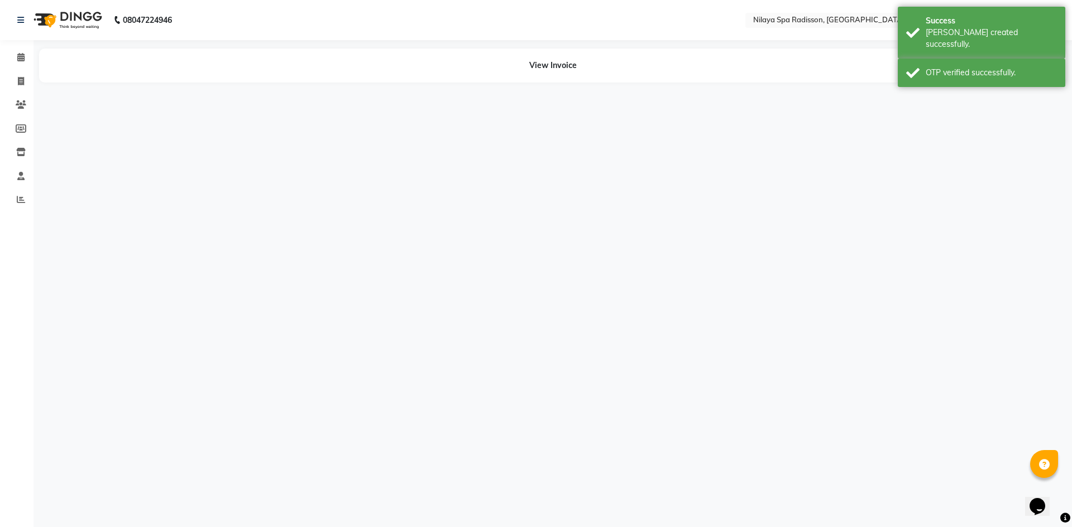
select select "92602"
select select "92643"
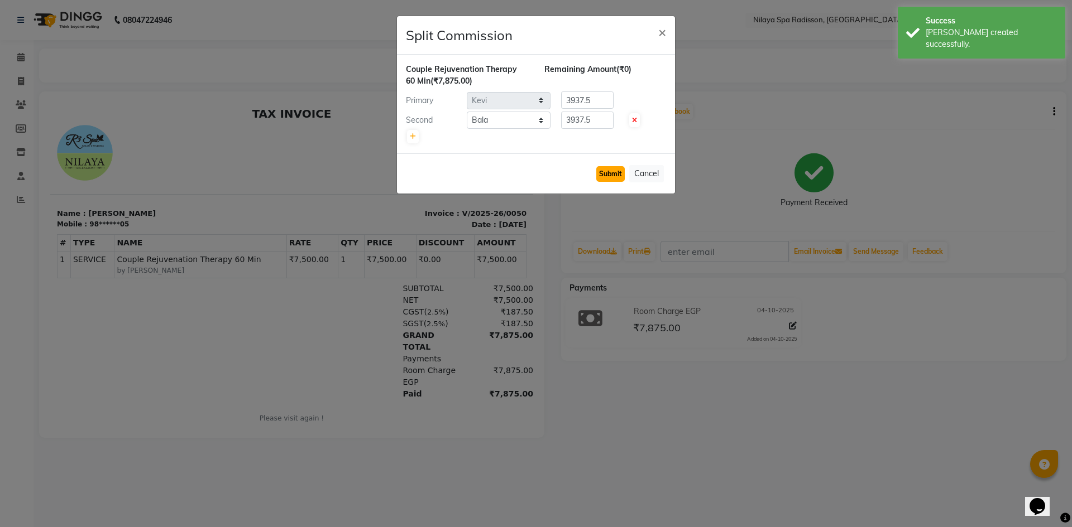
click at [607, 172] on button "Submit" at bounding box center [610, 174] width 28 height 16
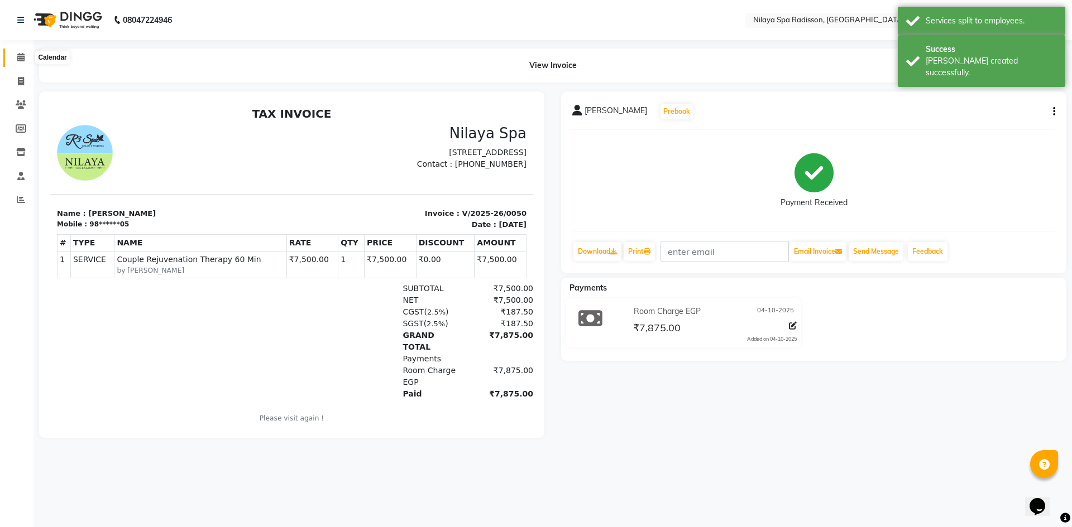
click at [24, 63] on span at bounding box center [21, 57] width 20 height 13
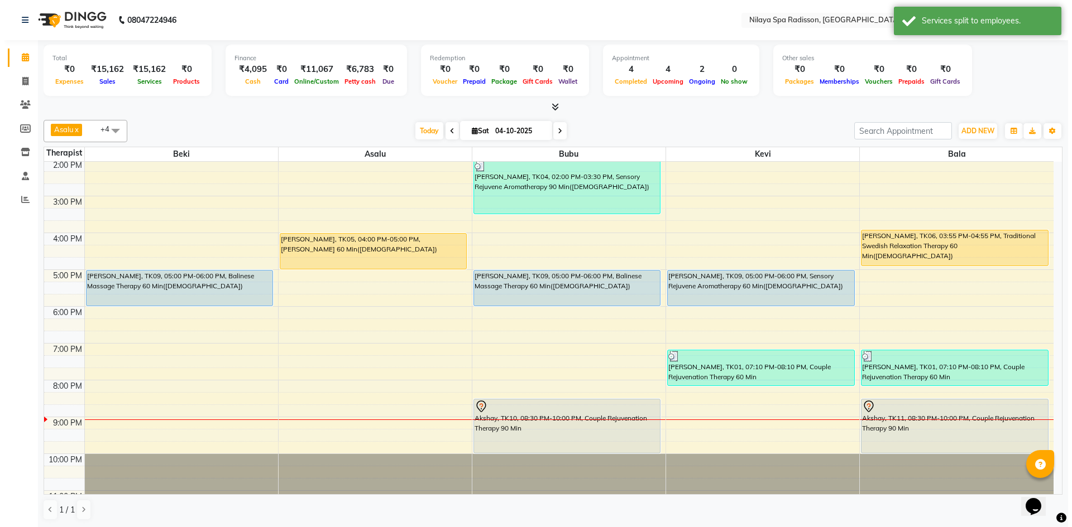
scroll to position [256, 0]
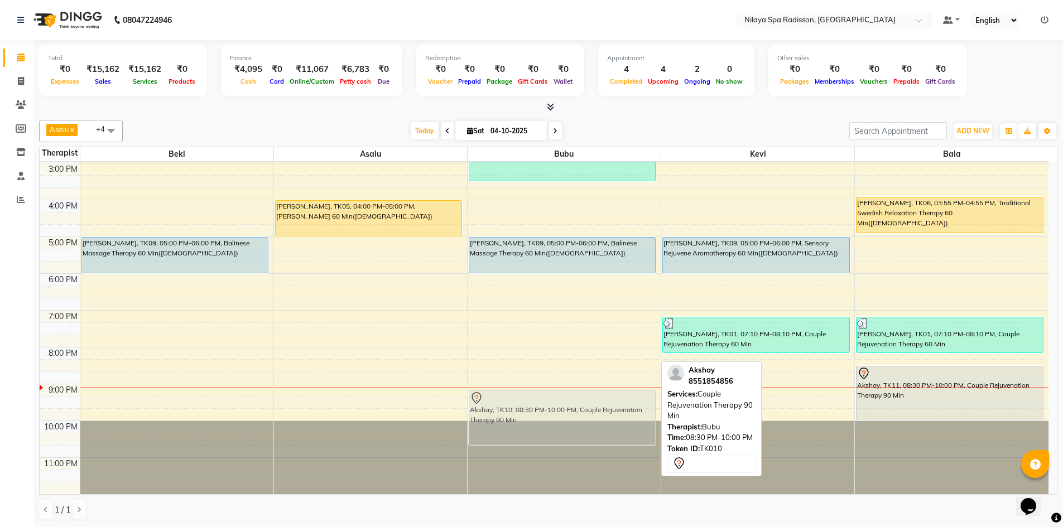
drag, startPoint x: 542, startPoint y: 380, endPoint x: 546, endPoint y: 401, distance: 21.5
click at [546, 401] on div "Gurneet Bhatia, TK04, 02:00 PM-03:30 PM, Sensory Rejuvene Aromatherapy 90 Min(M…" at bounding box center [564, 200] width 193 height 589
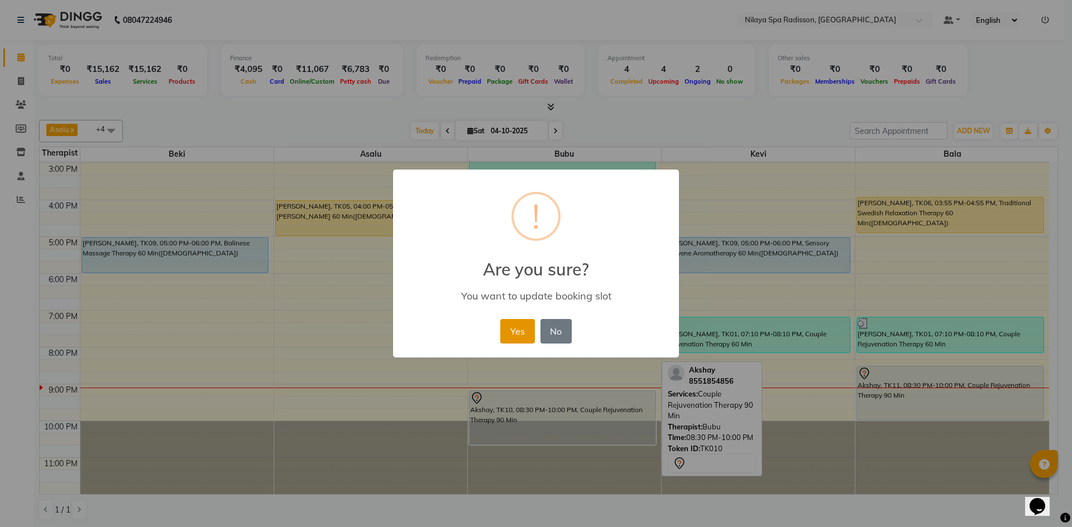
click at [516, 335] on button "Yes" at bounding box center [517, 331] width 34 height 25
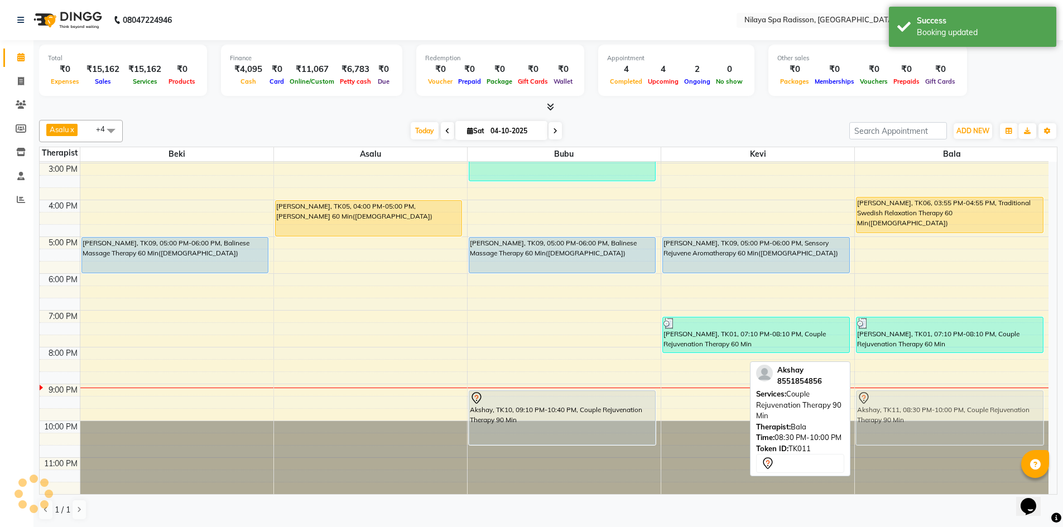
drag, startPoint x: 895, startPoint y: 377, endPoint x: 894, endPoint y: 400, distance: 23.5
click at [894, 400] on div "Francesco, TK06, 03:55 PM-04:55 PM, Traditional Swedish Relaxation Therapy 60 M…" at bounding box center [952, 200] width 194 height 589
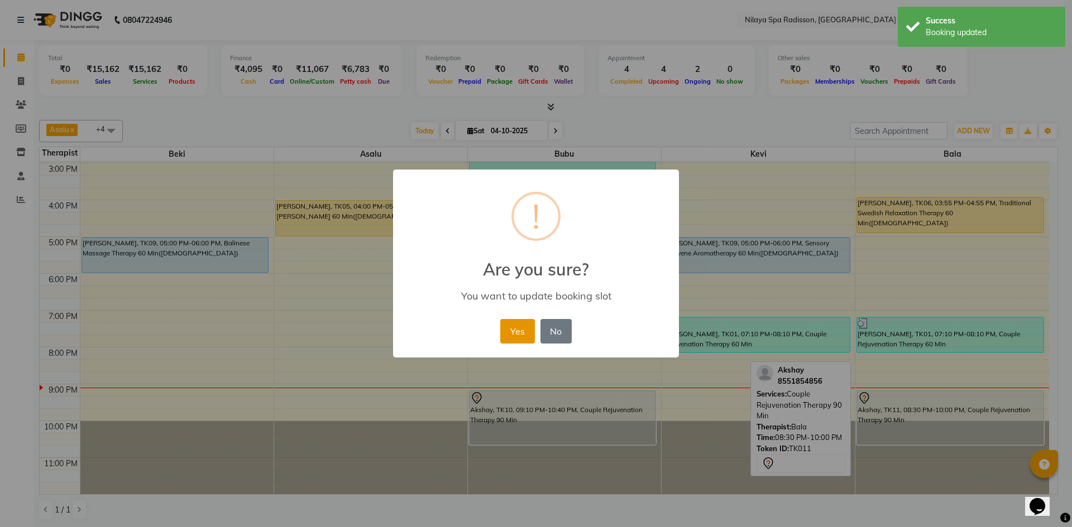
click at [529, 332] on button "Yes" at bounding box center [517, 331] width 34 height 25
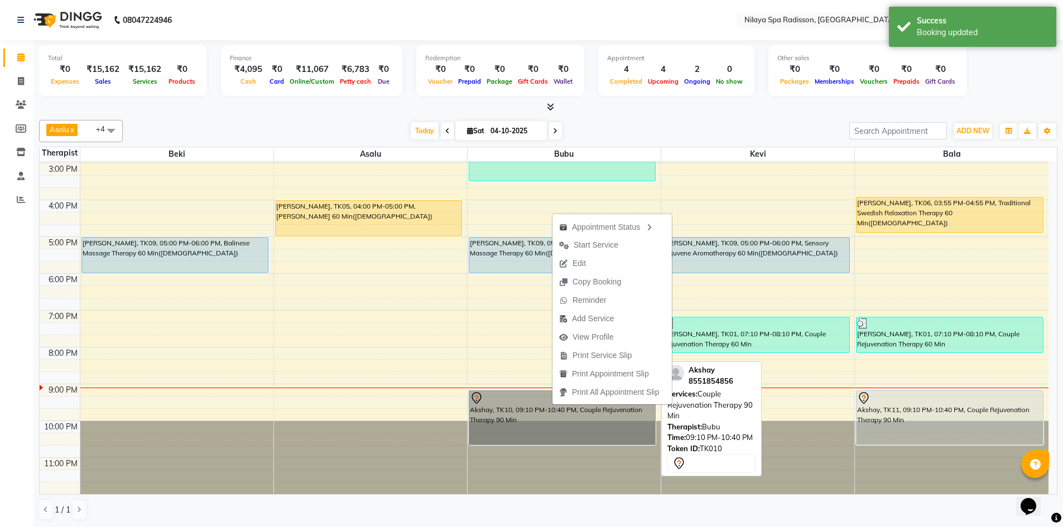
click at [553, 415] on link "Akshay, TK10, 09:10 PM-10:40 PM, Couple Rejuvenation Therapy 90 Min" at bounding box center [563, 418] width 188 height 55
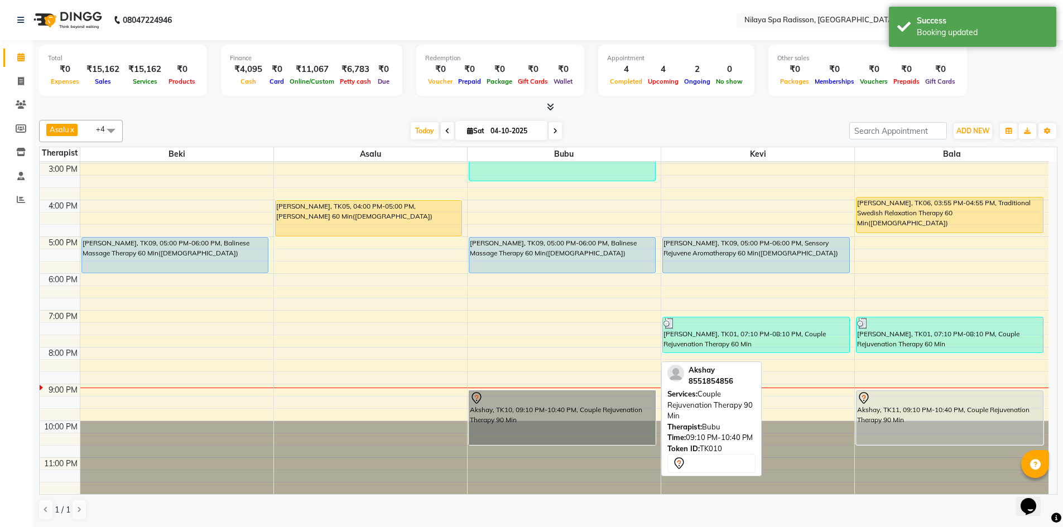
click at [552, 410] on link "Akshay, TK10, 09:10 PM-10:40 PM, Couple Rejuvenation Therapy 90 Min" at bounding box center [563, 418] width 188 height 55
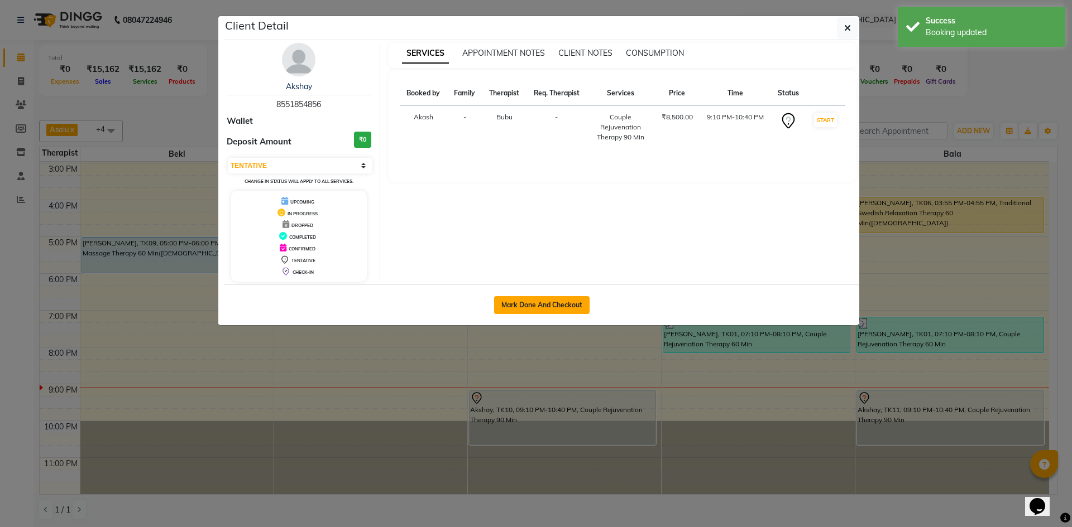
click at [545, 299] on button "Mark Done And Checkout" at bounding box center [541, 305] width 95 height 18
select select "3"
select select "9038"
select select "service"
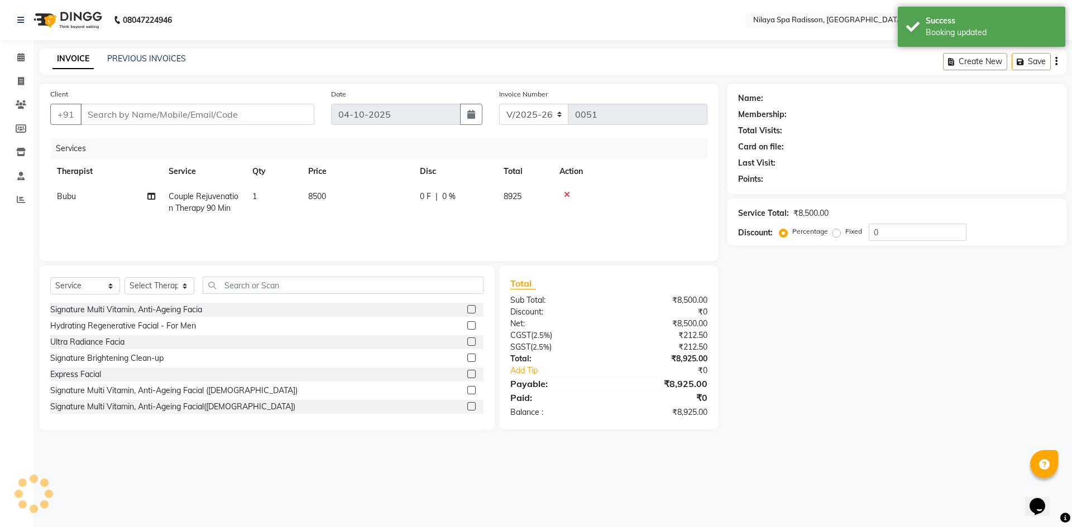
type input "85******56"
select select "92600"
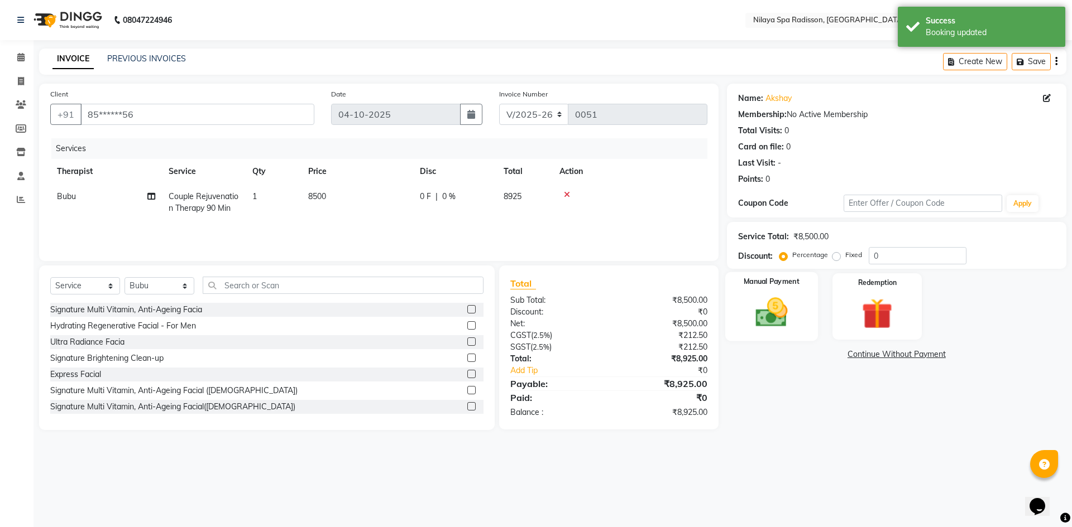
click at [803, 301] on div "Manual Payment" at bounding box center [770, 306] width 93 height 69
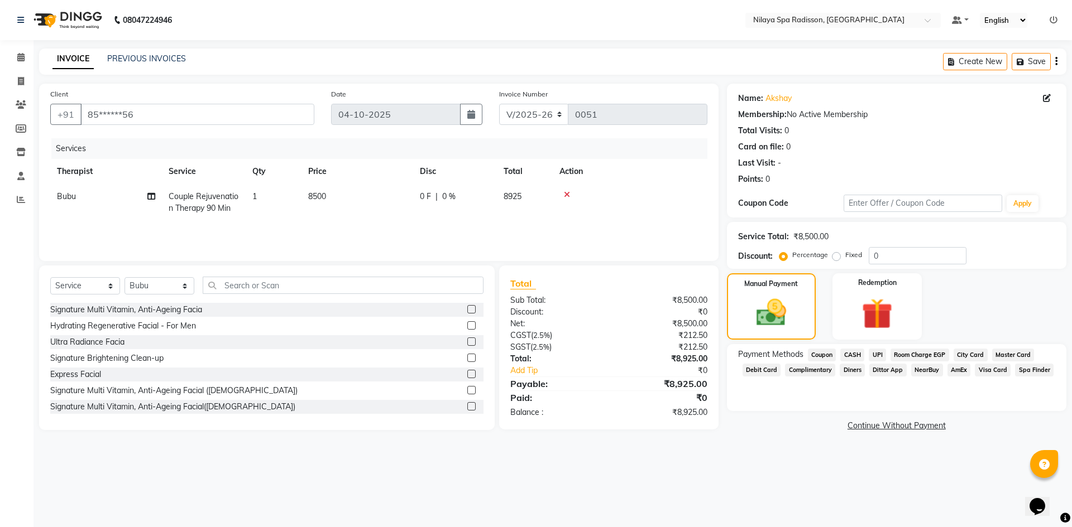
click at [926, 356] on span "Room Charge EGP" at bounding box center [919, 355] width 59 height 13
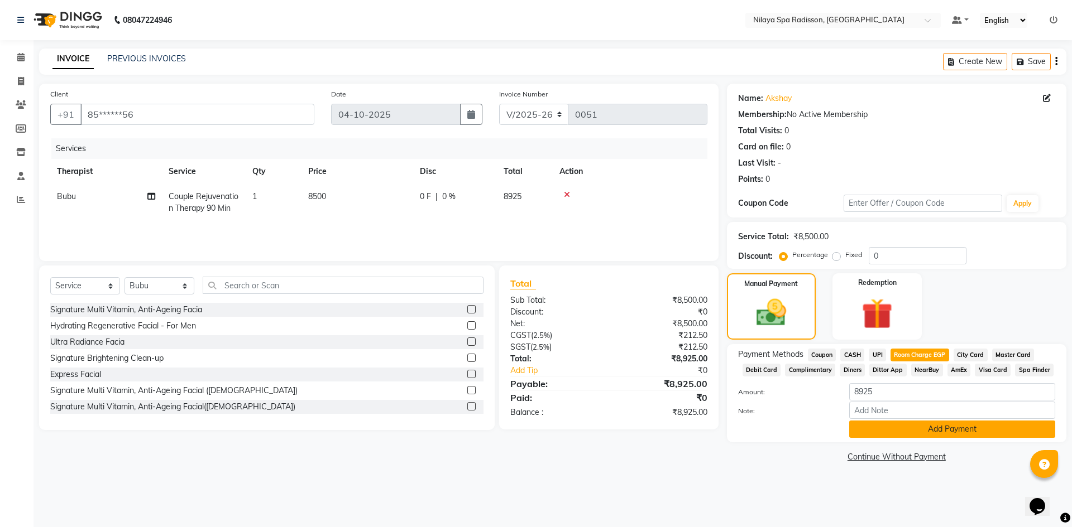
click at [907, 429] on button "Add Payment" at bounding box center [952, 429] width 206 height 17
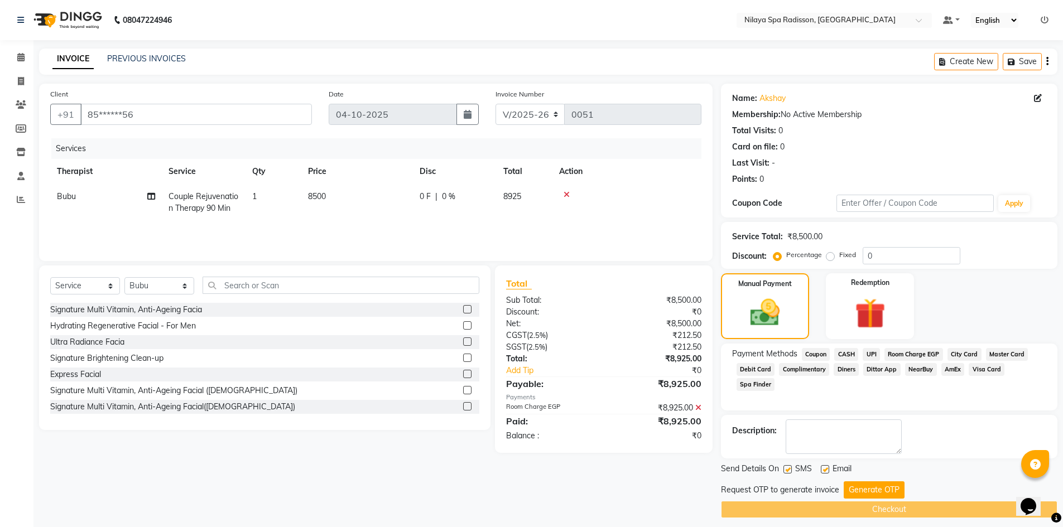
click at [851, 488] on button "Generate OTP" at bounding box center [874, 490] width 61 height 17
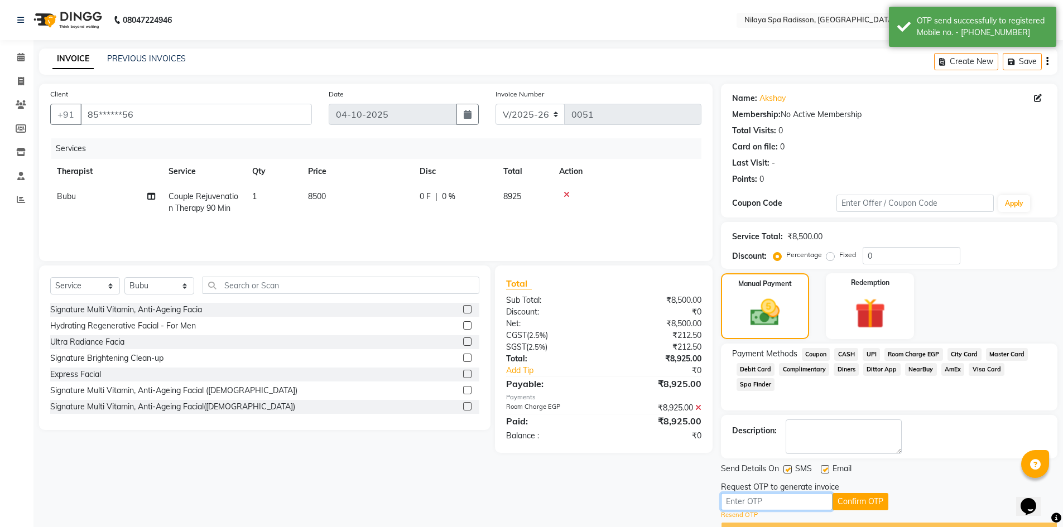
click at [780, 501] on input "text" at bounding box center [777, 501] width 112 height 17
type input "1292"
click at [868, 498] on button "Confirm OTP" at bounding box center [861, 501] width 56 height 17
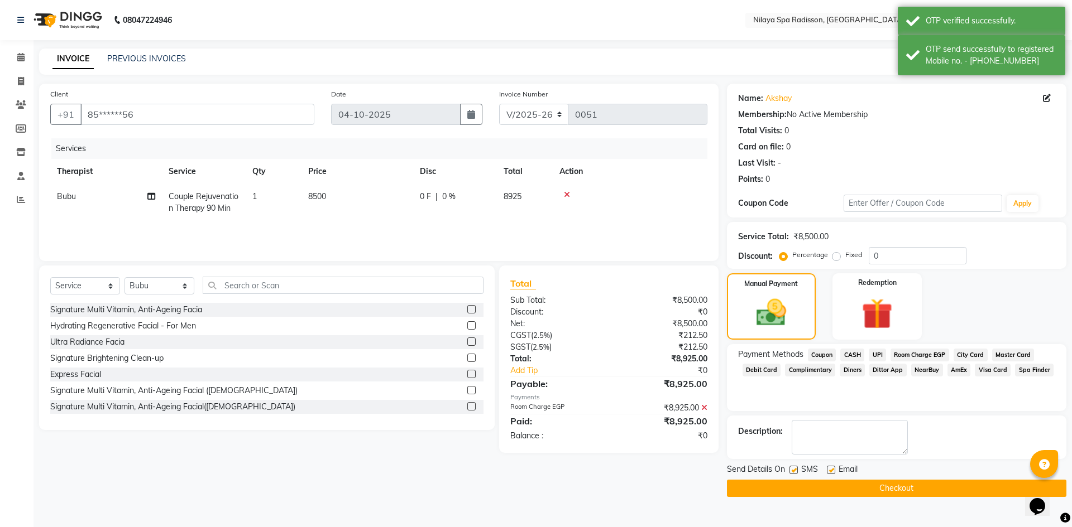
click at [870, 487] on button "Checkout" at bounding box center [896, 488] width 339 height 17
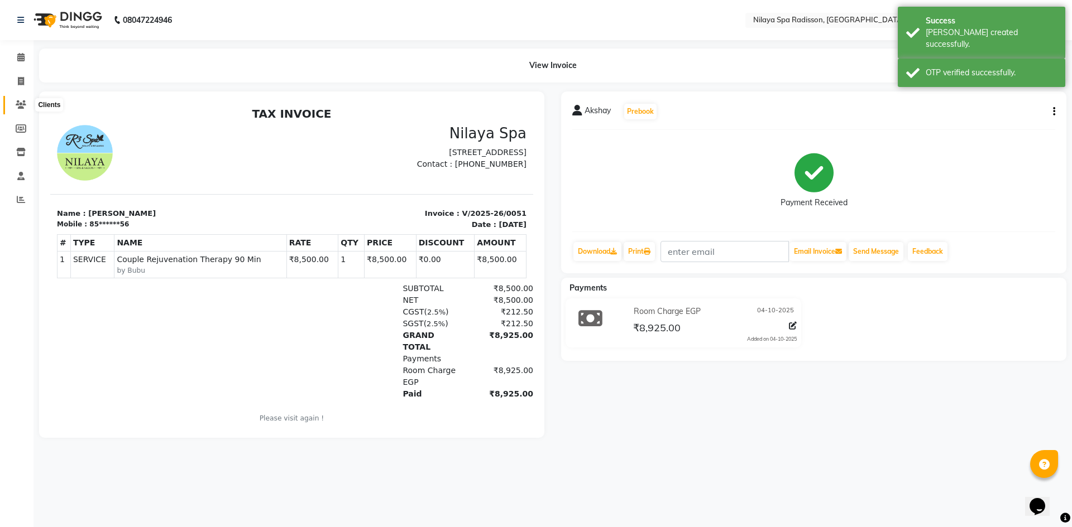
click at [25, 105] on icon at bounding box center [21, 104] width 11 height 8
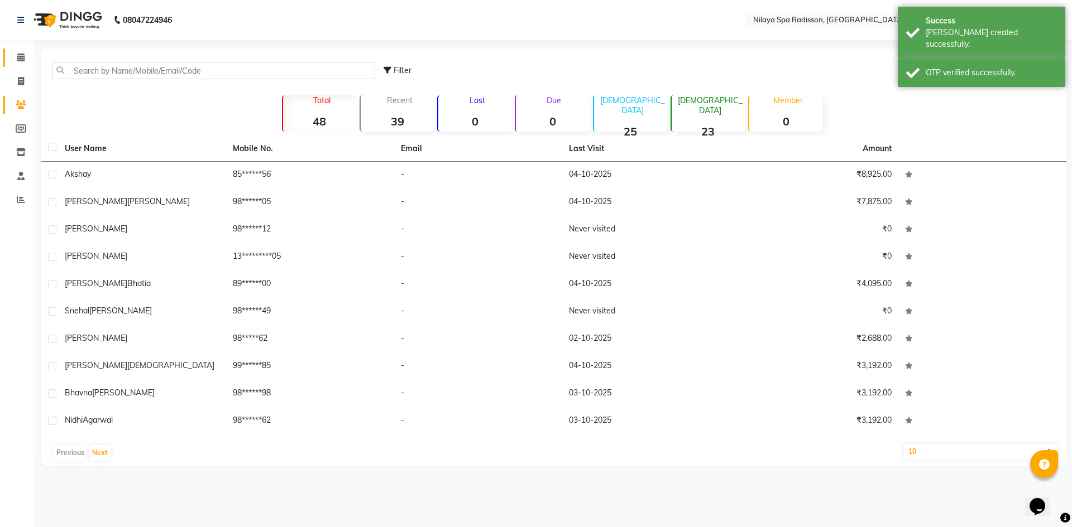
click at [23, 64] on link "Calendar" at bounding box center [16, 58] width 27 height 18
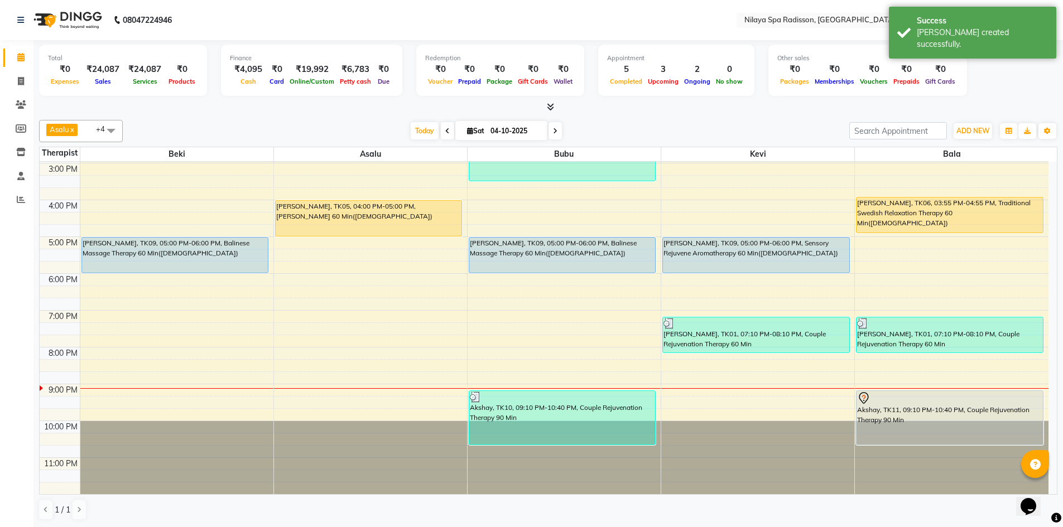
scroll to position [1, 0]
